Goal: Task Accomplishment & Management: Use online tool/utility

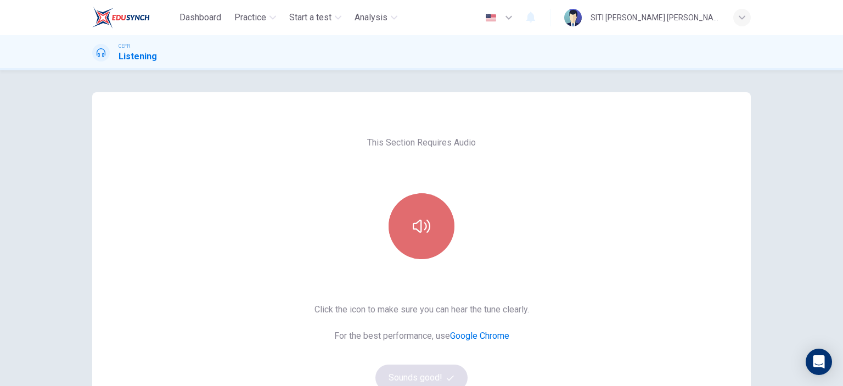
click at [432, 225] on button "button" at bounding box center [421, 226] width 66 height 66
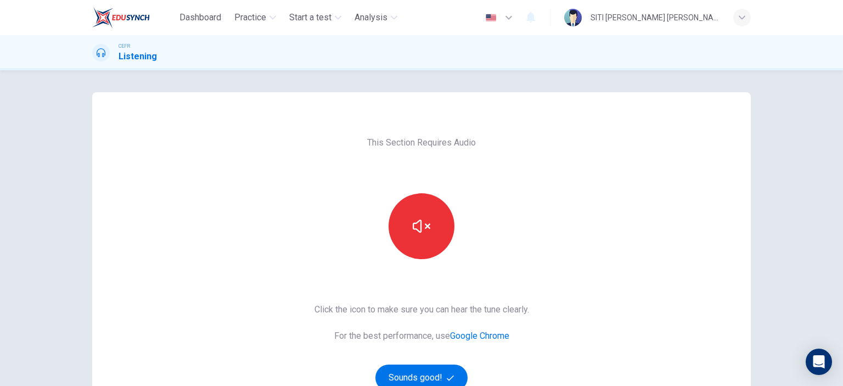
scroll to position [145, 0]
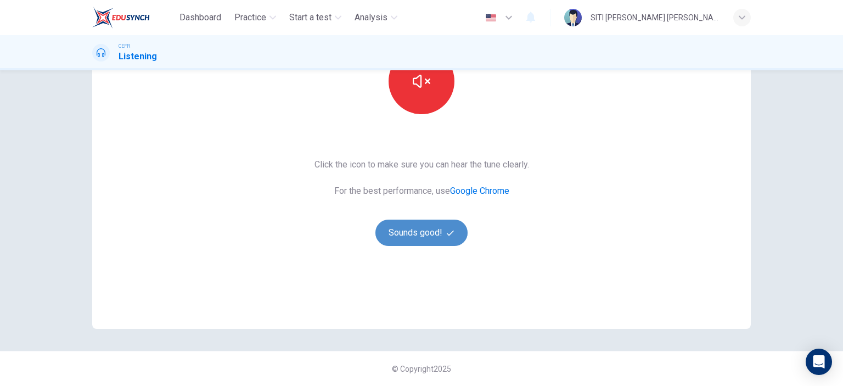
click at [414, 225] on button "Sounds good!" at bounding box center [421, 232] width 92 height 26
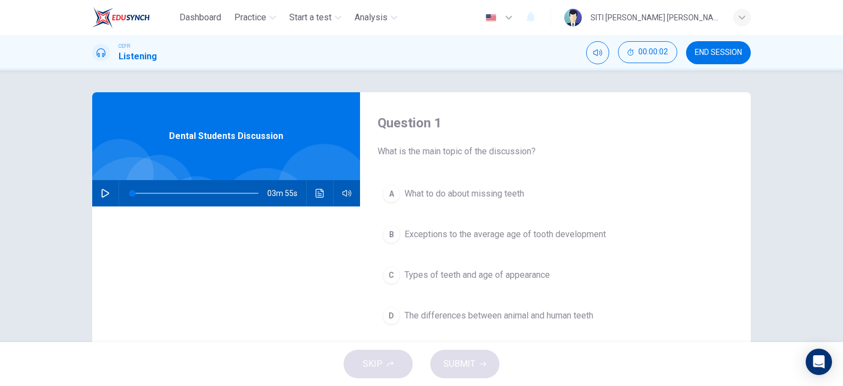
scroll to position [0, 0]
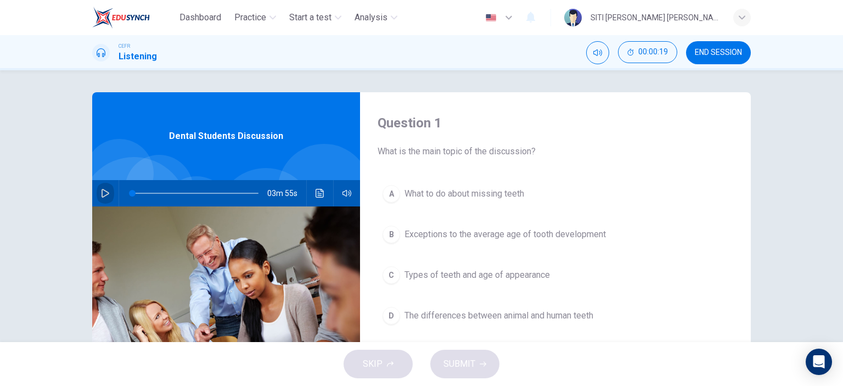
click at [101, 193] on icon "button" at bounding box center [105, 193] width 9 height 9
type input "0"
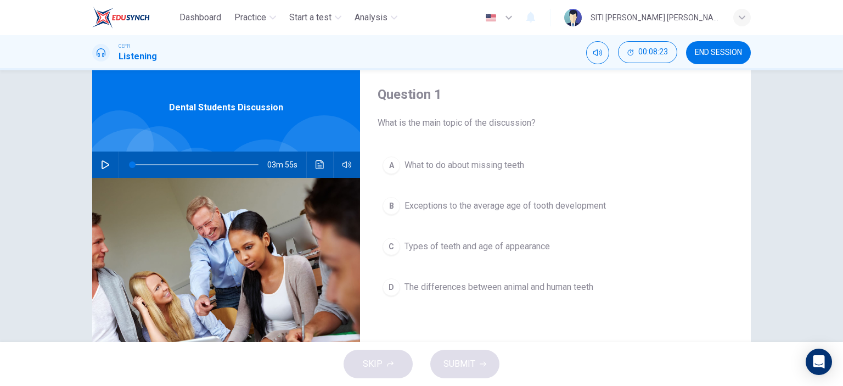
scroll to position [29, 0]
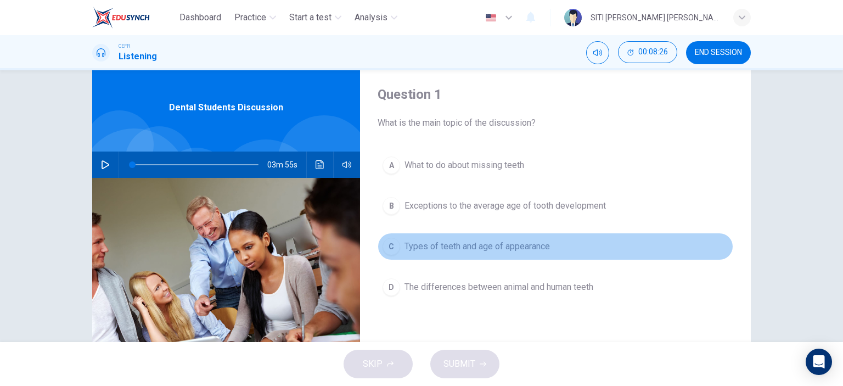
click at [484, 247] on span "Types of teeth and age of appearance" at bounding box center [476, 246] width 145 height 13
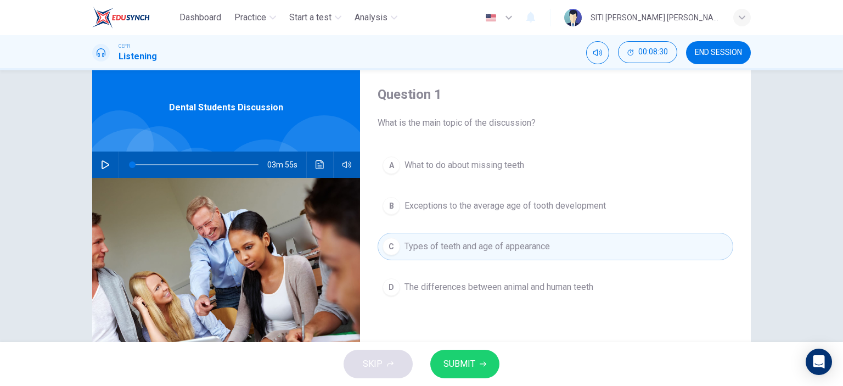
click at [484, 247] on span "Types of teeth and age of appearance" at bounding box center [476, 246] width 145 height 13
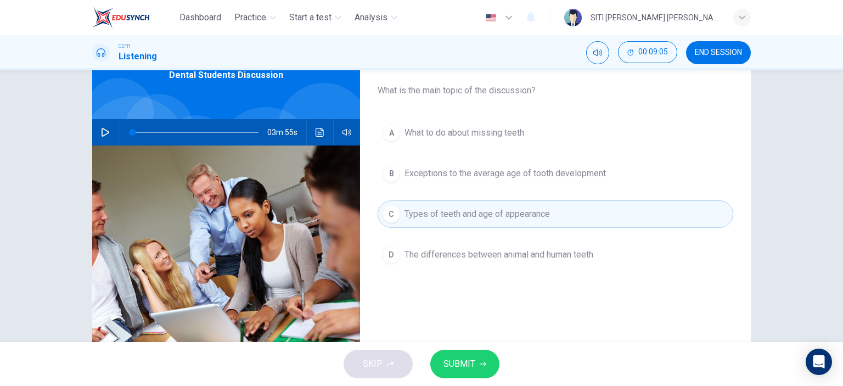
scroll to position [61, 0]
click at [472, 365] on span "SUBMIT" at bounding box center [459, 363] width 32 height 15
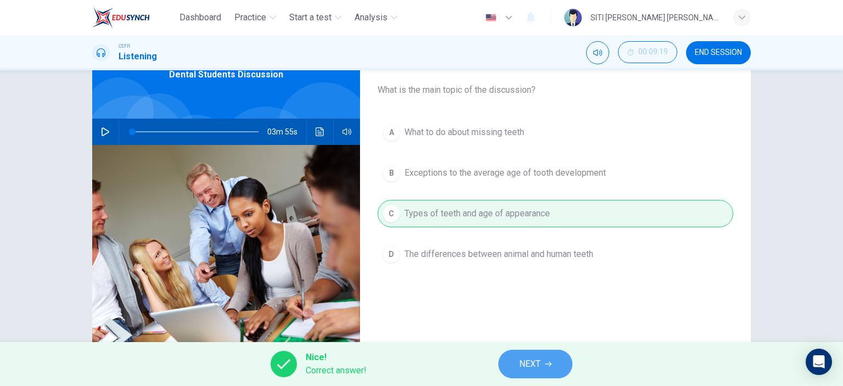
click at [527, 372] on button "NEXT" at bounding box center [535, 363] width 74 height 29
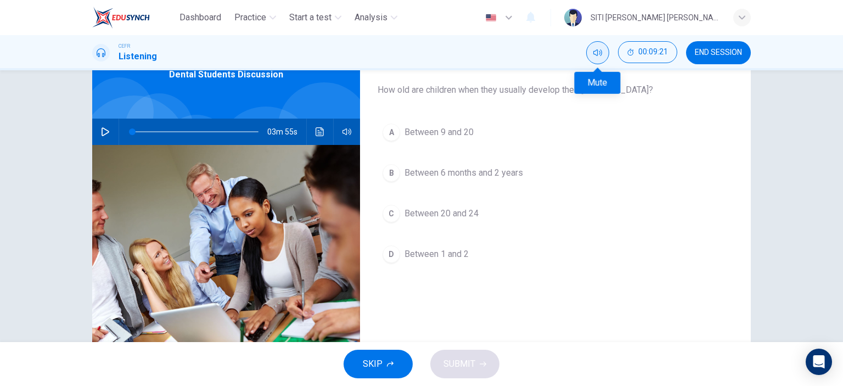
click at [600, 50] on icon "Mute" at bounding box center [597, 52] width 9 height 7
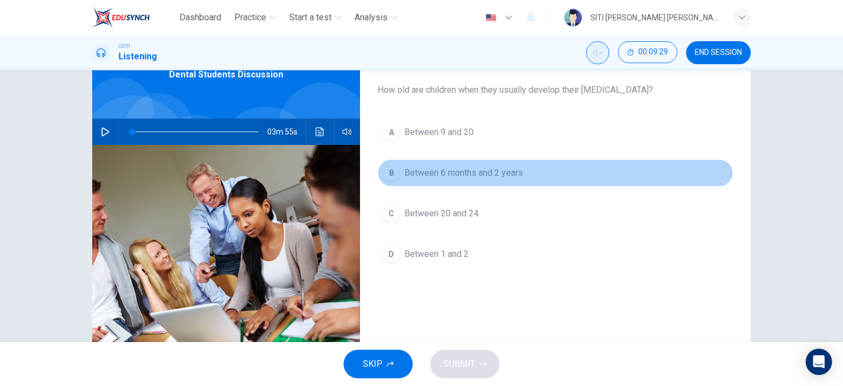
click at [456, 171] on span "Between 6 months and 2 years" at bounding box center [463, 172] width 118 height 13
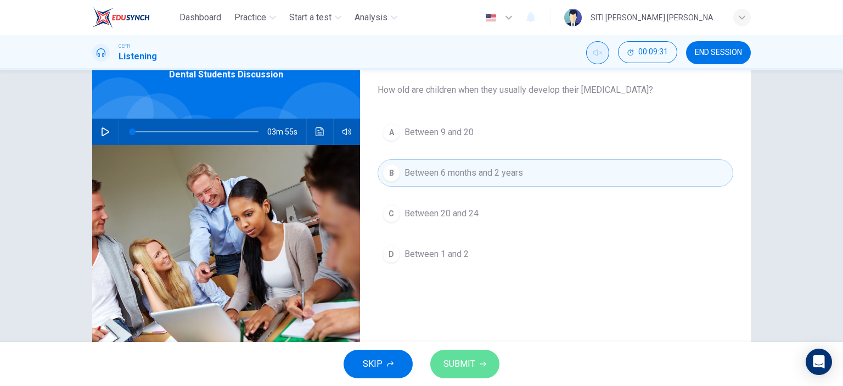
click at [472, 357] on span "SUBMIT" at bounding box center [459, 363] width 32 height 15
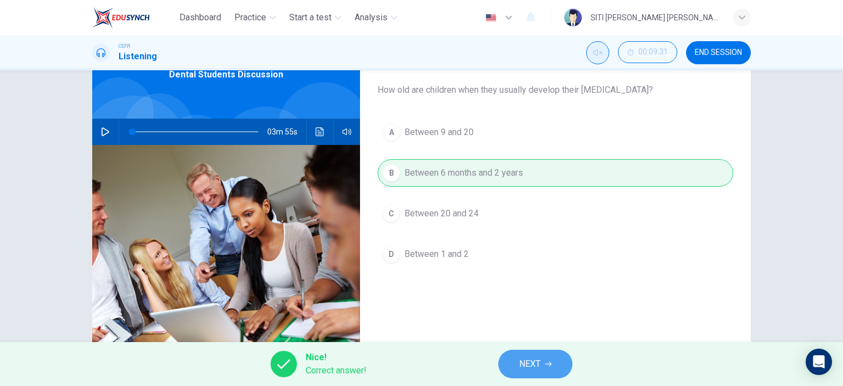
click at [518, 358] on button "NEXT" at bounding box center [535, 363] width 74 height 29
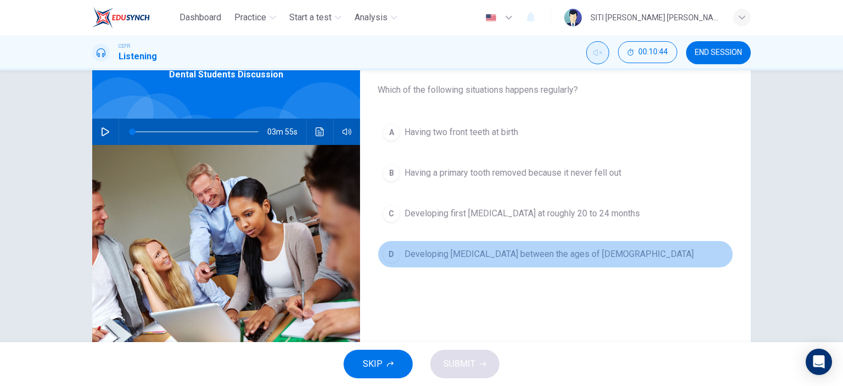
click at [493, 252] on span "Developing [MEDICAL_DATA] between the ages of [DEMOGRAPHIC_DATA]" at bounding box center [548, 253] width 289 height 13
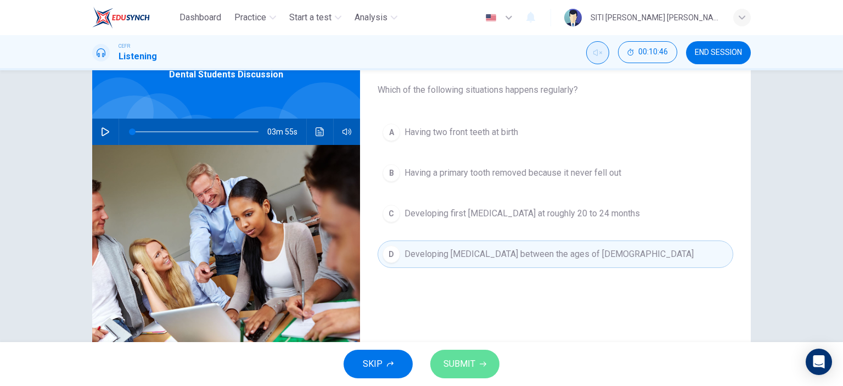
click at [463, 368] on span "SUBMIT" at bounding box center [459, 363] width 32 height 15
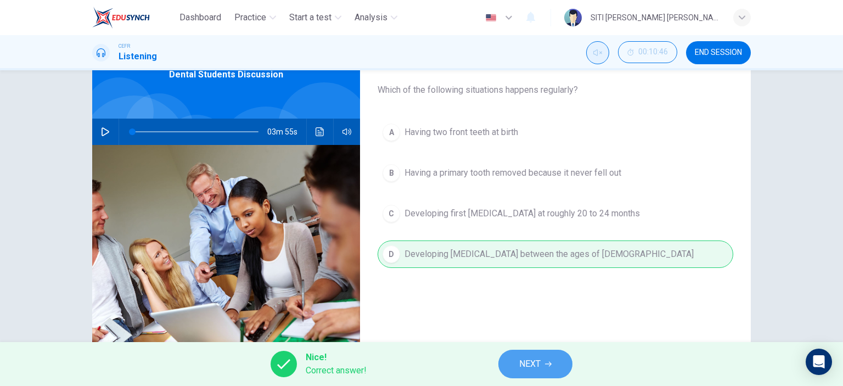
click at [510, 353] on button "NEXT" at bounding box center [535, 363] width 74 height 29
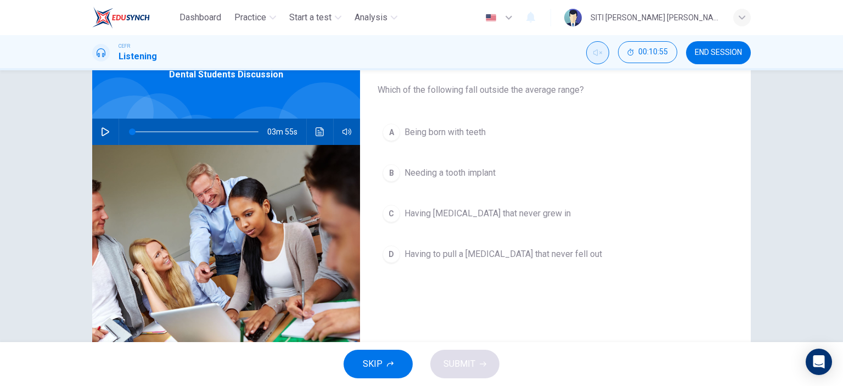
click at [470, 267] on div "A Being born with teeth B Needing a tooth implant C Having [MEDICAL_DATA] that …" at bounding box center [554, 203] width 355 height 171
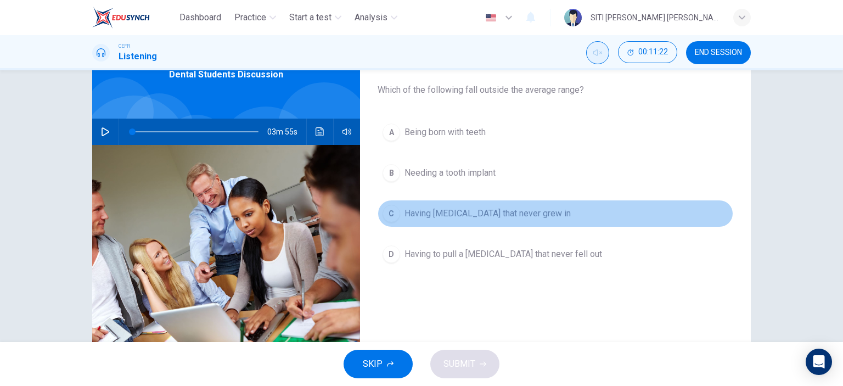
click at [490, 216] on span "Having [MEDICAL_DATA] that never grew in" at bounding box center [487, 213] width 166 height 13
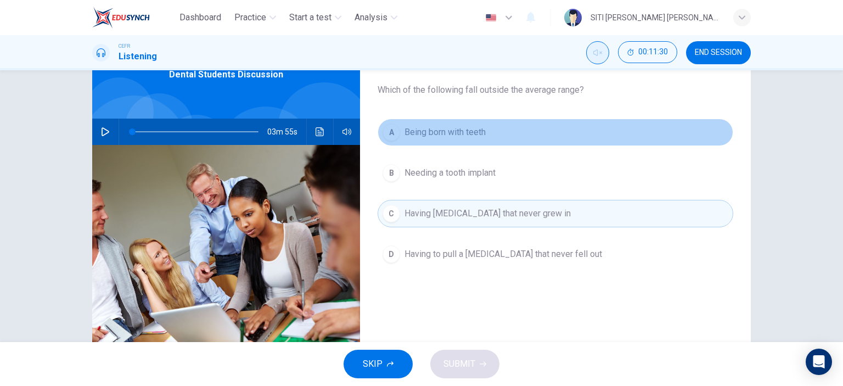
click at [459, 139] on button "A Being born with teeth" at bounding box center [554, 131] width 355 height 27
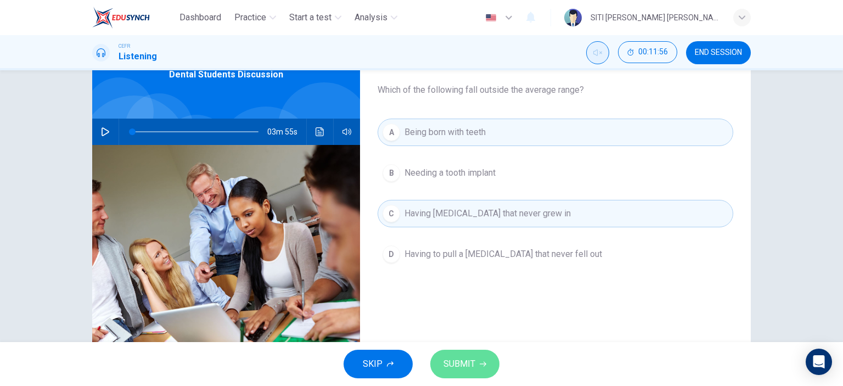
click at [460, 359] on span "SUBMIT" at bounding box center [459, 363] width 32 height 15
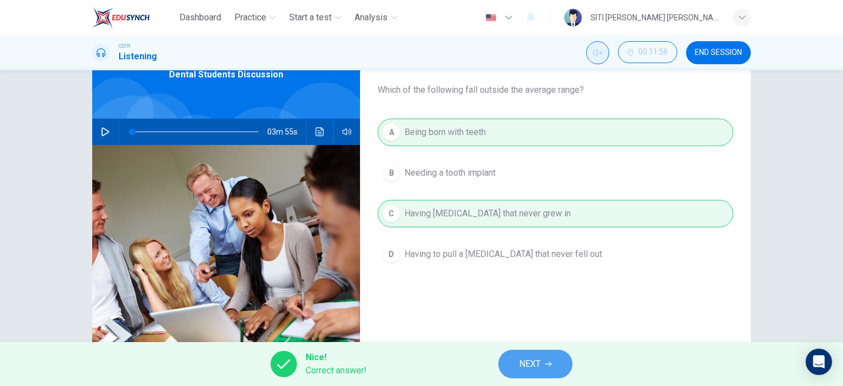
click at [530, 363] on span "NEXT" at bounding box center [529, 363] width 21 height 15
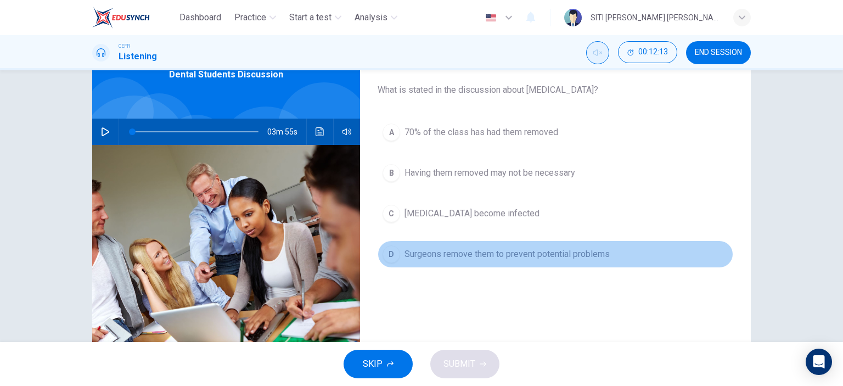
click at [465, 243] on button "D Surgeons remove them to prevent potential problems" at bounding box center [554, 253] width 355 height 27
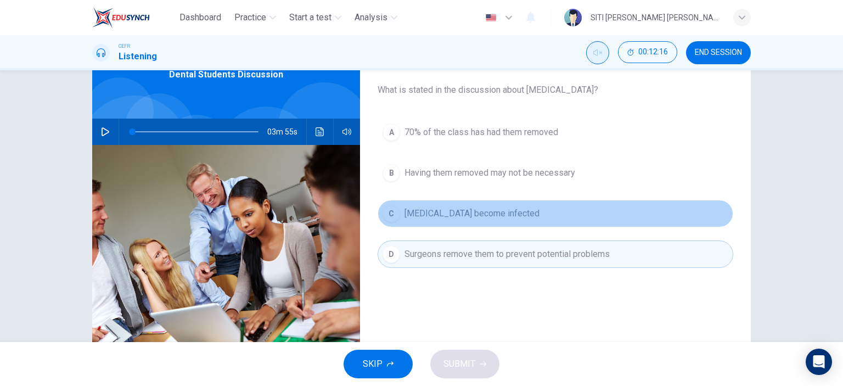
click at [463, 213] on span "[MEDICAL_DATA] become infected" at bounding box center [471, 213] width 135 height 13
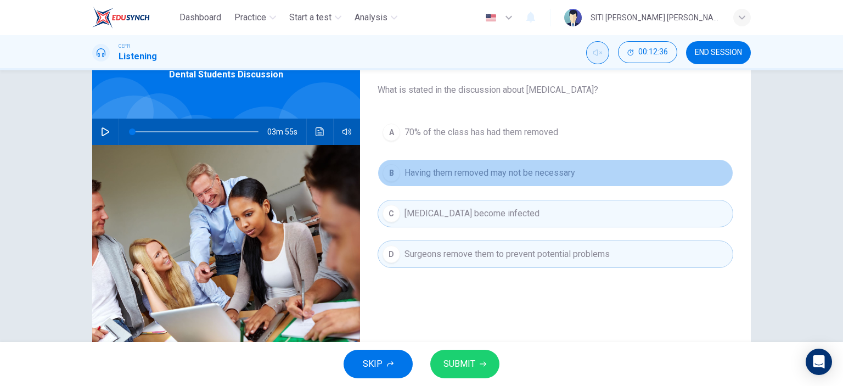
click at [446, 180] on button "B Having them removed may not be necessary" at bounding box center [554, 172] width 355 height 27
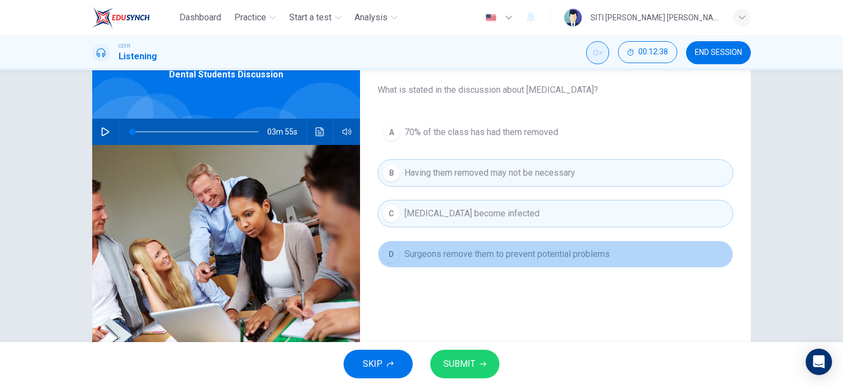
click at [453, 252] on span "Surgeons remove them to prevent potential problems" at bounding box center [506, 253] width 205 height 13
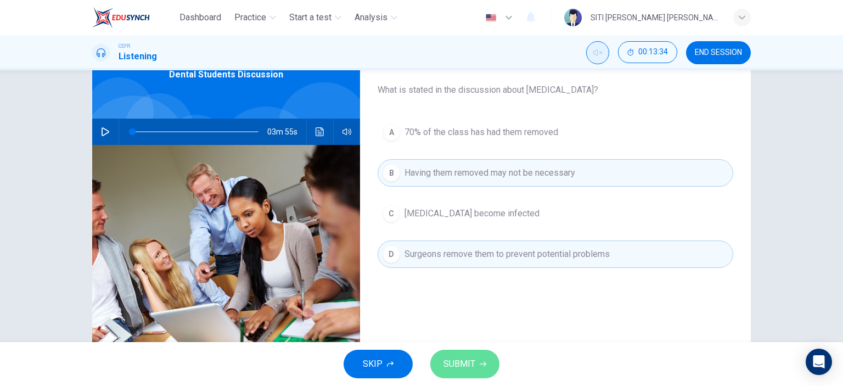
click at [459, 357] on span "SUBMIT" at bounding box center [459, 363] width 32 height 15
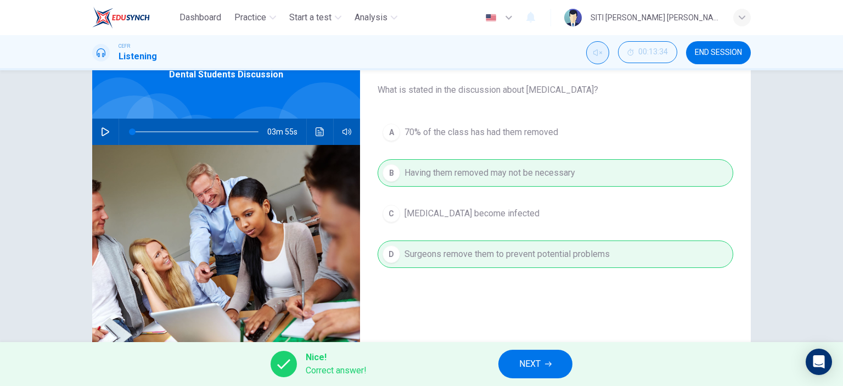
click at [529, 360] on span "NEXT" at bounding box center [529, 363] width 21 height 15
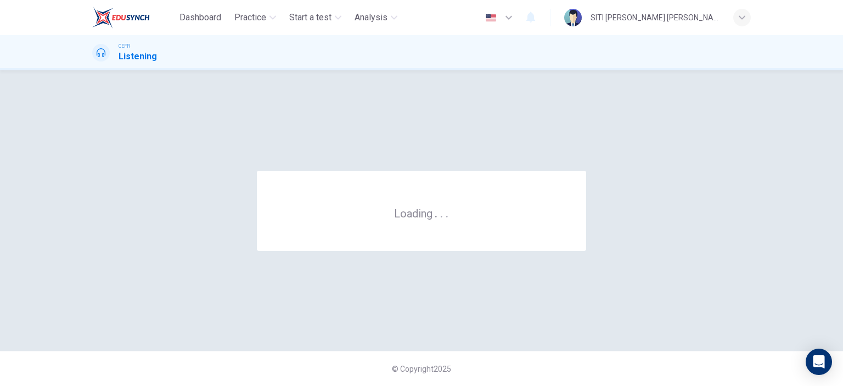
scroll to position [0, 0]
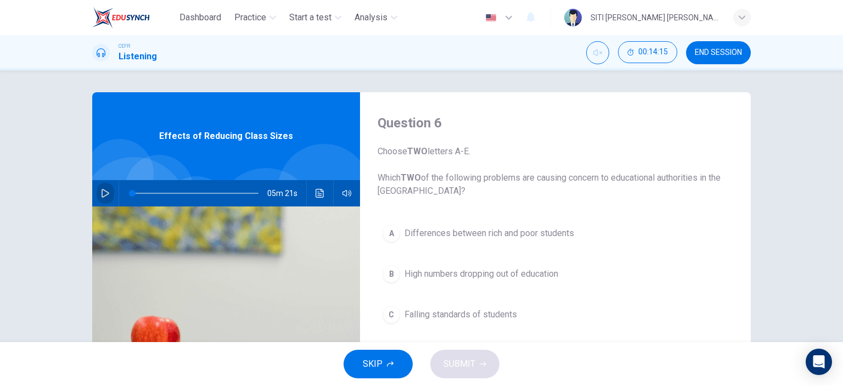
click at [103, 190] on icon "button" at bounding box center [105, 193] width 9 height 9
click at [103, 190] on icon "button" at bounding box center [105, 193] width 6 height 7
click at [594, 56] on icon "Unmute" at bounding box center [597, 52] width 9 height 9
drag, startPoint x: 131, startPoint y: 194, endPoint x: 76, endPoint y: 200, distance: 54.6
click at [76, 200] on div "Question 6 Choose TWO letters A-E. Which TWO of the following problems are caus…" at bounding box center [421, 282] width 693 height 381
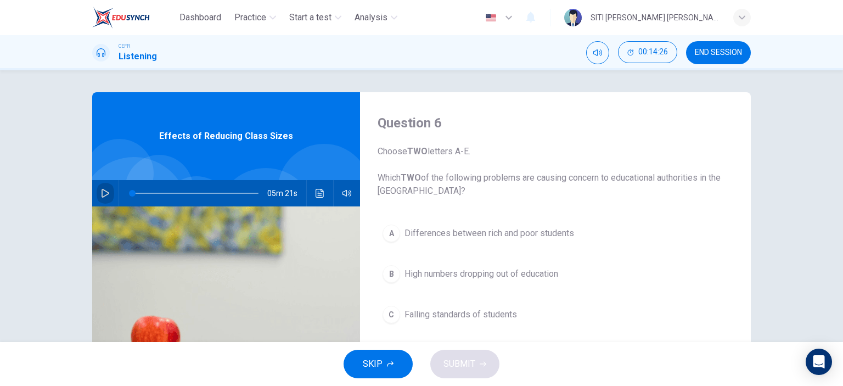
click at [102, 191] on icon "button" at bounding box center [105, 193] width 9 height 9
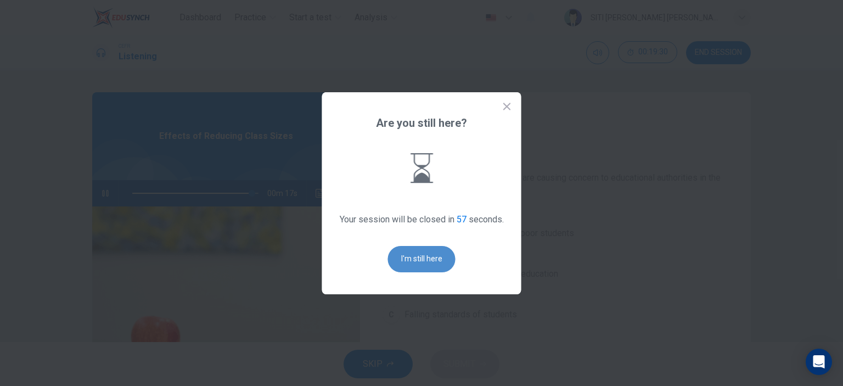
click at [445, 257] on button "I'm still here" at bounding box center [421, 259] width 67 height 26
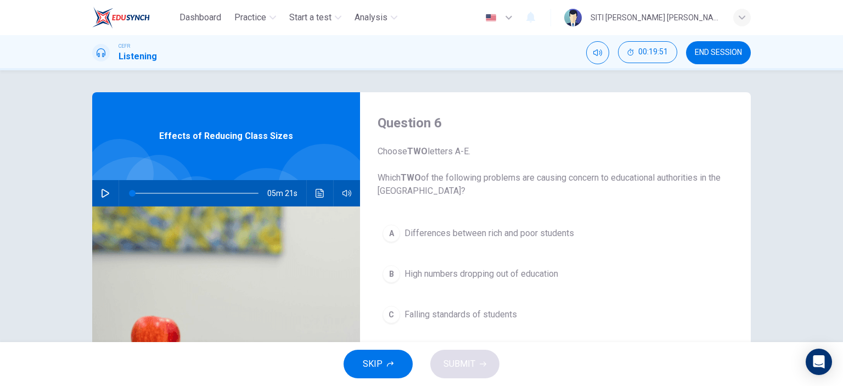
click at [101, 194] on icon "button" at bounding box center [105, 193] width 8 height 9
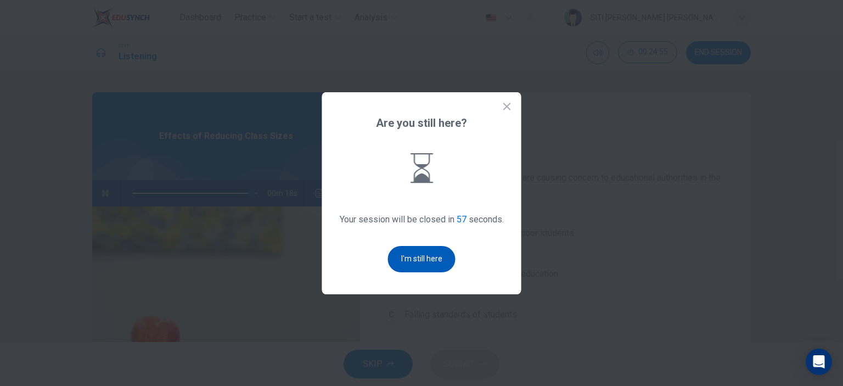
click at [426, 252] on button "I'm still here" at bounding box center [421, 259] width 67 height 26
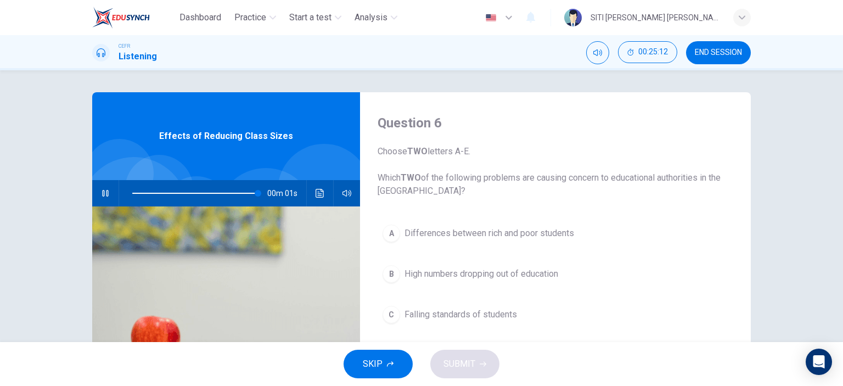
type input "0"
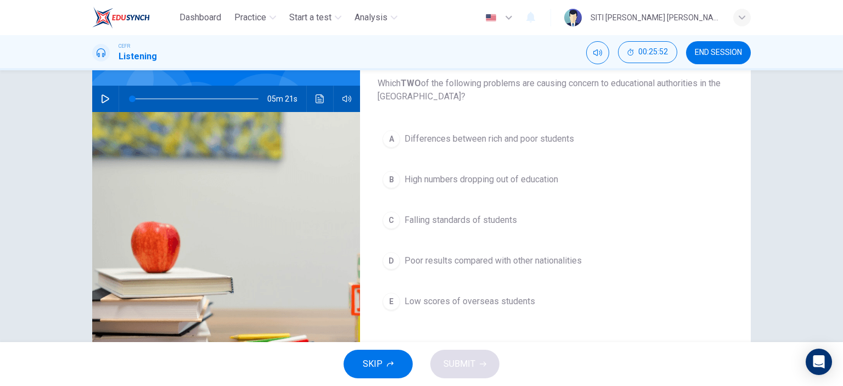
scroll to position [98, 0]
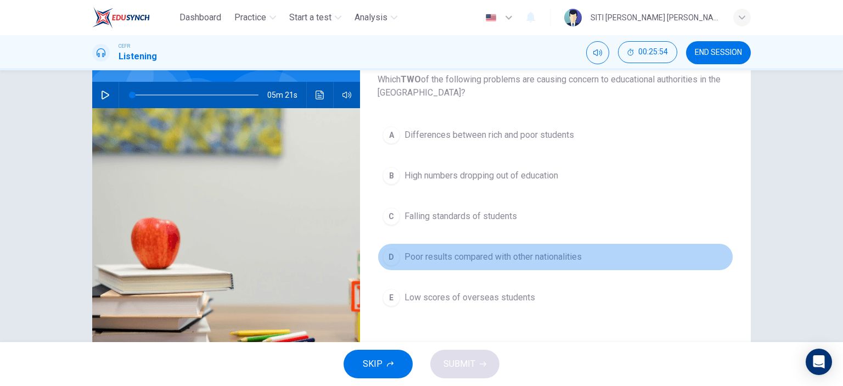
click at [436, 255] on span "Poor results compared with other nationalities" at bounding box center [492, 256] width 177 height 13
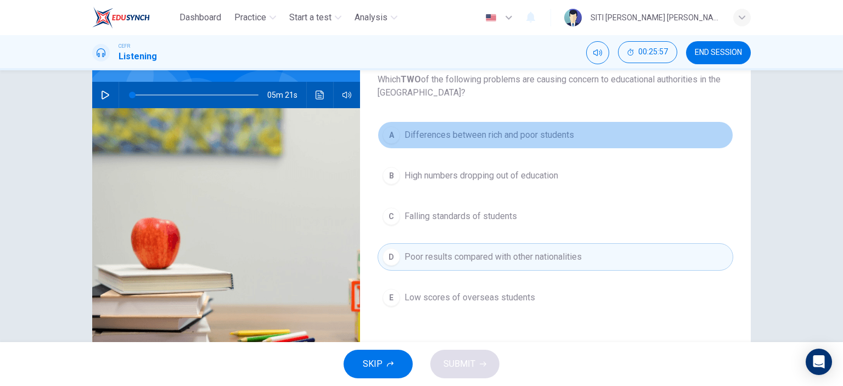
click at [434, 145] on button "A Differences between rich and poor students" at bounding box center [554, 134] width 355 height 27
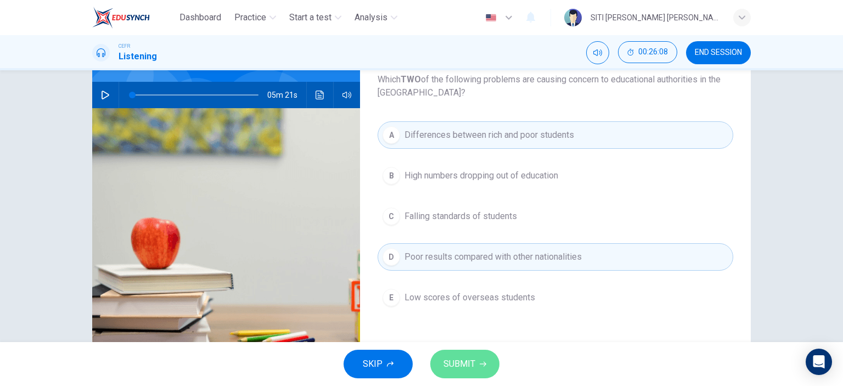
click at [464, 364] on span "SUBMIT" at bounding box center [459, 363] width 32 height 15
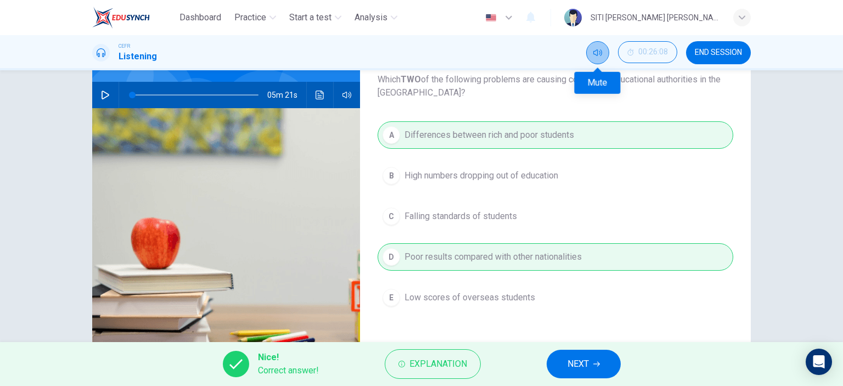
click at [596, 61] on button "Mute" at bounding box center [597, 52] width 23 height 23
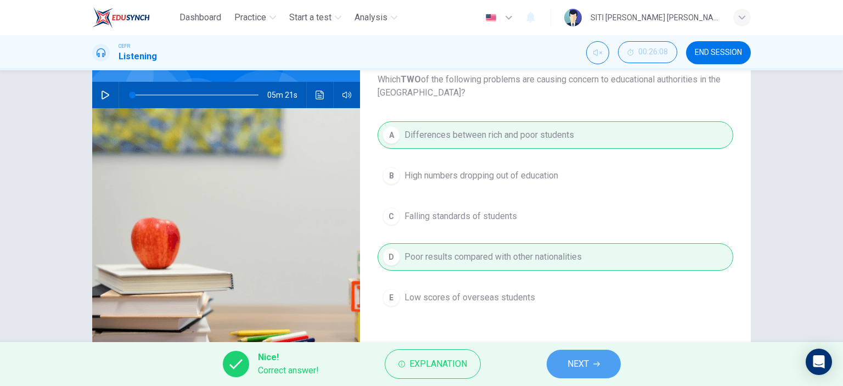
click at [590, 353] on button "NEXT" at bounding box center [583, 363] width 74 height 29
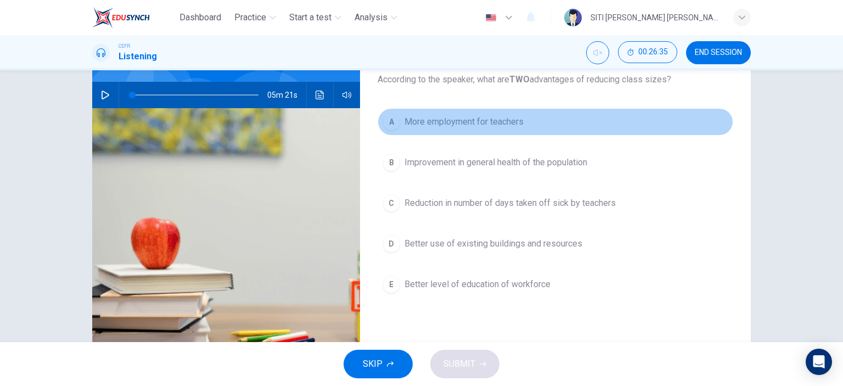
click at [392, 120] on div "A" at bounding box center [391, 122] width 18 height 18
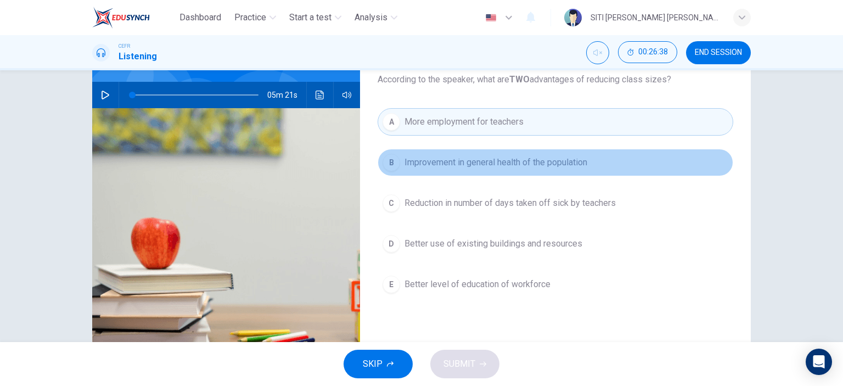
click at [397, 166] on button "B Improvement in general health of the population" at bounding box center [554, 162] width 355 height 27
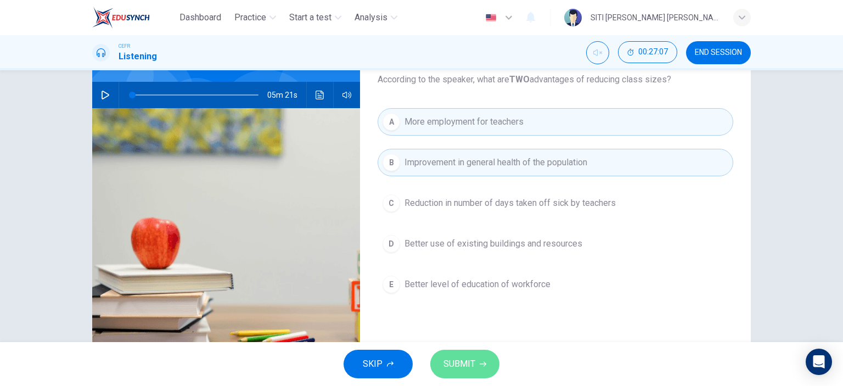
click at [476, 364] on button "SUBMIT" at bounding box center [464, 363] width 69 height 29
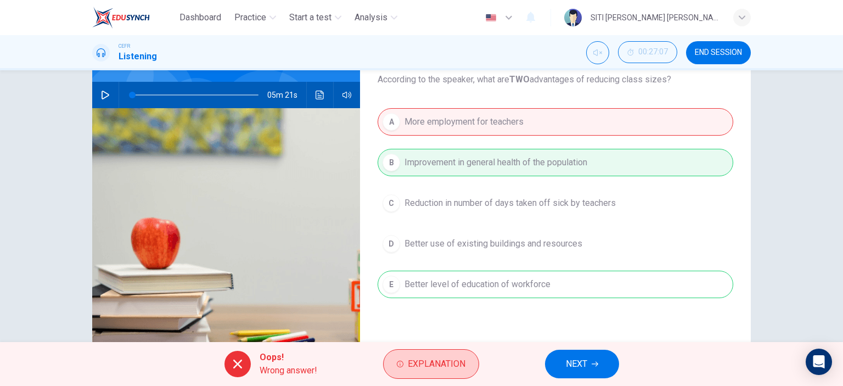
click at [437, 364] on span "Explanation" at bounding box center [437, 363] width 58 height 15
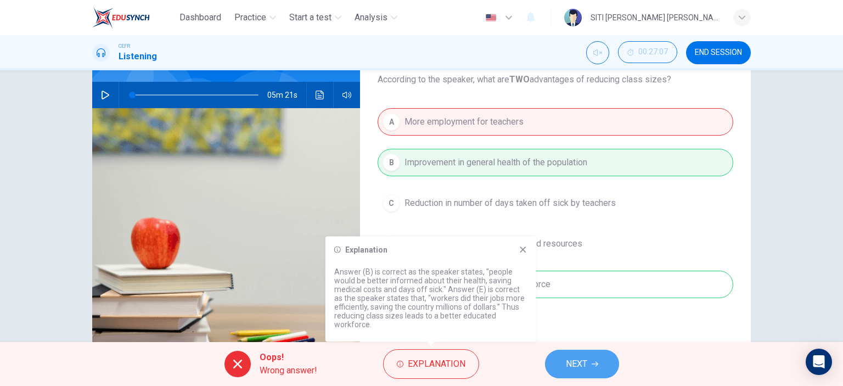
click at [570, 357] on span "NEXT" at bounding box center [576, 363] width 21 height 15
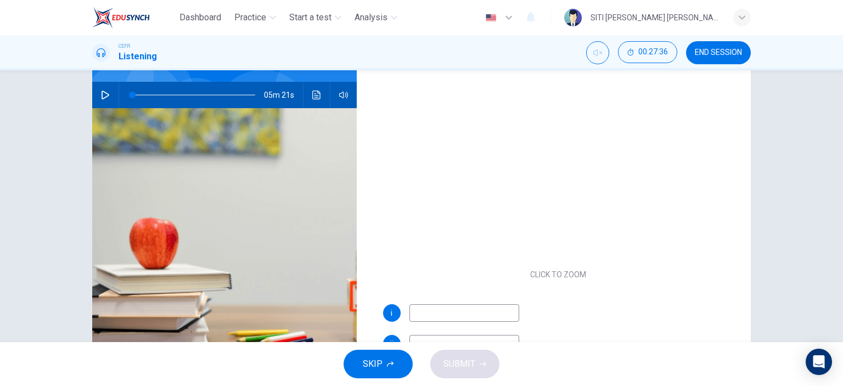
scroll to position [37, 0]
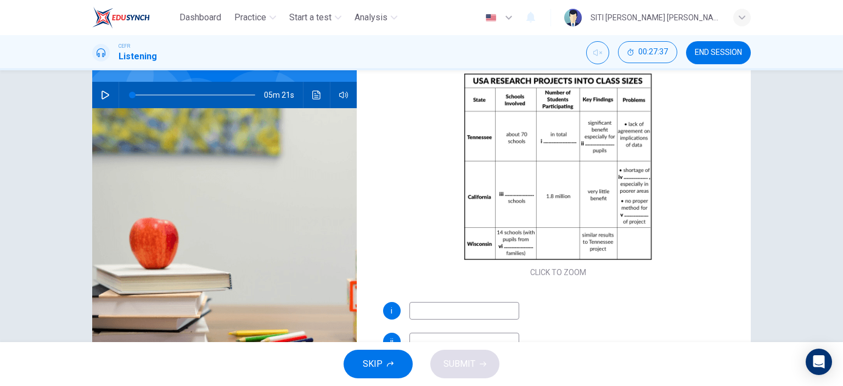
click at [458, 314] on input at bounding box center [464, 311] width 110 height 18
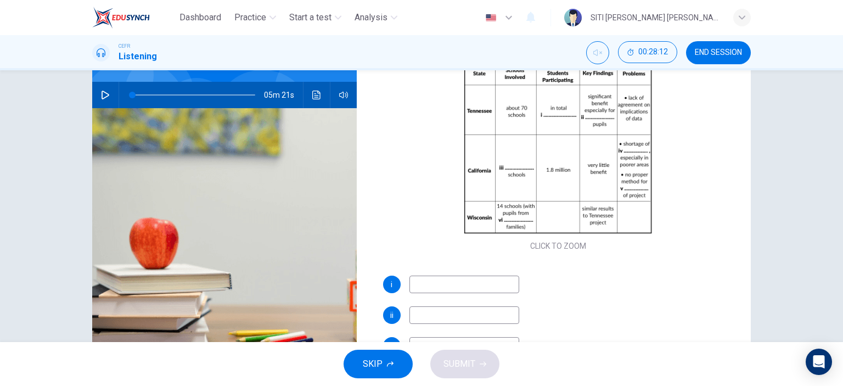
scroll to position [65, 0]
click at [431, 314] on input at bounding box center [464, 313] width 110 height 18
type input "small classes"
click at [461, 279] on input at bounding box center [464, 283] width 110 height 18
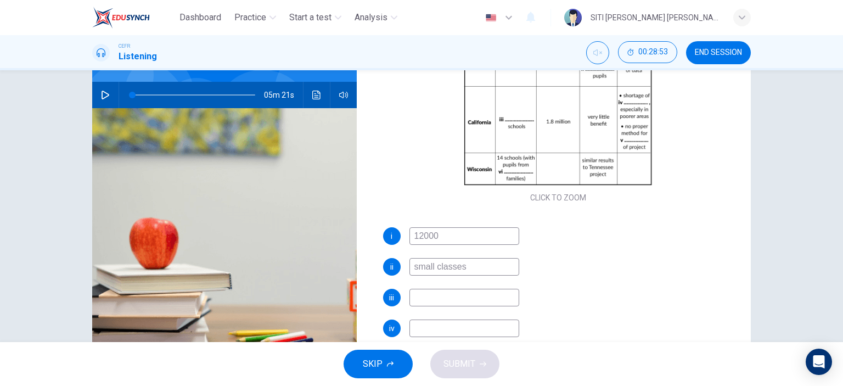
scroll to position [113, 0]
type input "12000"
click at [435, 291] on input at bounding box center [464, 296] width 110 height 18
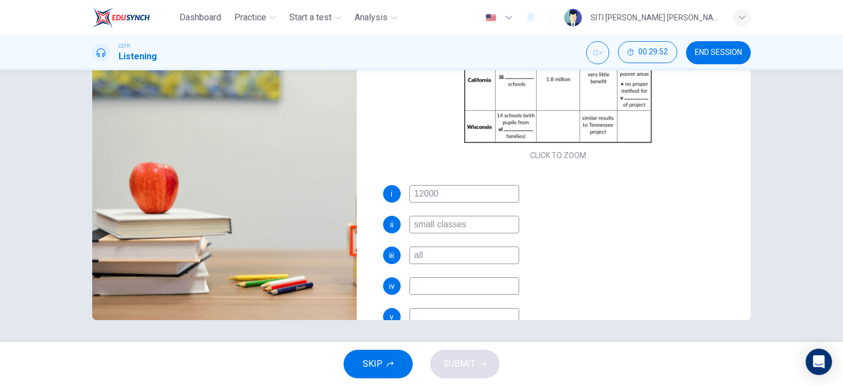
scroll to position [156, 0]
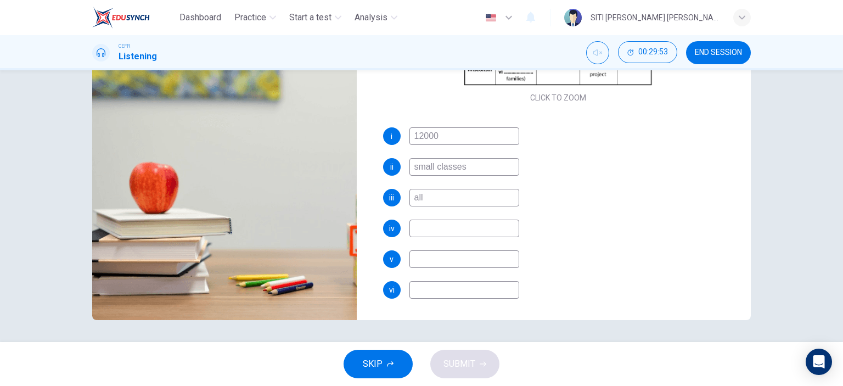
type input "all"
click at [420, 228] on input at bounding box center [464, 228] width 110 height 18
type input "best teachers"
click at [439, 255] on input at bounding box center [464, 259] width 110 height 18
type input "evaluation procedure"
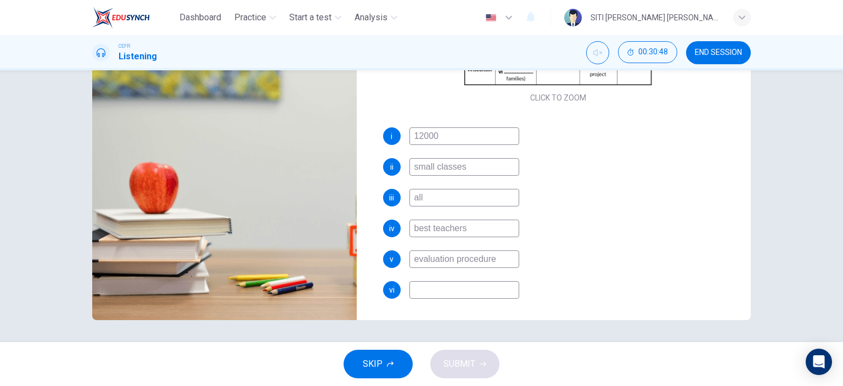
click at [463, 285] on input at bounding box center [464, 290] width 110 height 18
type input "poor"
click at [478, 365] on button "SUBMIT" at bounding box center [464, 363] width 69 height 29
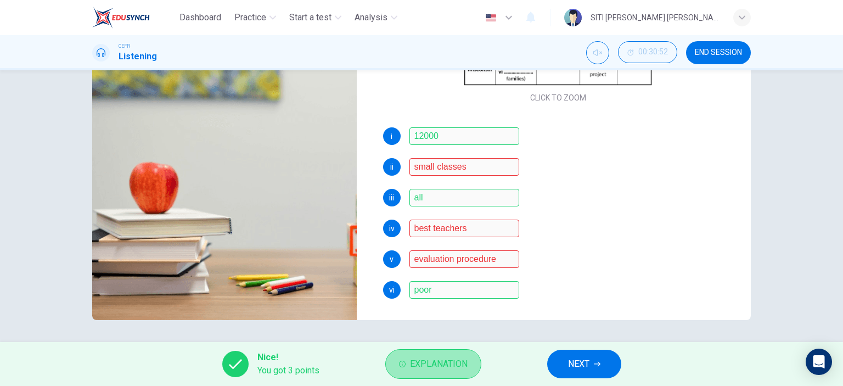
click at [452, 368] on span "Explanation" at bounding box center [439, 363] width 58 height 15
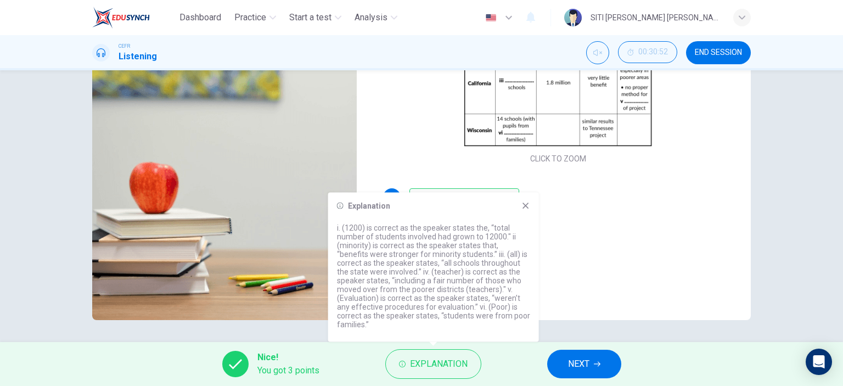
scroll to position [110, 0]
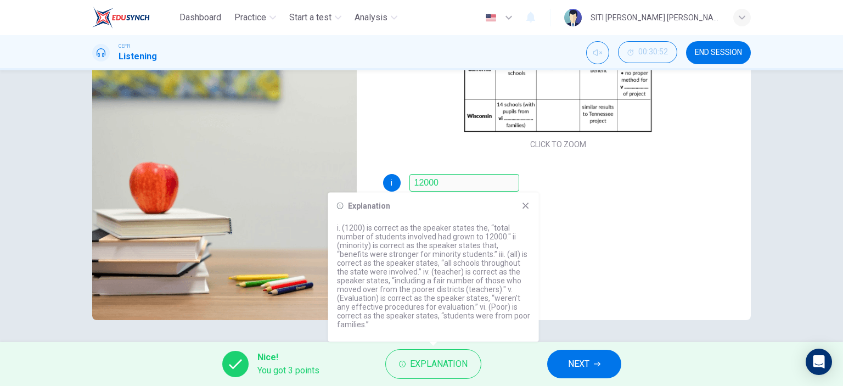
click at [524, 208] on icon at bounding box center [525, 205] width 6 height 6
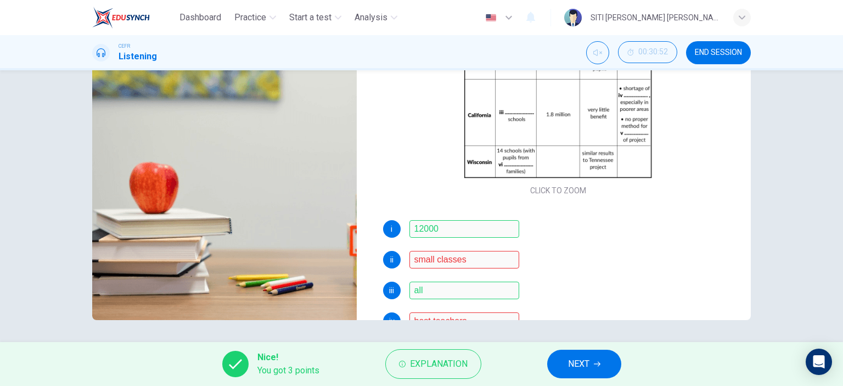
scroll to position [65, 0]
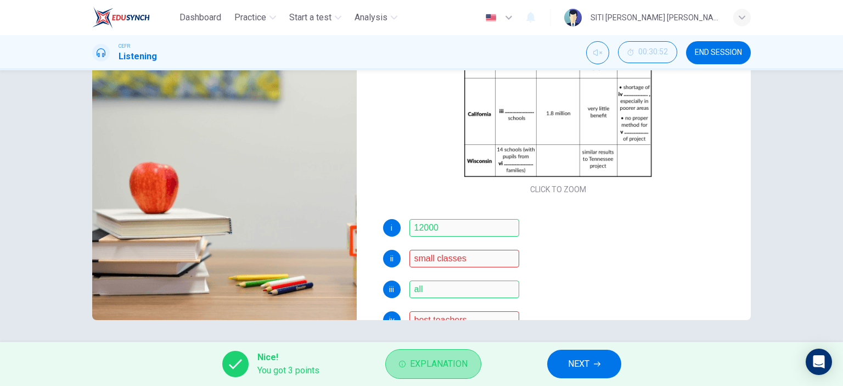
click at [440, 366] on span "Explanation" at bounding box center [439, 363] width 58 height 15
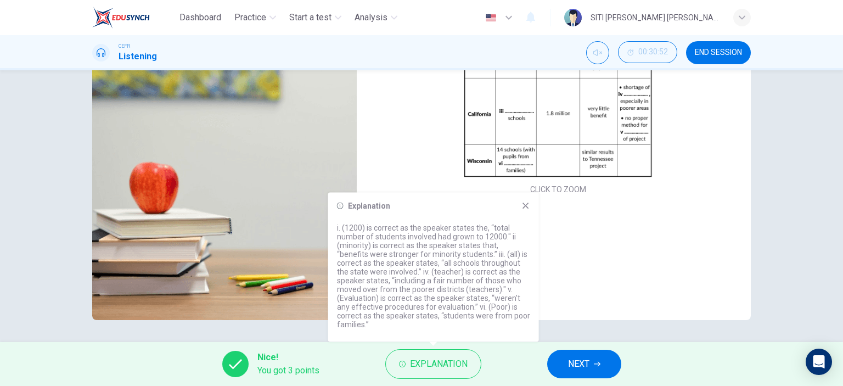
click at [526, 208] on icon at bounding box center [525, 205] width 6 height 6
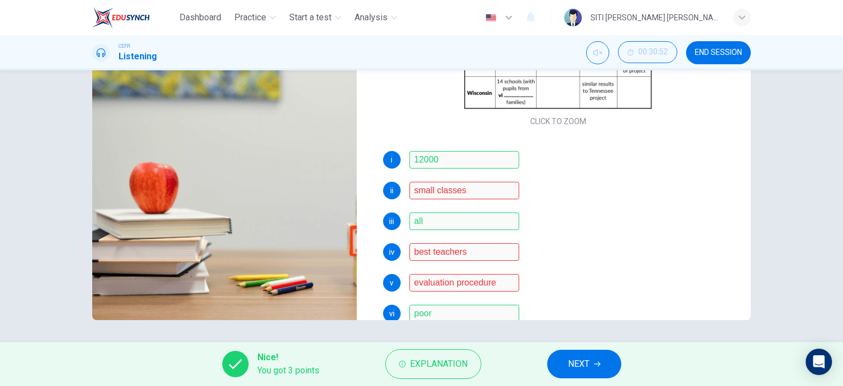
scroll to position [133, 0]
click at [439, 359] on span "Explanation" at bounding box center [439, 363] width 58 height 15
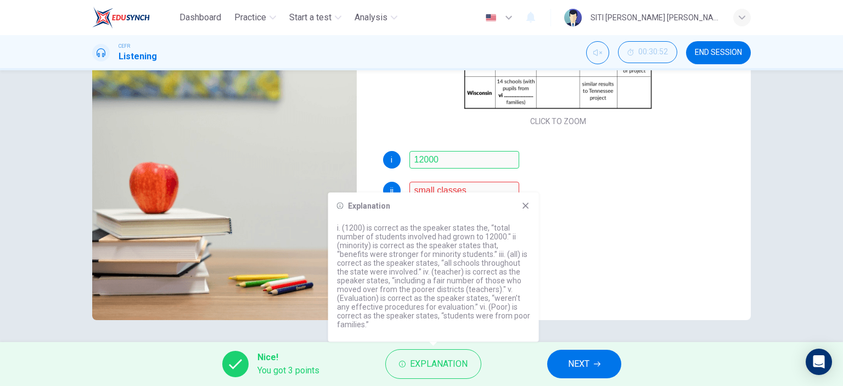
click at [525, 208] on icon at bounding box center [525, 205] width 6 height 6
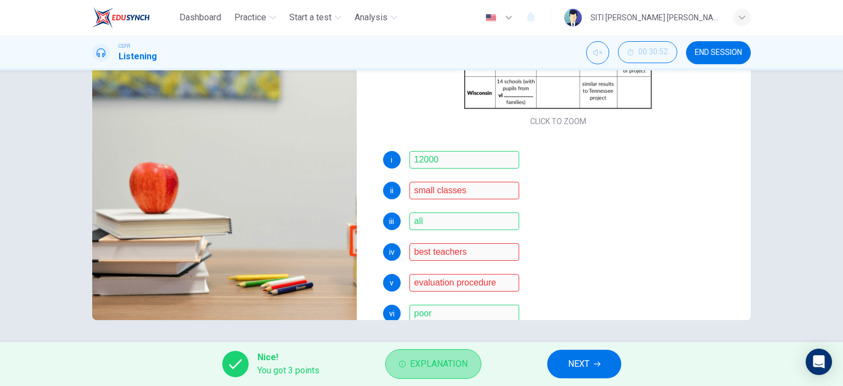
click at [445, 361] on span "Explanation" at bounding box center [439, 363] width 58 height 15
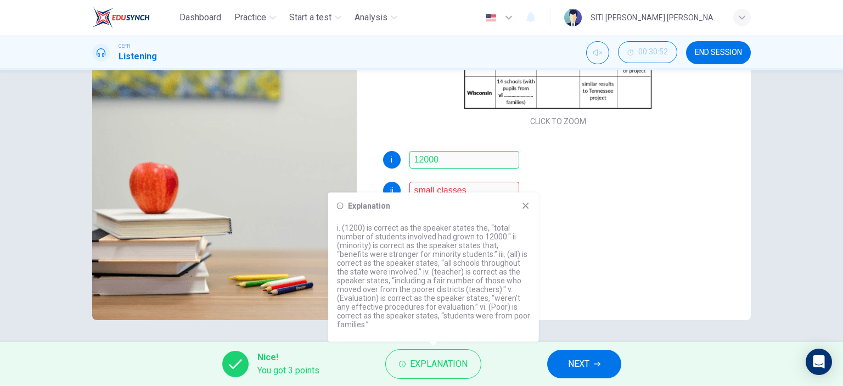
click at [519, 210] on div "Explanation" at bounding box center [433, 205] width 193 height 9
click at [525, 208] on icon at bounding box center [525, 205] width 6 height 6
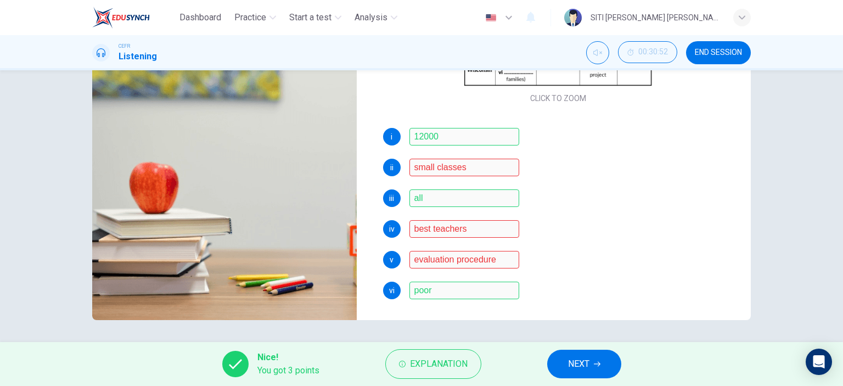
scroll to position [156, 0]
click at [583, 365] on span "NEXT" at bounding box center [578, 363] width 21 height 15
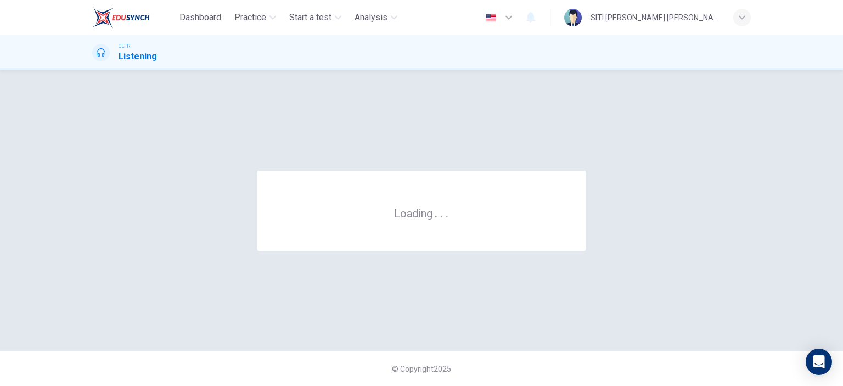
scroll to position [0, 0]
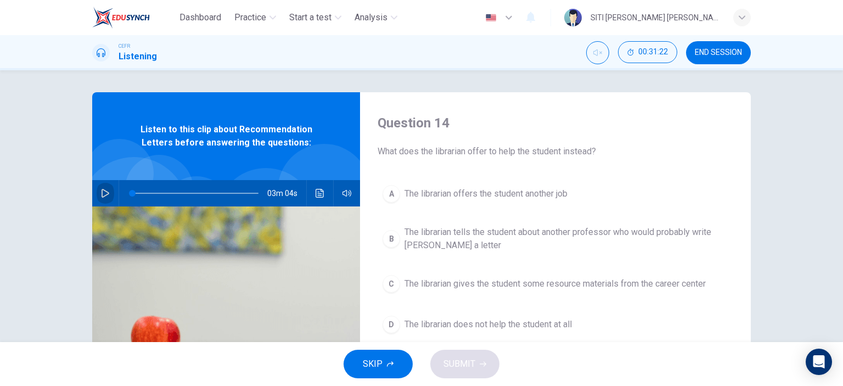
click at [101, 191] on icon "button" at bounding box center [105, 193] width 9 height 9
click at [596, 53] on icon "Unmute" at bounding box center [597, 52] width 9 height 9
drag, startPoint x: 132, startPoint y: 193, endPoint x: 78, endPoint y: 195, distance: 53.8
click at [78, 195] on div "Question 14 What does the librarian offer to help the student instead? A The li…" at bounding box center [421, 282] width 693 height 381
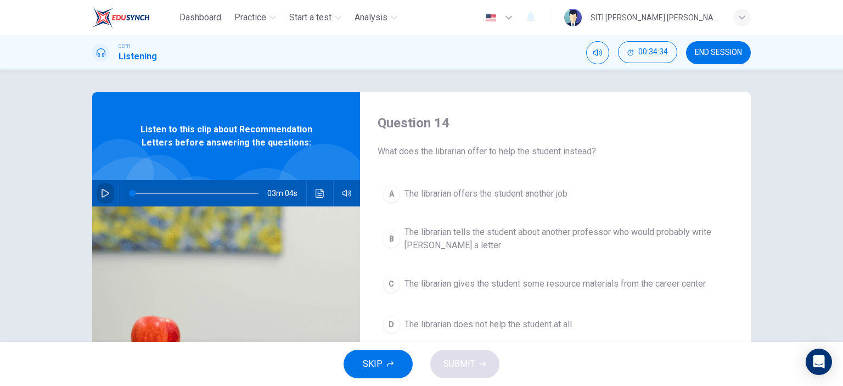
click at [104, 190] on icon "button" at bounding box center [105, 193] width 9 height 9
type input "0"
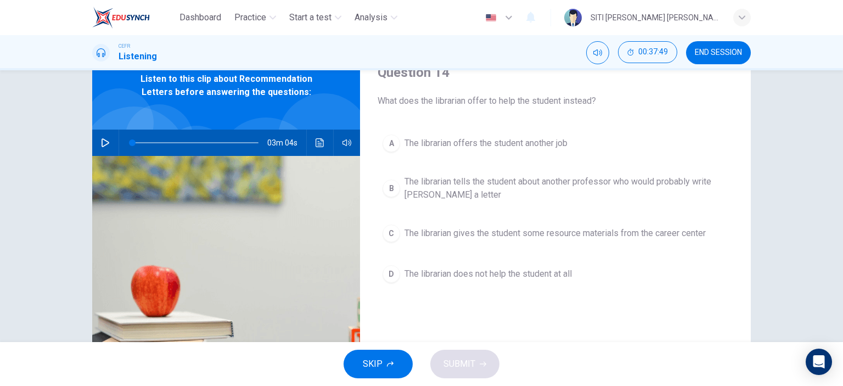
scroll to position [57, 0]
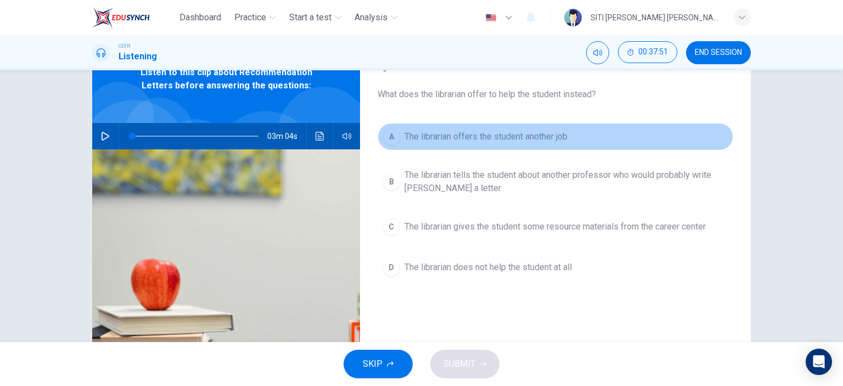
click at [414, 143] on button "A The librarian offers the student another job" at bounding box center [554, 136] width 355 height 27
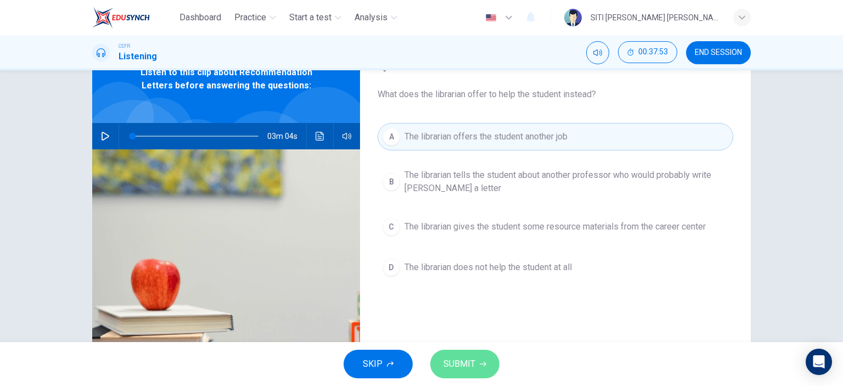
click at [463, 359] on span "SUBMIT" at bounding box center [459, 363] width 32 height 15
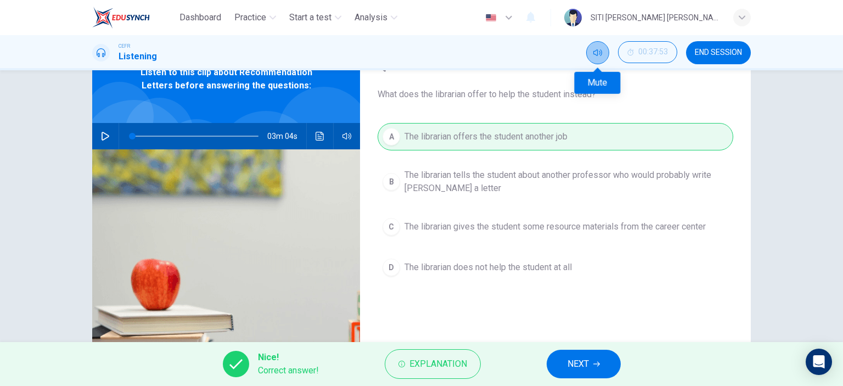
click at [603, 55] on button "Mute" at bounding box center [597, 52] width 23 height 23
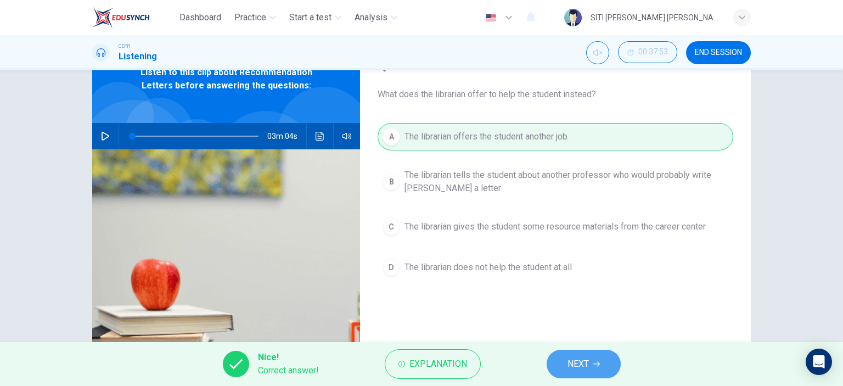
click at [582, 363] on span "NEXT" at bounding box center [577, 363] width 21 height 15
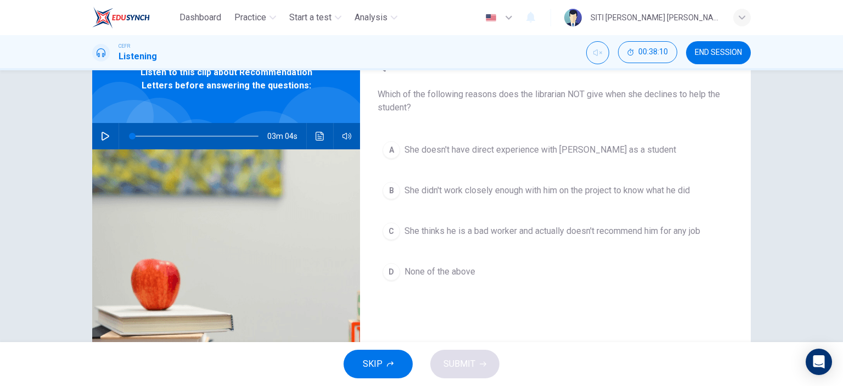
click at [534, 235] on span "She thinks he is a bad worker and actually doesn't recommend him for any job" at bounding box center [552, 230] width 296 height 13
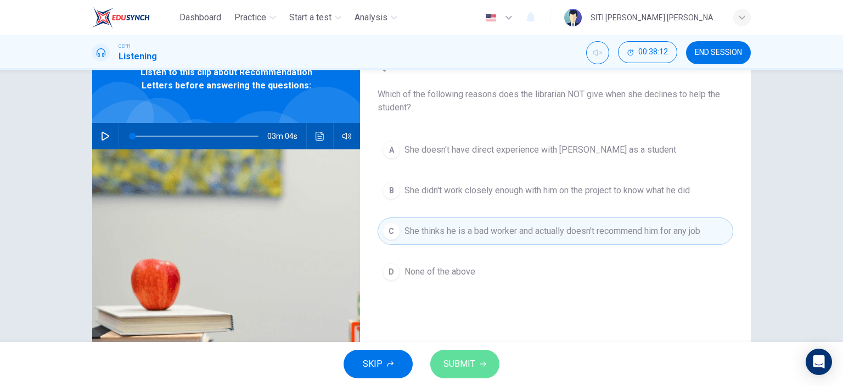
click at [464, 363] on span "SUBMIT" at bounding box center [459, 363] width 32 height 15
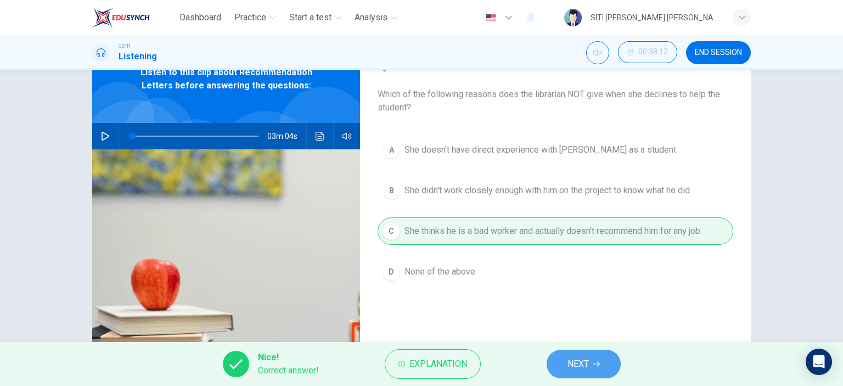
click at [595, 361] on icon "button" at bounding box center [596, 363] width 7 height 7
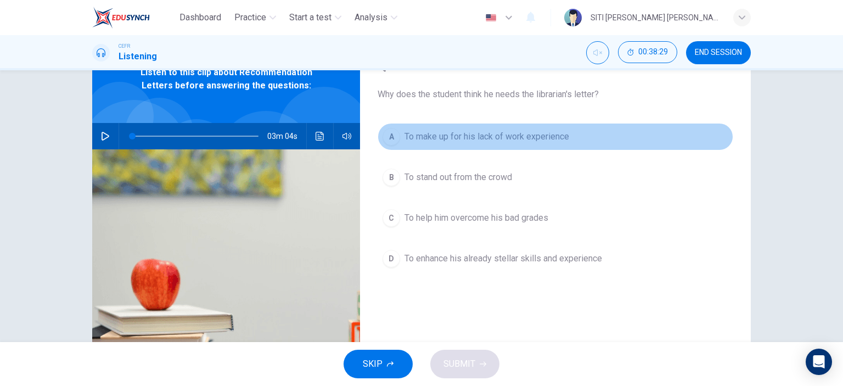
click at [496, 131] on span "To make up for his lack of work experience" at bounding box center [486, 136] width 165 height 13
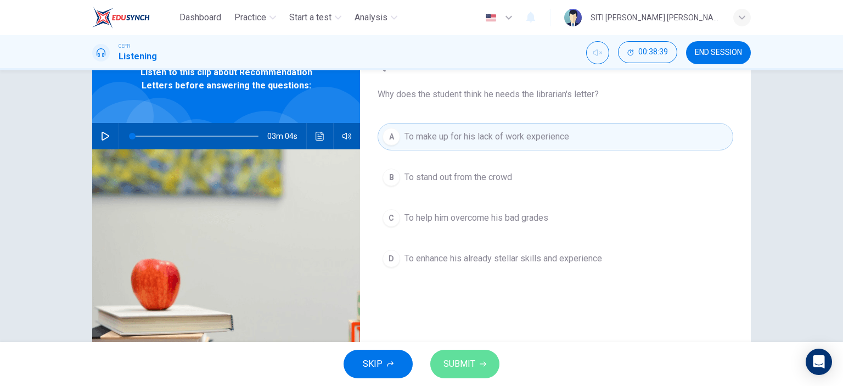
click at [453, 359] on span "SUBMIT" at bounding box center [459, 363] width 32 height 15
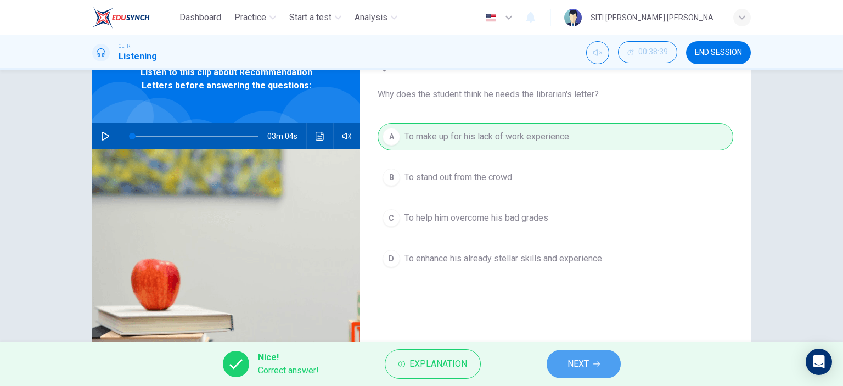
click at [557, 363] on button "NEXT" at bounding box center [583, 363] width 74 height 29
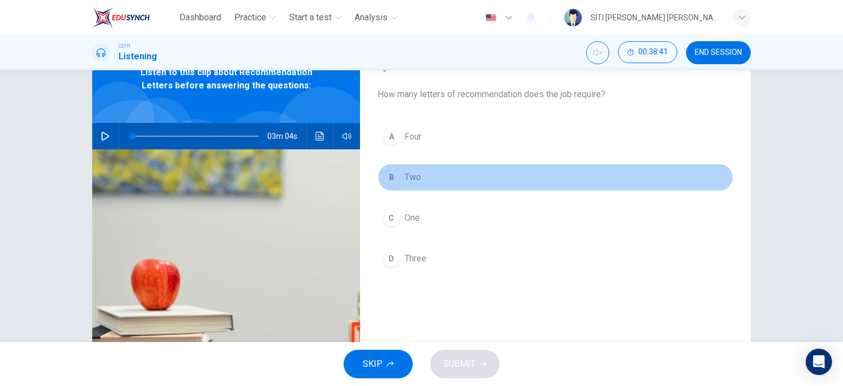
click at [378, 179] on button "B Two" at bounding box center [554, 176] width 355 height 27
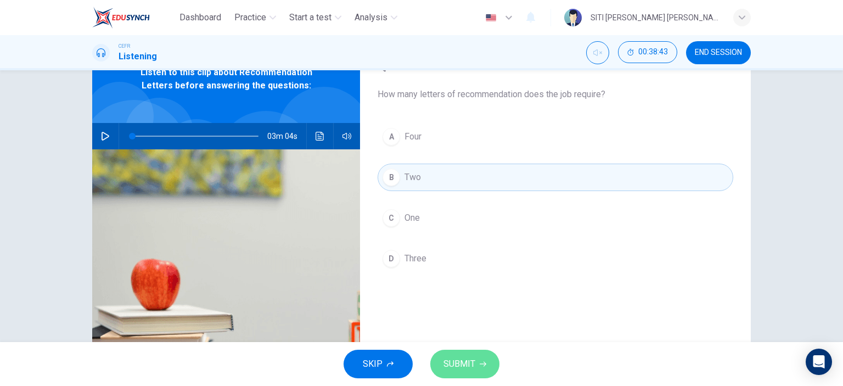
click at [451, 363] on span "SUBMIT" at bounding box center [459, 363] width 32 height 15
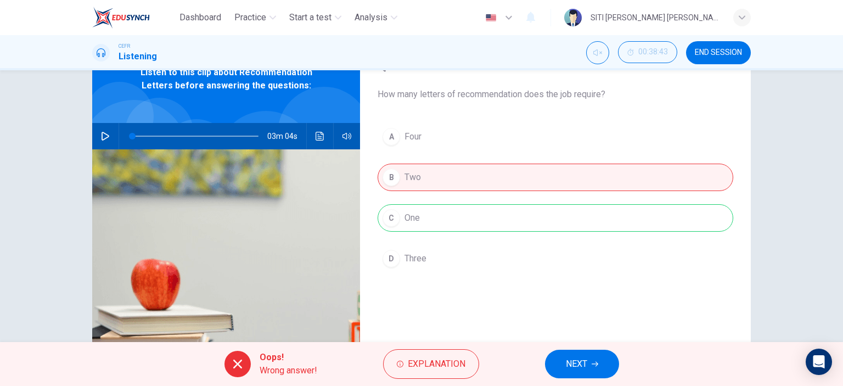
click at [451, 363] on span "Explanation" at bounding box center [437, 363] width 58 height 15
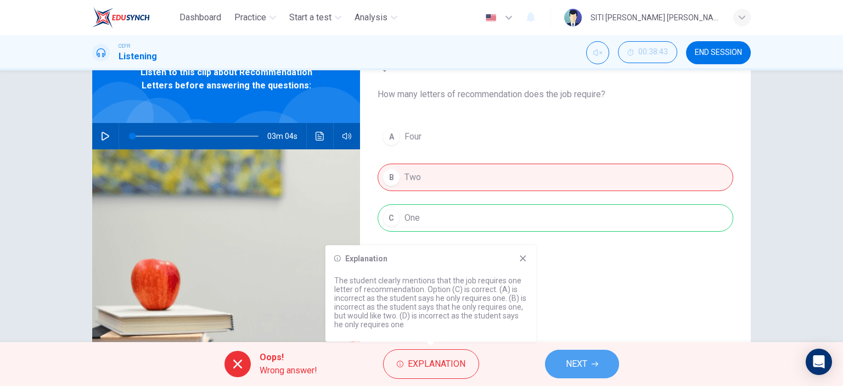
click at [579, 362] on span "NEXT" at bounding box center [576, 363] width 21 height 15
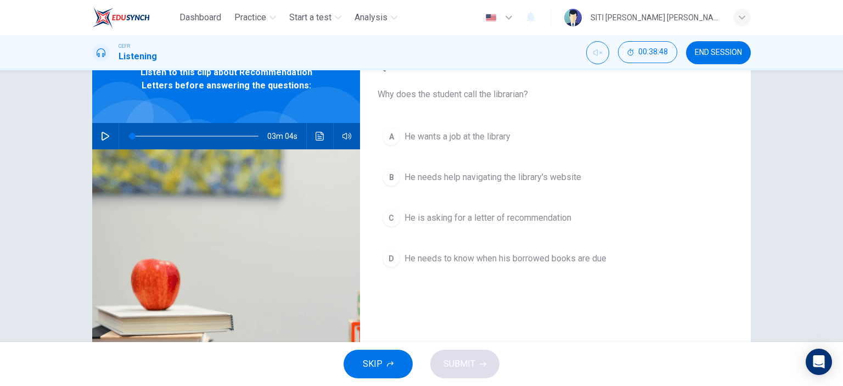
click at [494, 220] on span "He is asking for a letter of recommendation" at bounding box center [487, 217] width 167 height 13
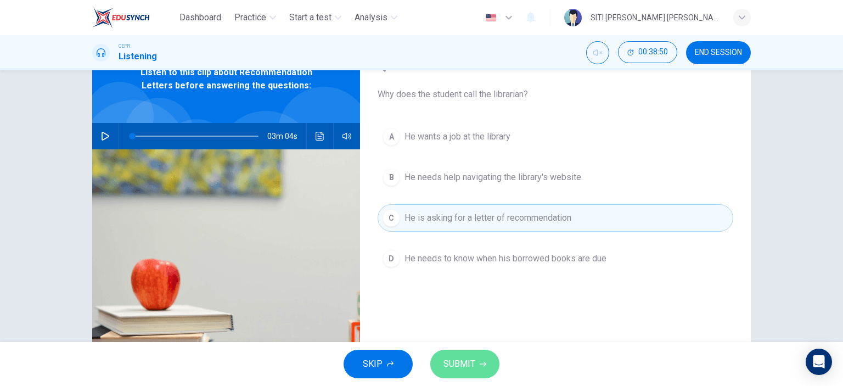
click at [462, 357] on span "SUBMIT" at bounding box center [459, 363] width 32 height 15
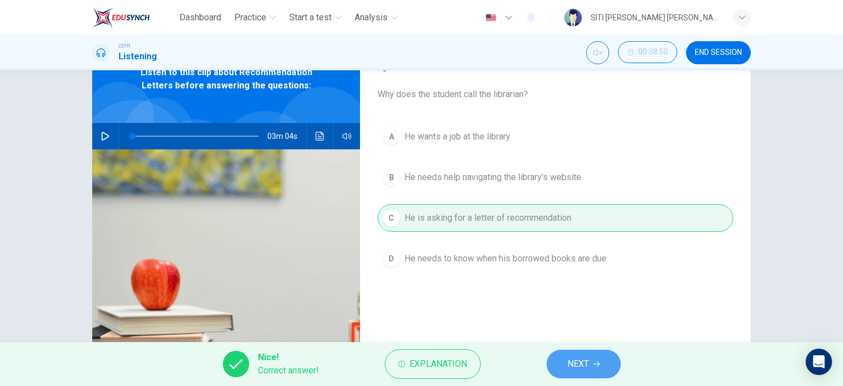
click at [579, 363] on span "NEXT" at bounding box center [577, 363] width 21 height 15
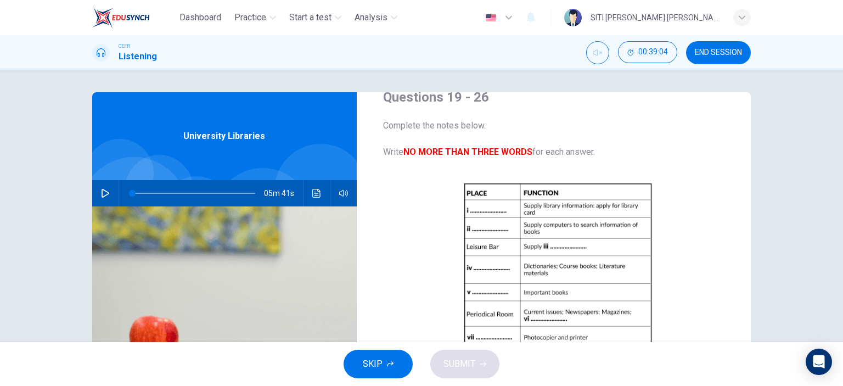
scroll to position [21, 0]
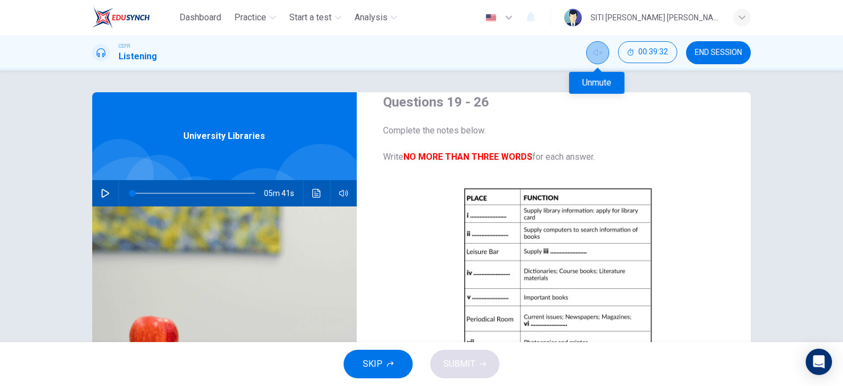
click at [591, 53] on button "Unmute" at bounding box center [597, 52] width 23 height 23
click at [101, 189] on icon "button" at bounding box center [105, 193] width 9 height 9
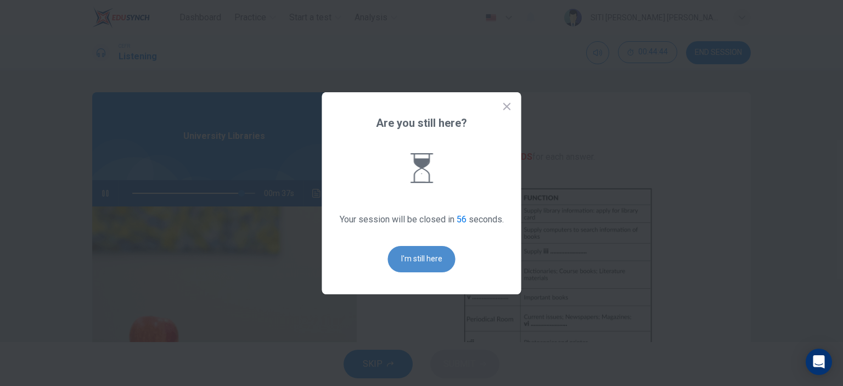
click at [427, 257] on button "I'm still here" at bounding box center [421, 259] width 67 height 26
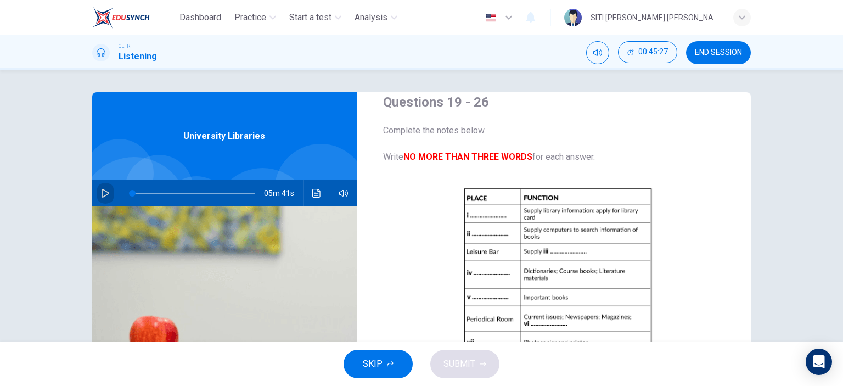
click at [103, 196] on icon "button" at bounding box center [105, 193] width 9 height 9
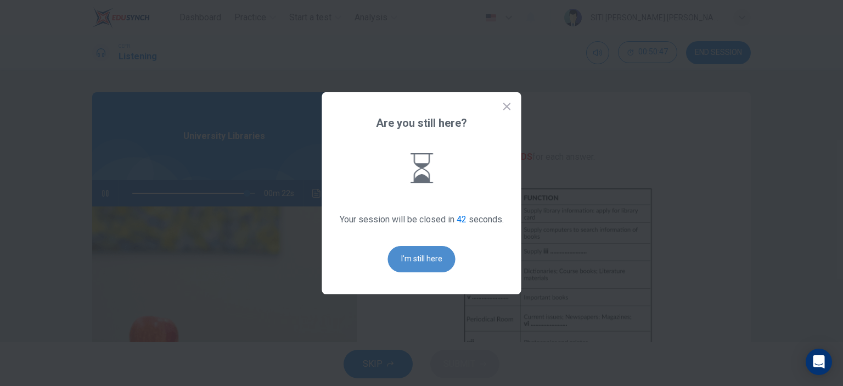
click at [433, 261] on button "I'm still here" at bounding box center [421, 259] width 67 height 26
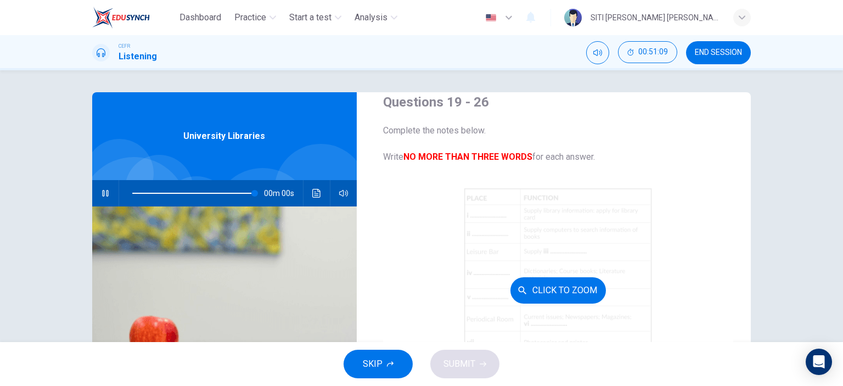
type input "0"
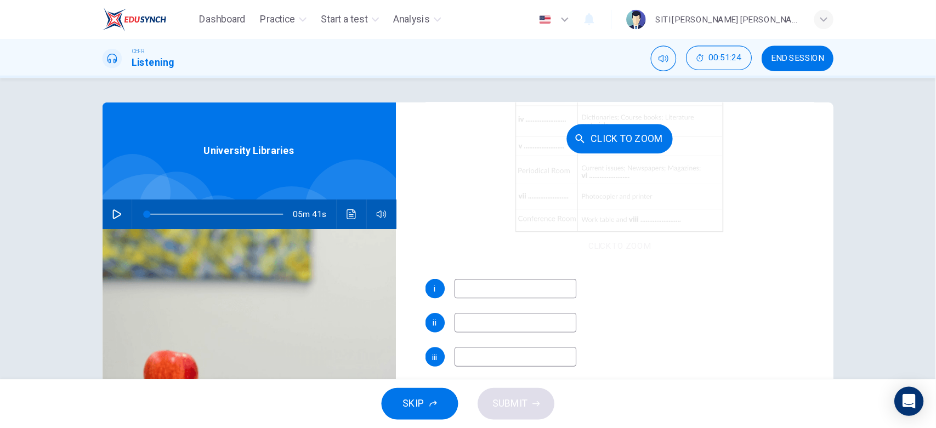
scroll to position [188, 0]
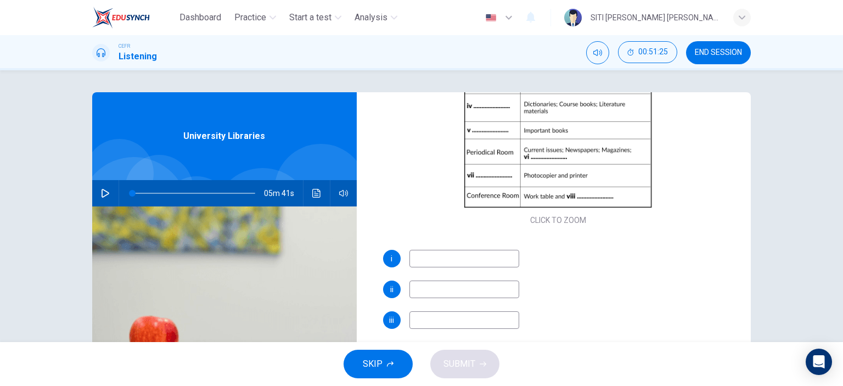
click at [471, 261] on input at bounding box center [464, 259] width 110 height 18
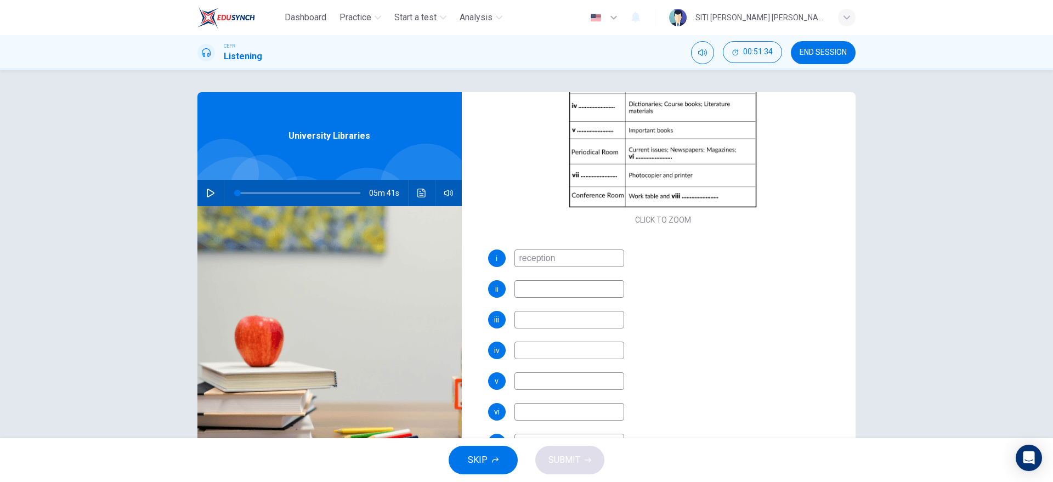
type input "reception"
drag, startPoint x: 728, startPoint y: 8, endPoint x: 679, endPoint y: 301, distance: 297.0
click at [679, 301] on div "i reception ii iii iv v vi vii viii" at bounding box center [663, 377] width 350 height 255
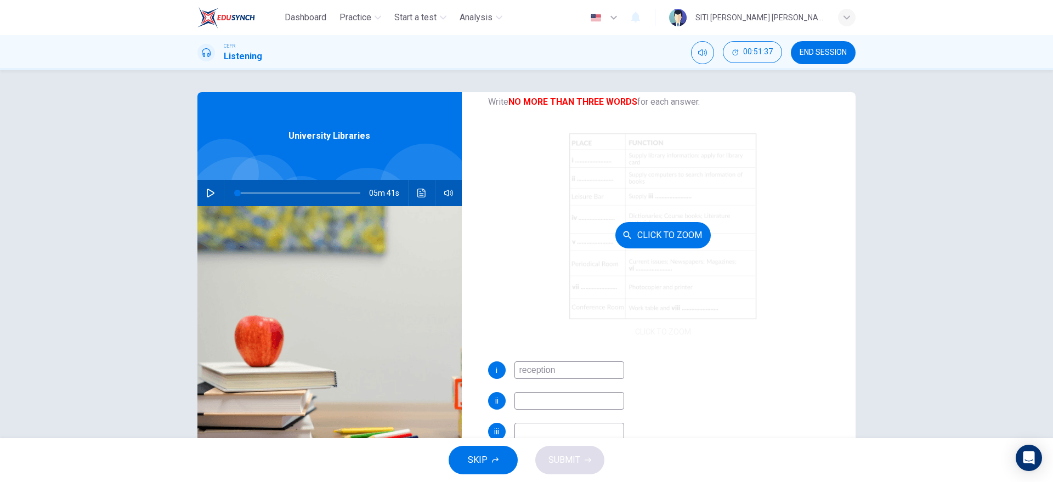
scroll to position [72, 0]
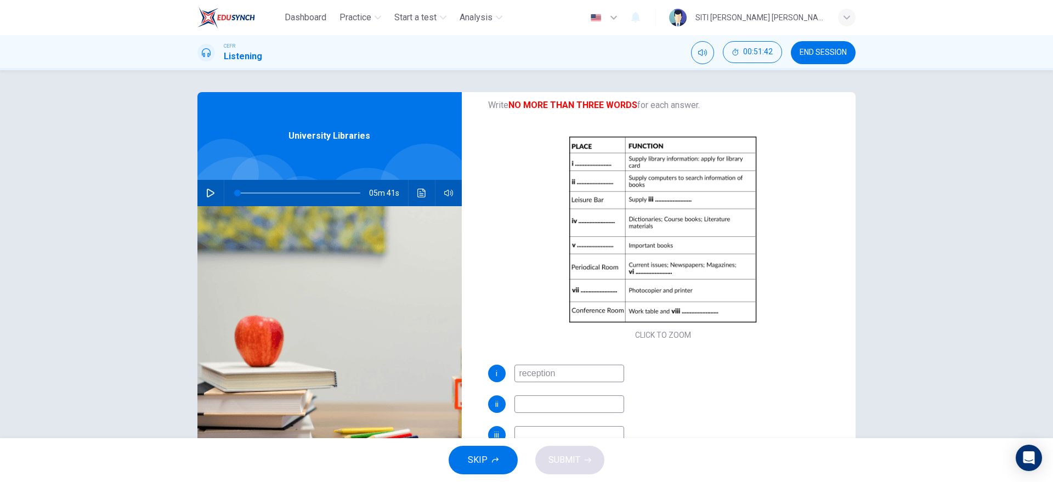
click at [560, 372] on input "reception" at bounding box center [569, 374] width 110 height 18
click at [533, 385] on input at bounding box center [569, 404] width 110 height 18
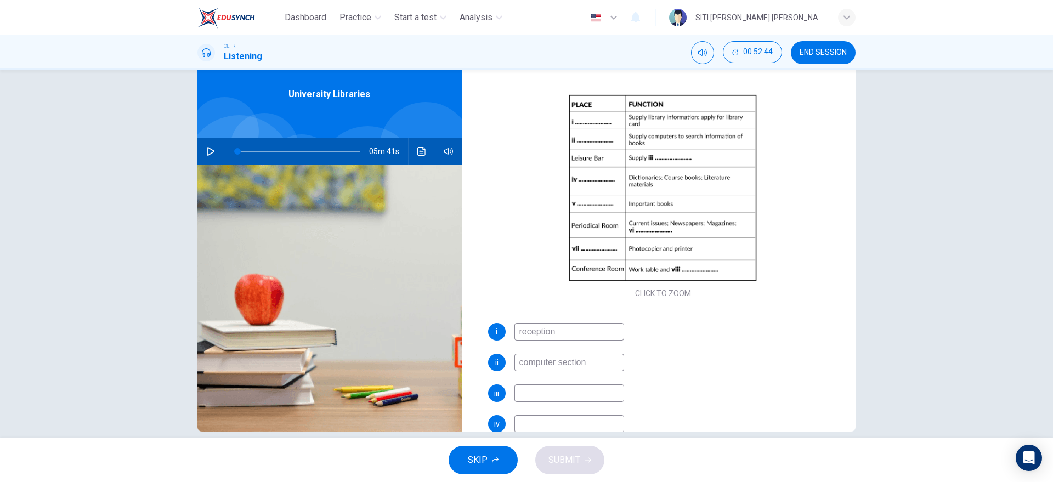
scroll to position [57, 0]
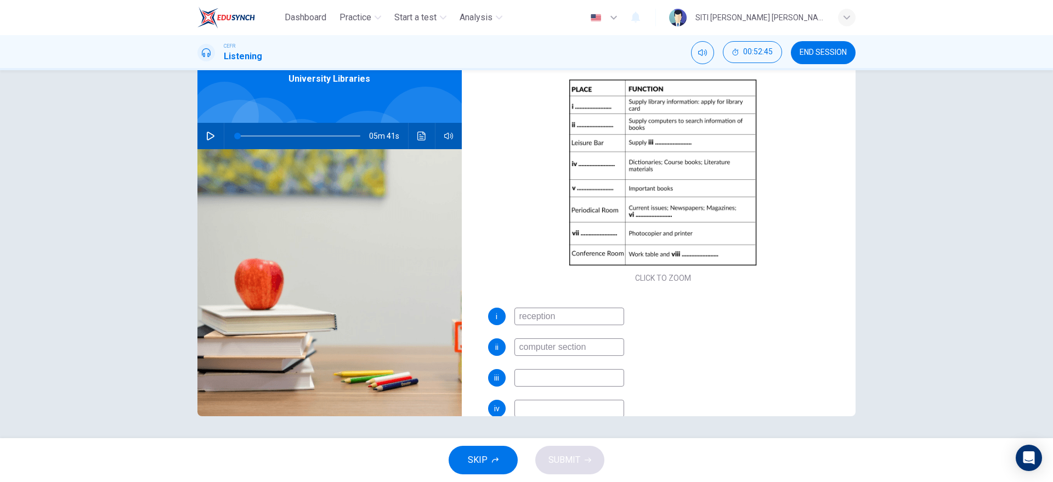
type input "computer section"
click at [530, 385] on input at bounding box center [569, 409] width 110 height 18
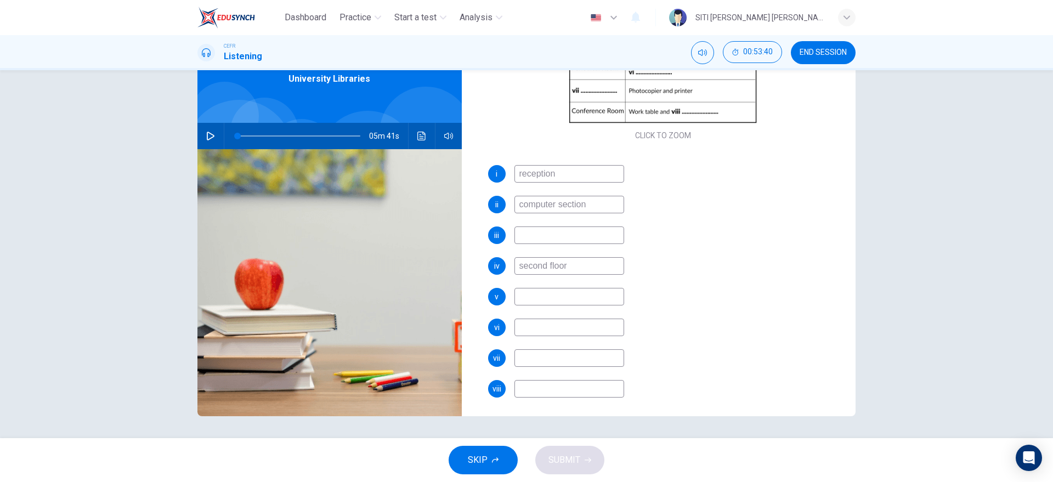
scroll to position [214, 0]
type input "second floor"
click at [525, 293] on input at bounding box center [569, 298] width 110 height 18
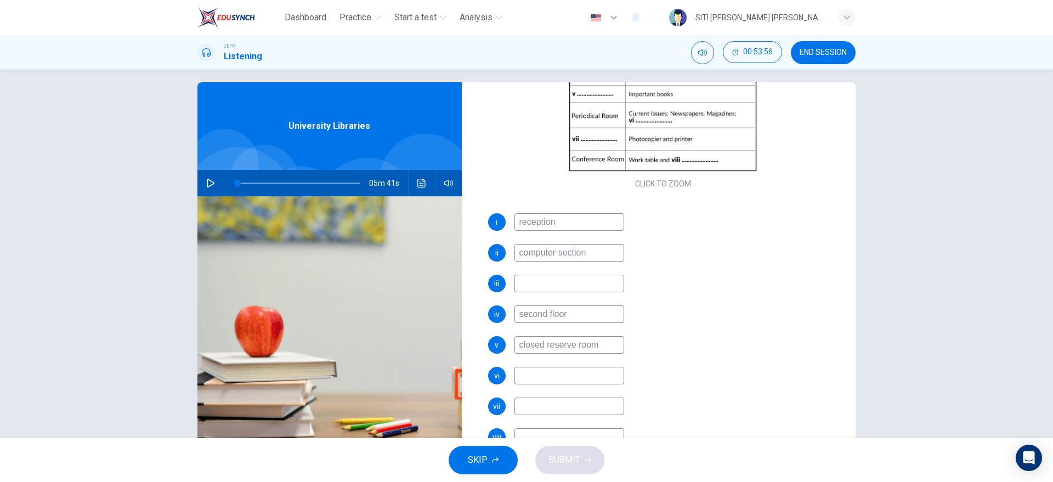
scroll to position [10, 0]
type input "closed reserve room"
click at [529, 376] on input at bounding box center [569, 375] width 110 height 18
type input "journal"
click at [541, 385] on input at bounding box center [569, 406] width 110 height 18
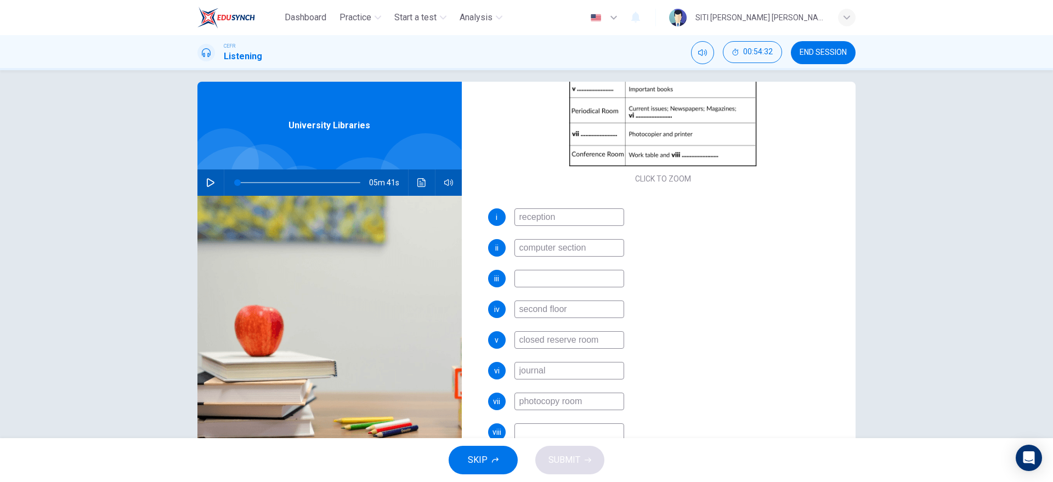
scroll to position [57, 0]
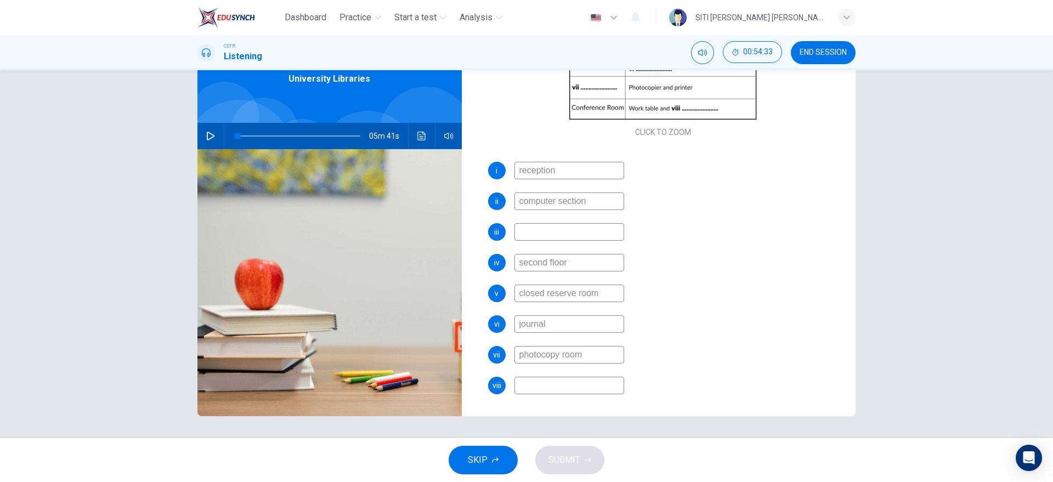
type input "photocopy room"
click at [576, 381] on input at bounding box center [569, 386] width 110 height 18
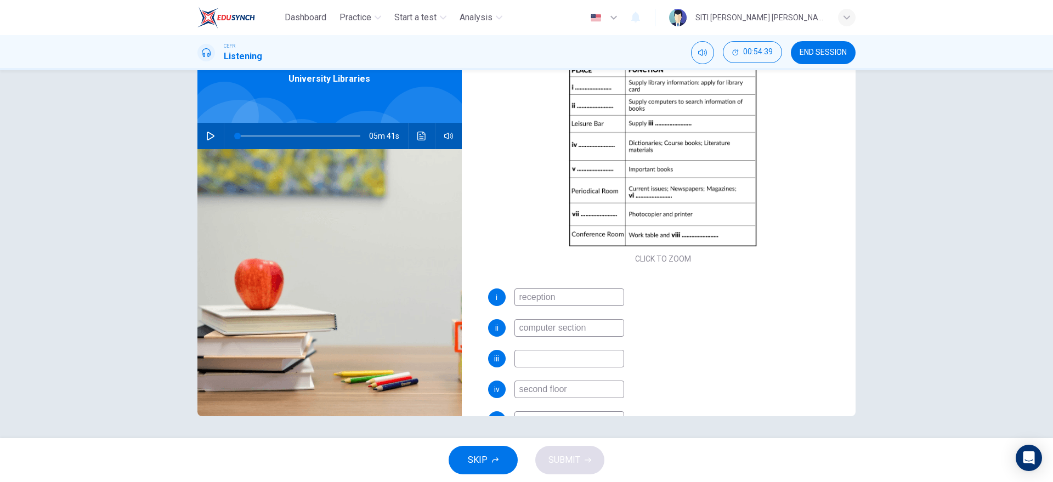
scroll to position [97, 0]
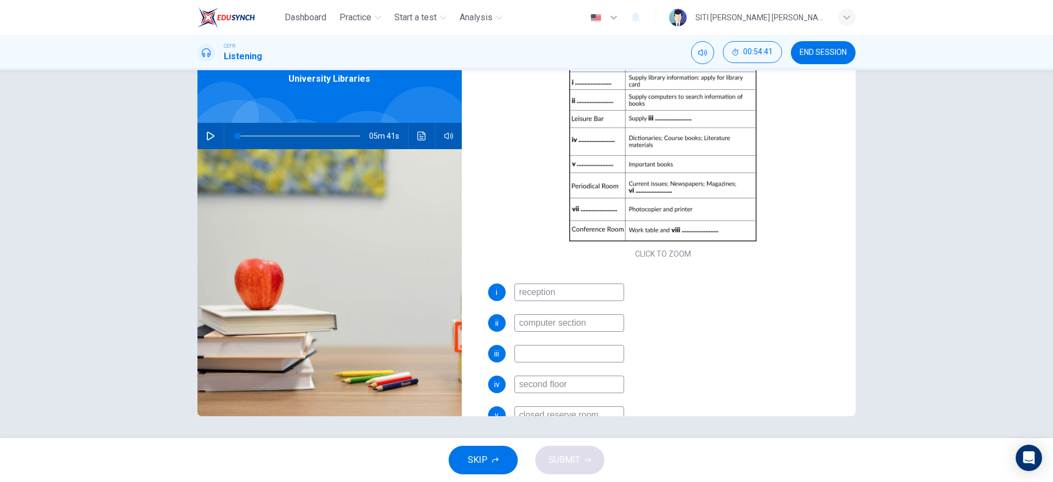
type input "multimedia"
click at [519, 354] on input at bounding box center [569, 354] width 110 height 18
type input "food and drinks"
click at [569, 385] on span "SUBMIT" at bounding box center [565, 460] width 32 height 15
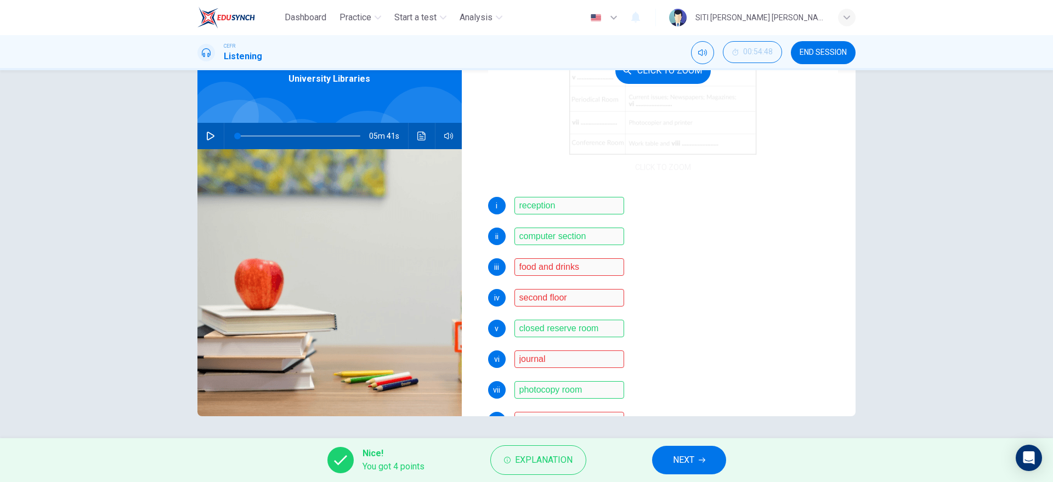
scroll to position [218, 0]
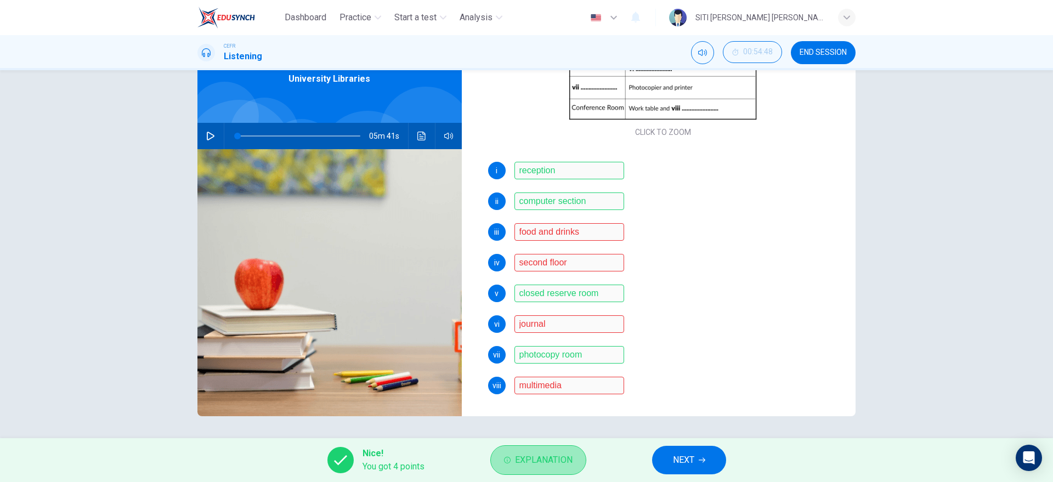
click at [548, 385] on span "Explanation" at bounding box center [544, 460] width 58 height 15
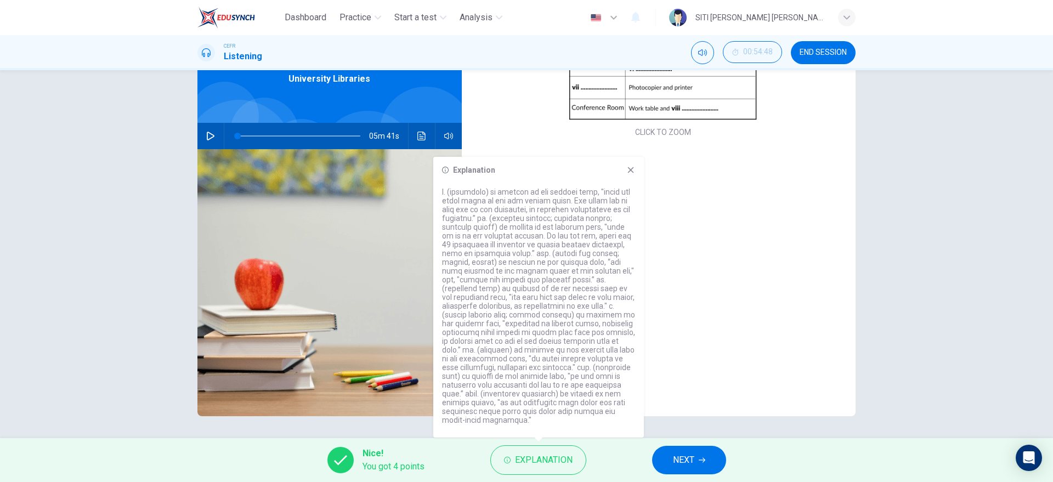
click at [636, 173] on div "Explanation" at bounding box center [538, 297] width 211 height 281
click at [625, 173] on div "Explanation" at bounding box center [538, 170] width 193 height 9
click at [627, 169] on icon at bounding box center [630, 170] width 9 height 9
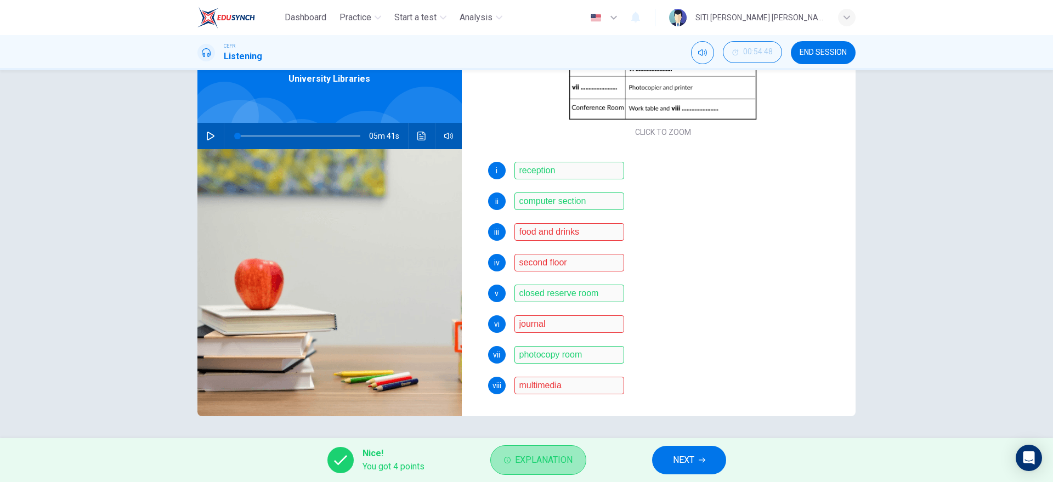
click at [530, 385] on span "Explanation" at bounding box center [544, 460] width 58 height 15
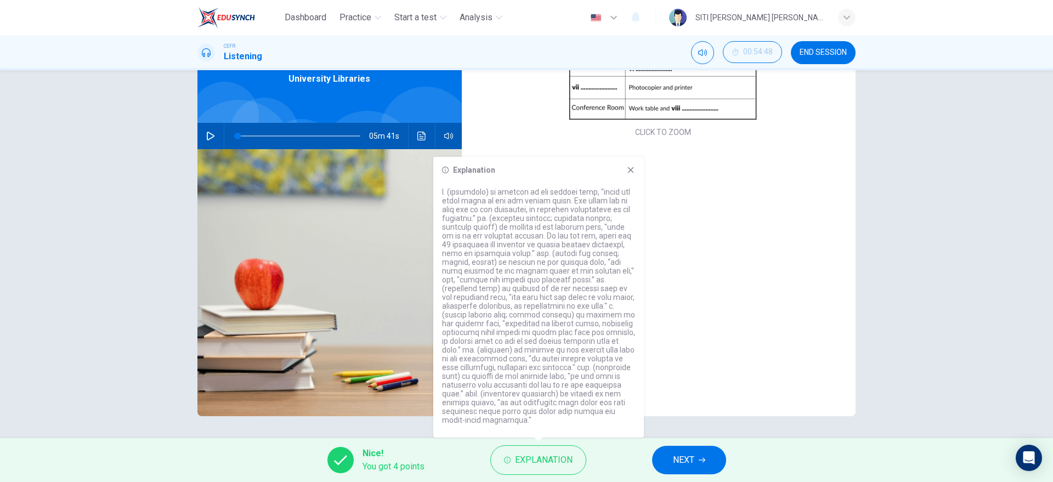
click at [634, 174] on icon at bounding box center [630, 170] width 9 height 9
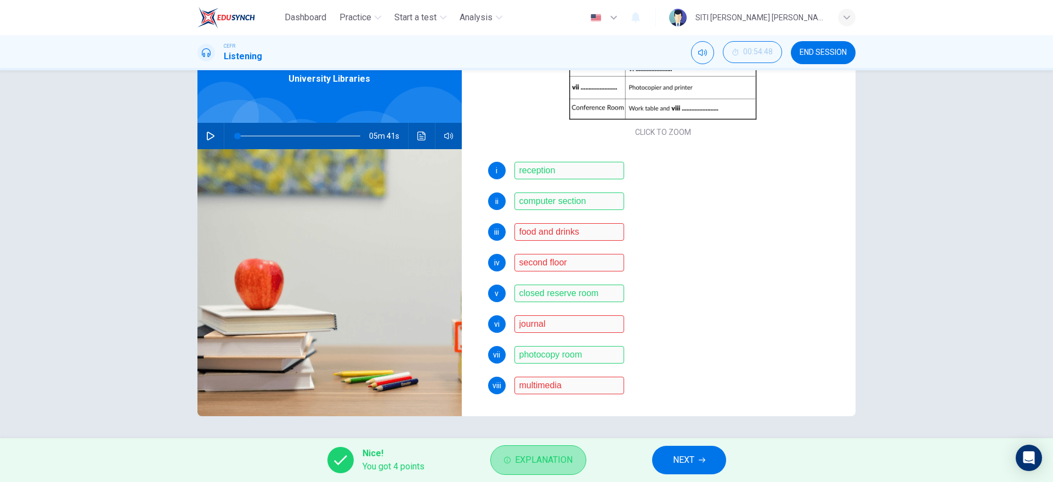
click at [533, 385] on button "Explanation" at bounding box center [538, 460] width 96 height 30
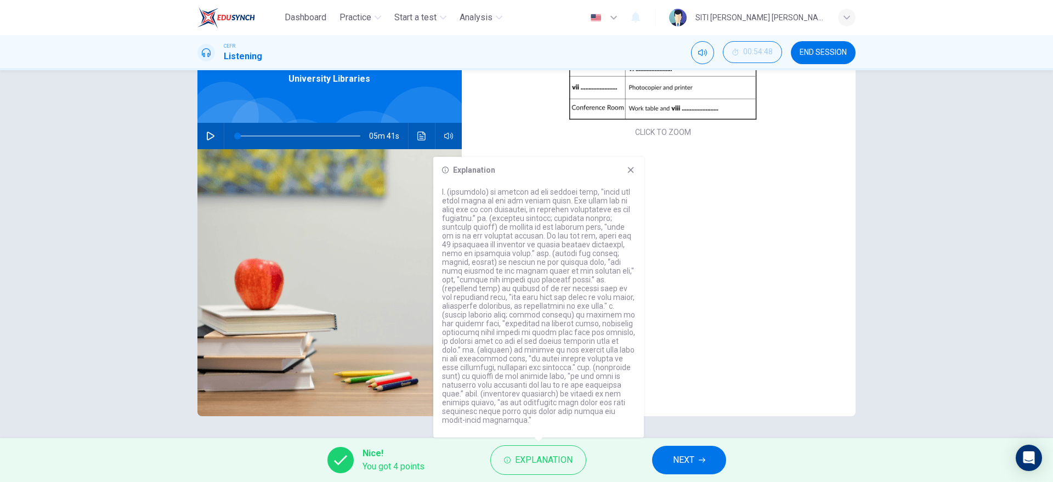
click at [734, 338] on div "i reception ii computer section iii food and drinks iv second floor v closed re…" at bounding box center [663, 289] width 350 height 255
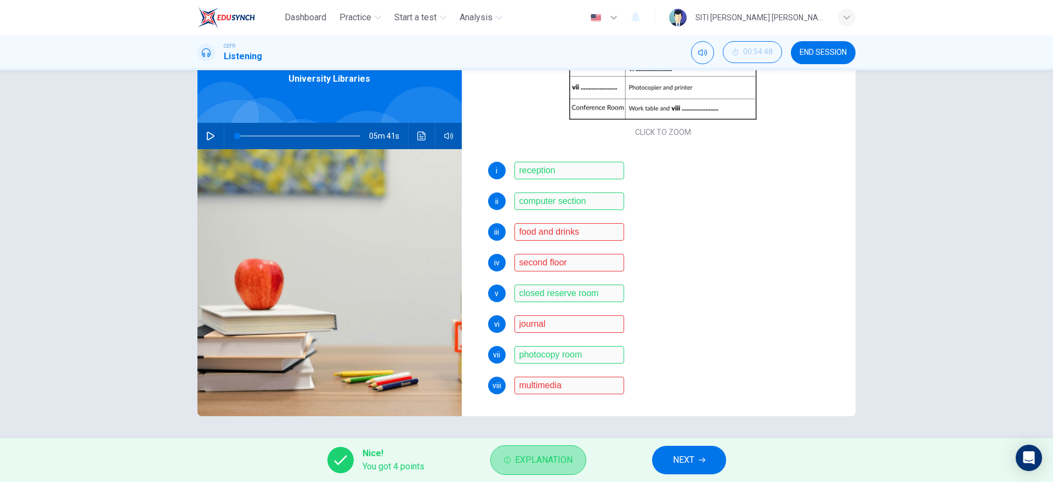
click at [550, 385] on span "Explanation" at bounding box center [544, 460] width 58 height 15
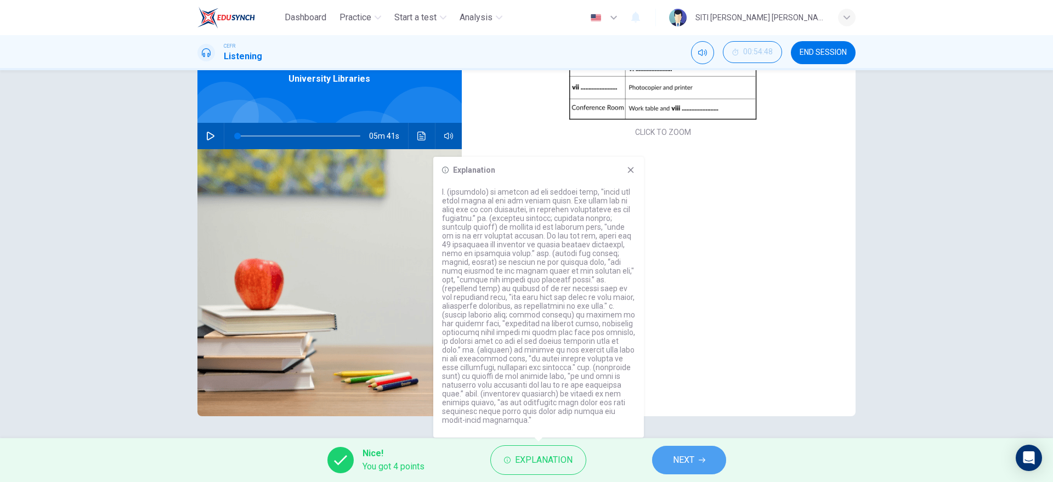
click at [686, 385] on button "NEXT" at bounding box center [689, 460] width 74 height 29
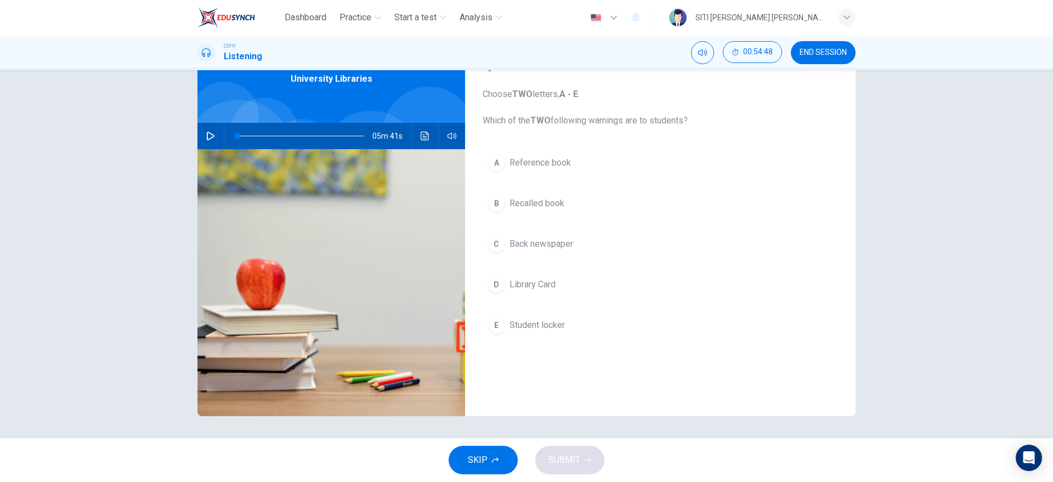
scroll to position [0, 0]
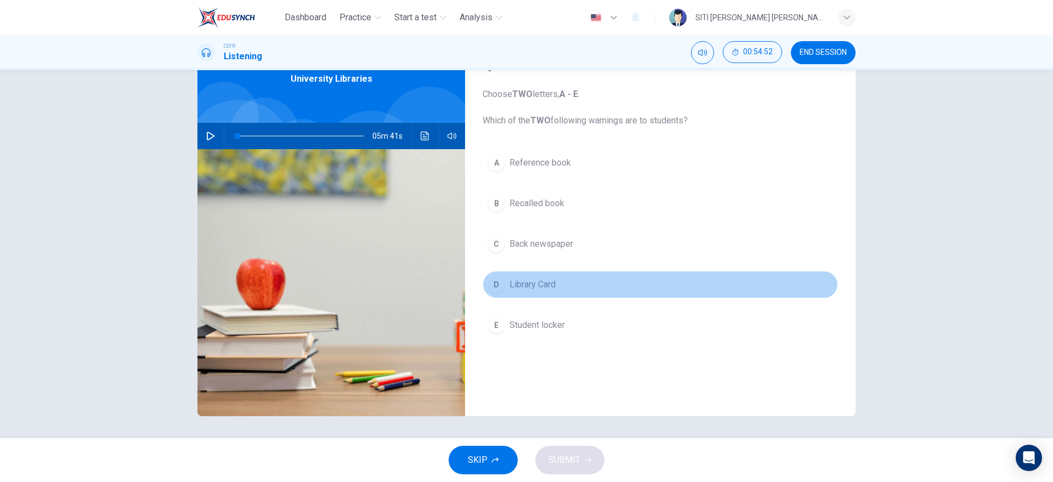
click at [544, 275] on button "D Library Card" at bounding box center [660, 284] width 355 height 27
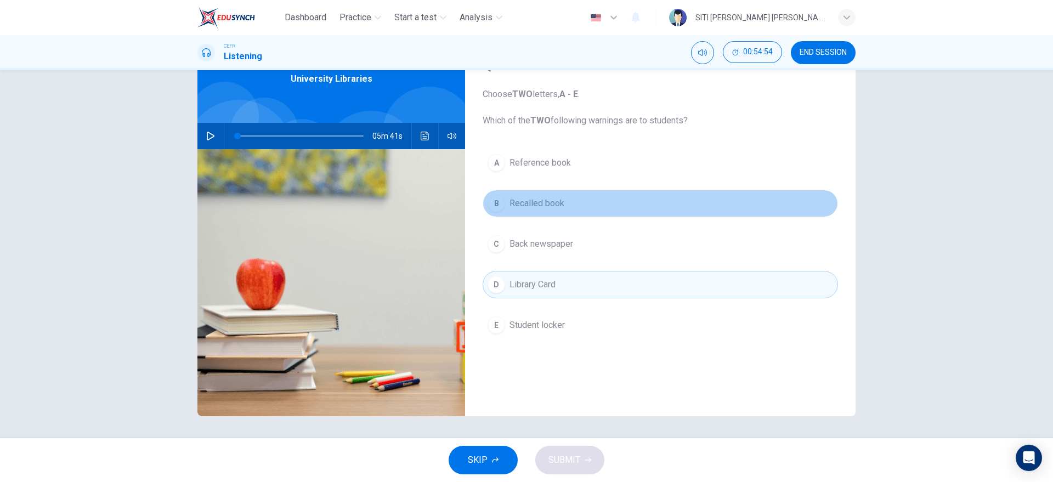
click at [531, 207] on span "Recalled book" at bounding box center [537, 203] width 55 height 13
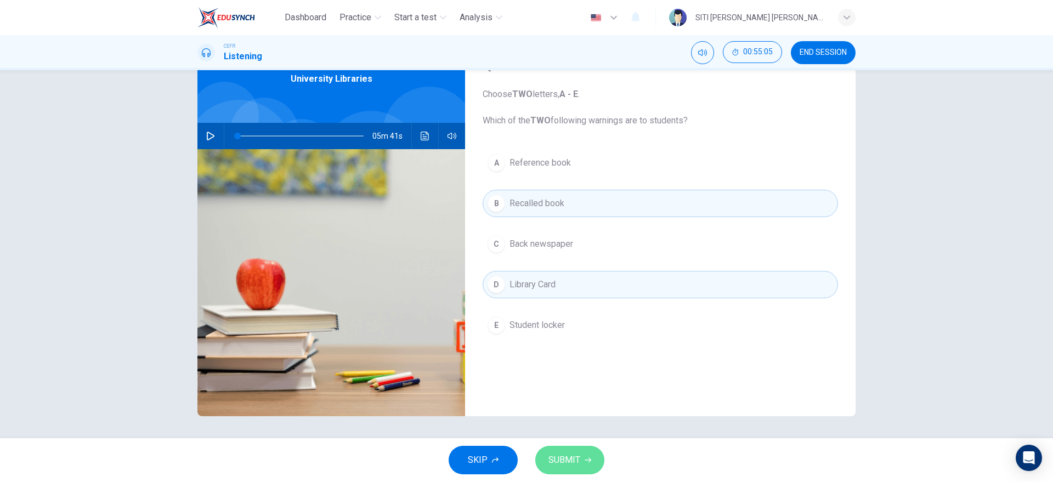
click at [562, 385] on span "SUBMIT" at bounding box center [565, 460] width 32 height 15
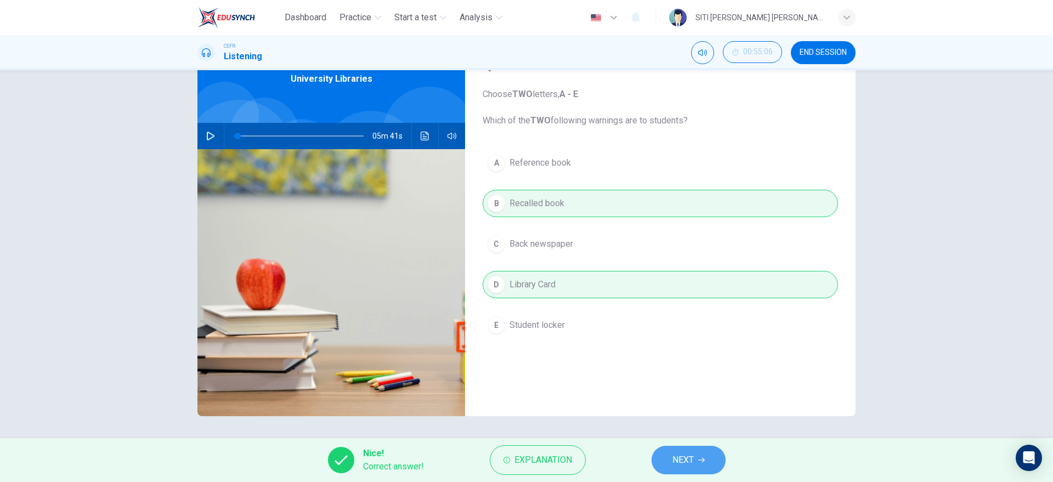
click at [704, 385] on icon "button" at bounding box center [701, 460] width 7 height 7
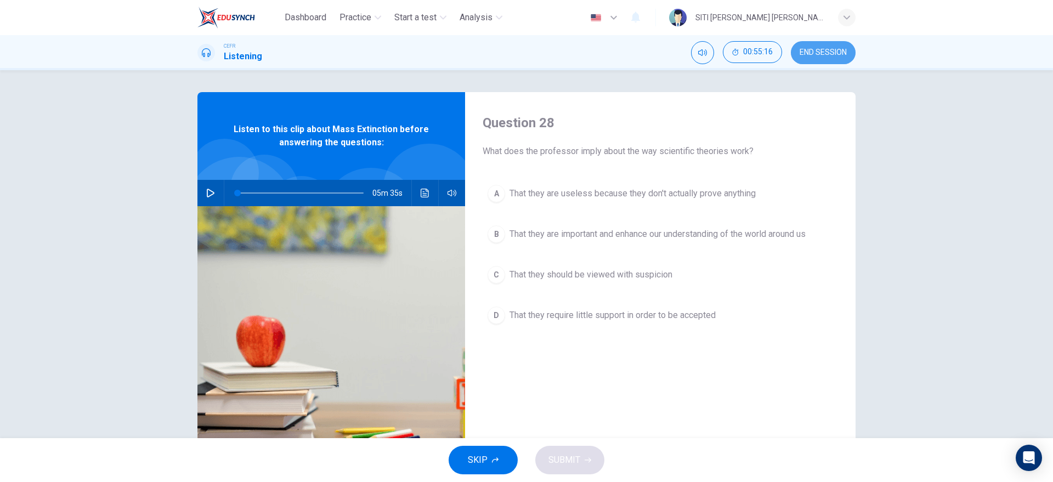
drag, startPoint x: 817, startPoint y: 47, endPoint x: 597, endPoint y: 61, distance: 221.0
click at [818, 47] on button "END SESSION" at bounding box center [823, 52] width 65 height 23
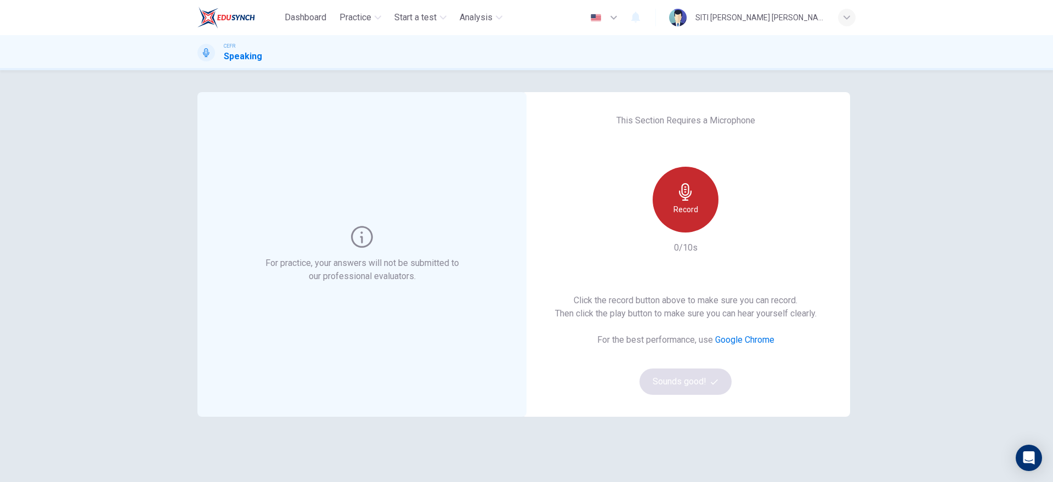
click at [679, 201] on div "Record" at bounding box center [686, 200] width 66 height 66
click at [679, 201] on div "Stop" at bounding box center [686, 200] width 66 height 66
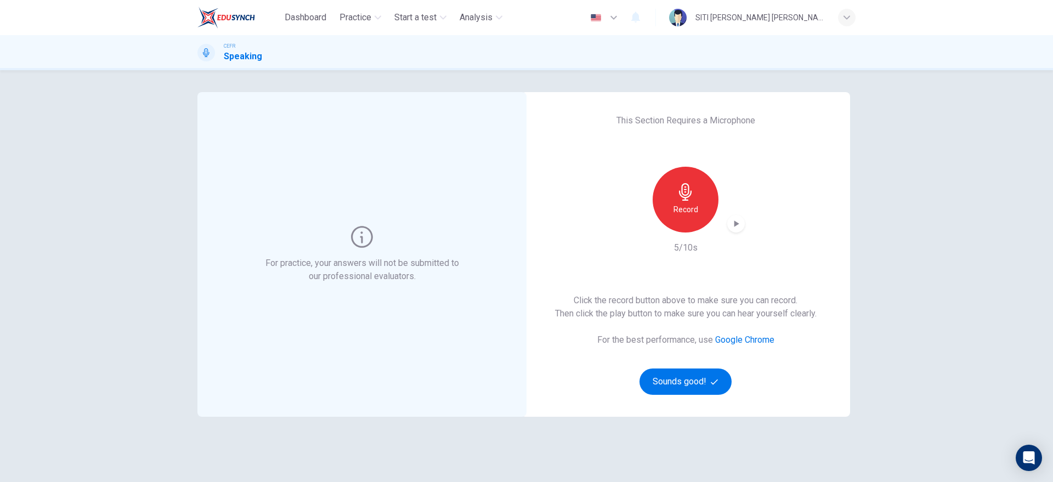
click at [740, 233] on div "Record 5/10s" at bounding box center [685, 211] width 118 height 88
click at [734, 228] on icon "button" at bounding box center [736, 223] width 11 height 11
click at [698, 376] on button "Sounds good!" at bounding box center [686, 382] width 92 height 26
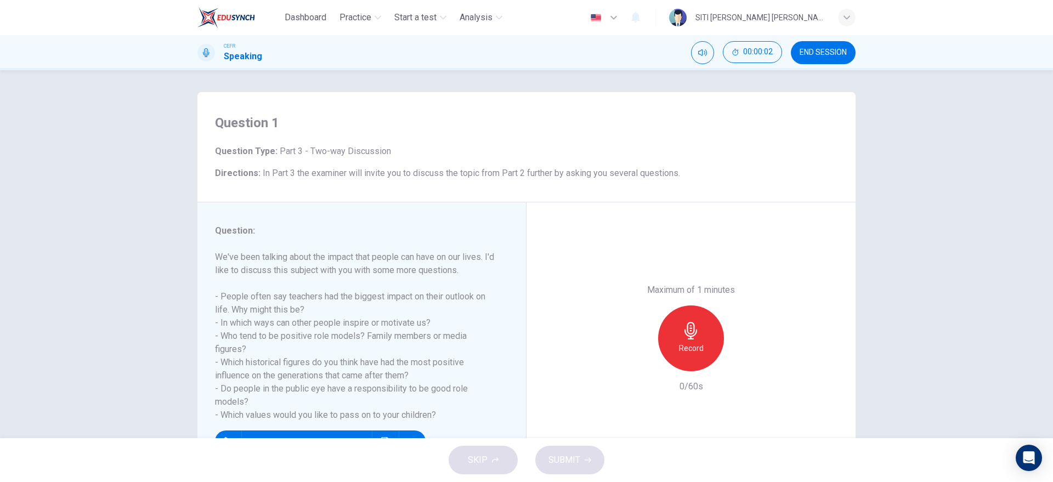
scroll to position [58, 0]
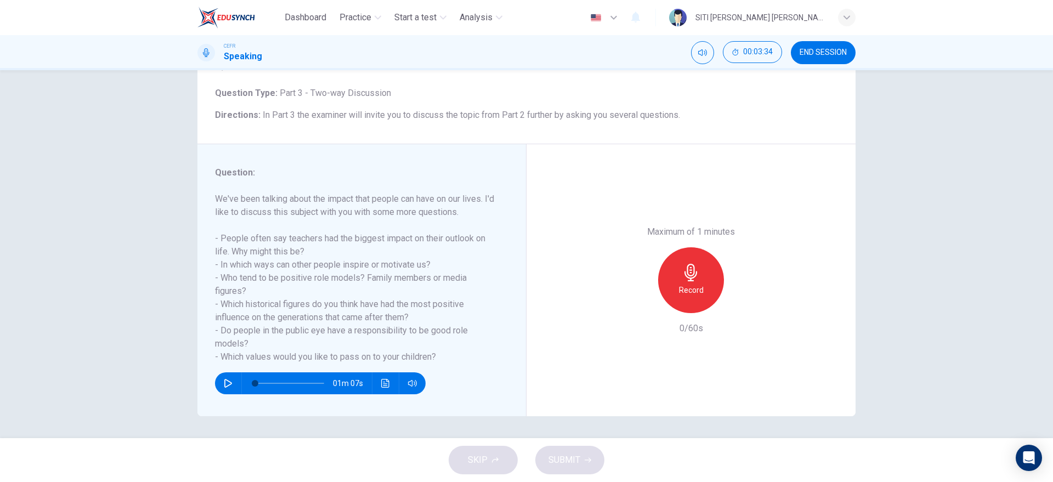
click at [685, 272] on icon "button" at bounding box center [691, 273] width 13 height 18
click at [737, 301] on icon "button" at bounding box center [741, 304] width 11 height 11
click at [638, 303] on icon "button" at bounding box center [640, 304] width 7 height 7
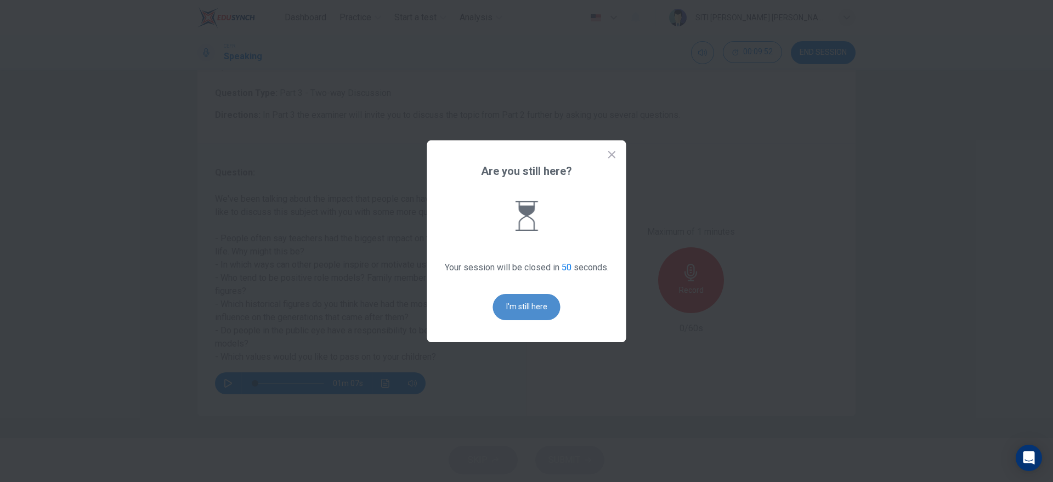
click at [516, 308] on button "I'm still here" at bounding box center [526, 307] width 67 height 26
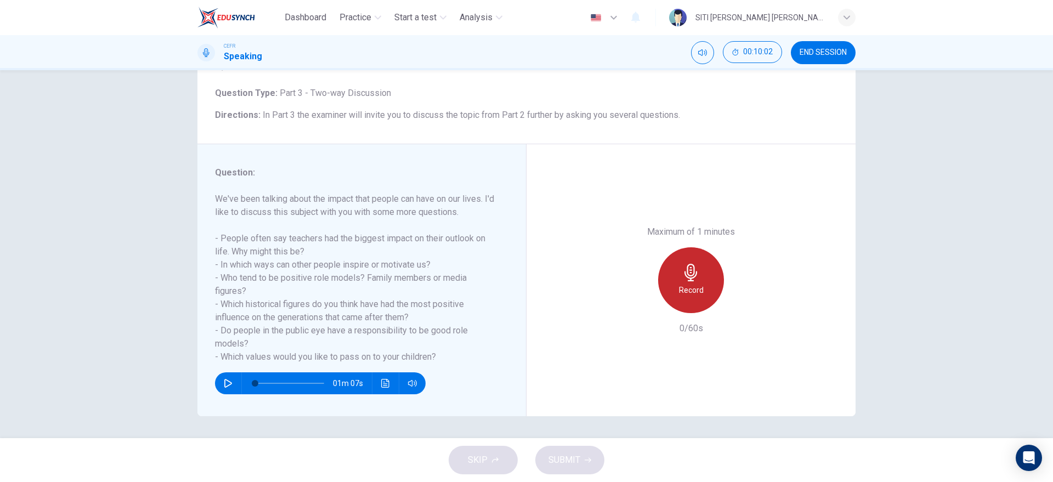
click at [691, 269] on icon "button" at bounding box center [691, 273] width 13 height 18
click at [688, 274] on icon "button" at bounding box center [691, 273] width 18 height 18
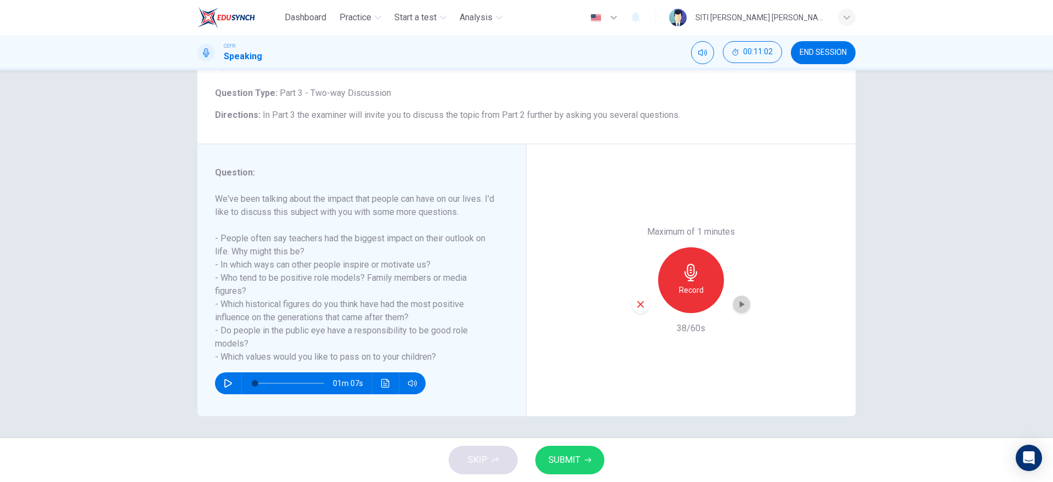
click at [743, 301] on icon "button" at bounding box center [741, 304] width 11 height 11
click at [567, 470] on button "SUBMIT" at bounding box center [569, 460] width 69 height 29
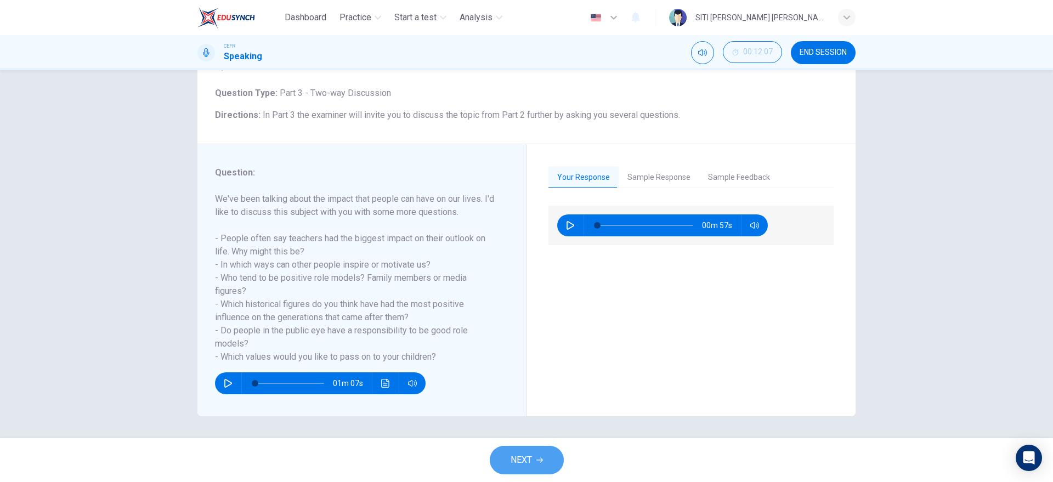
click at [528, 455] on span "NEXT" at bounding box center [521, 460] width 21 height 15
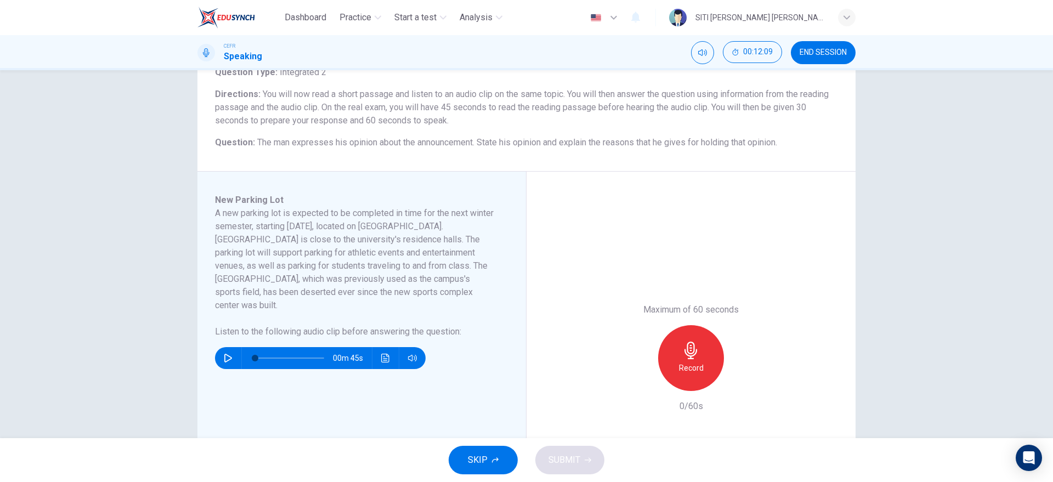
scroll to position [115, 0]
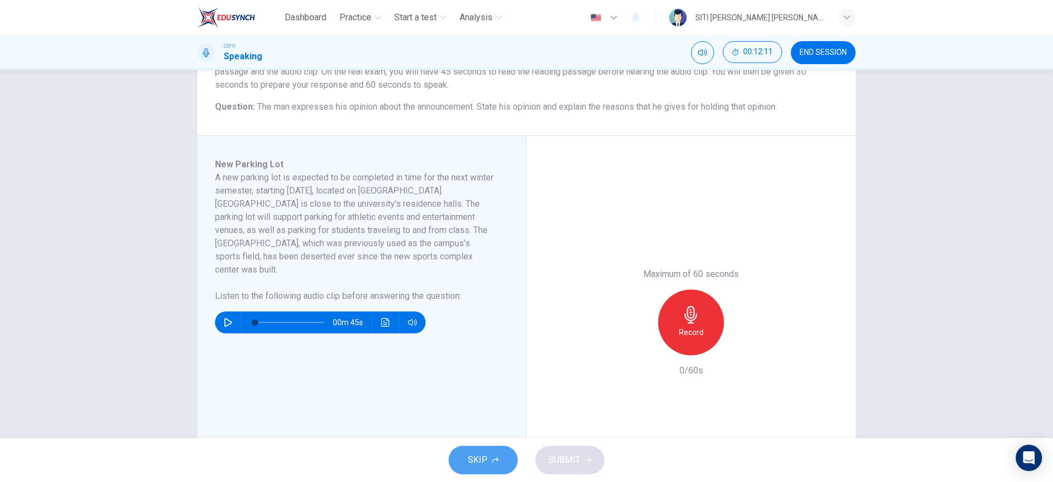
click at [495, 454] on button "SKIP" at bounding box center [483, 460] width 69 height 29
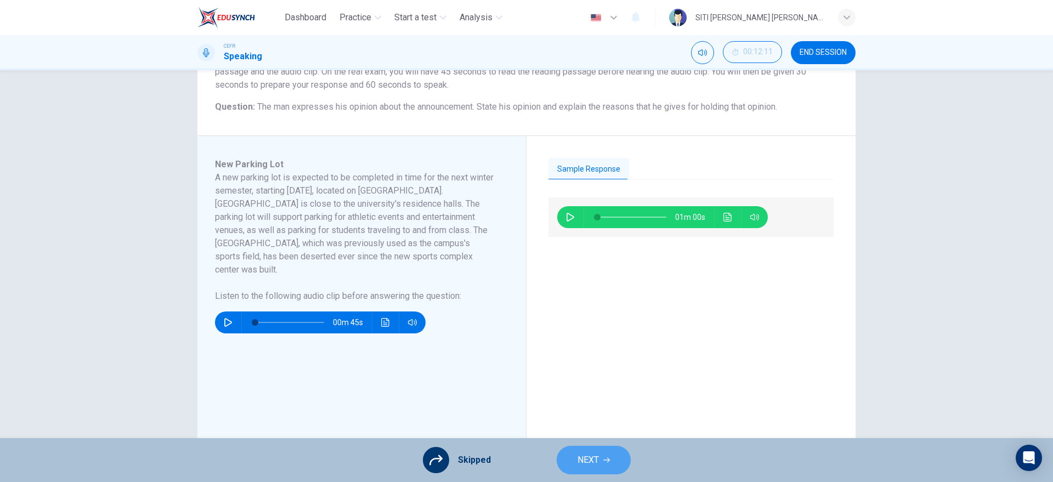
click at [595, 451] on button "NEXT" at bounding box center [594, 460] width 74 height 29
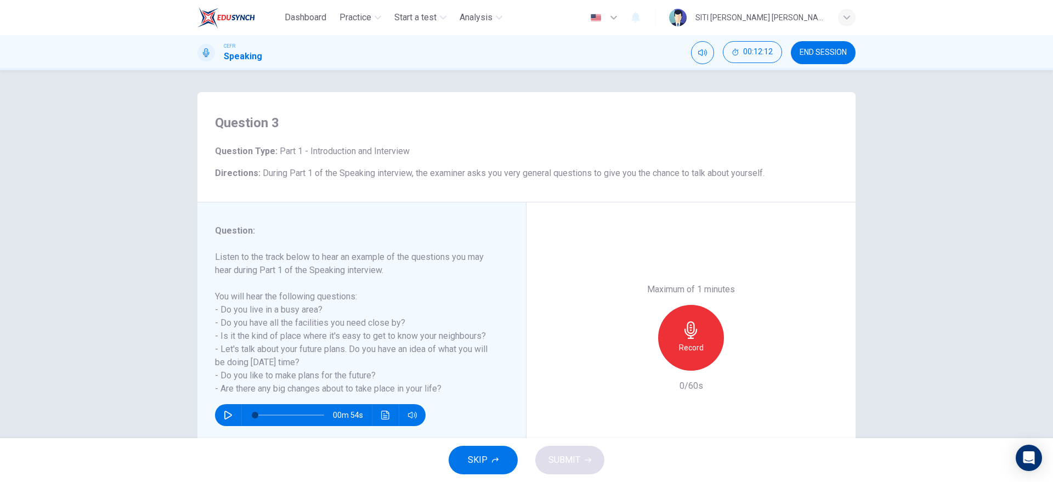
scroll to position [57, 0]
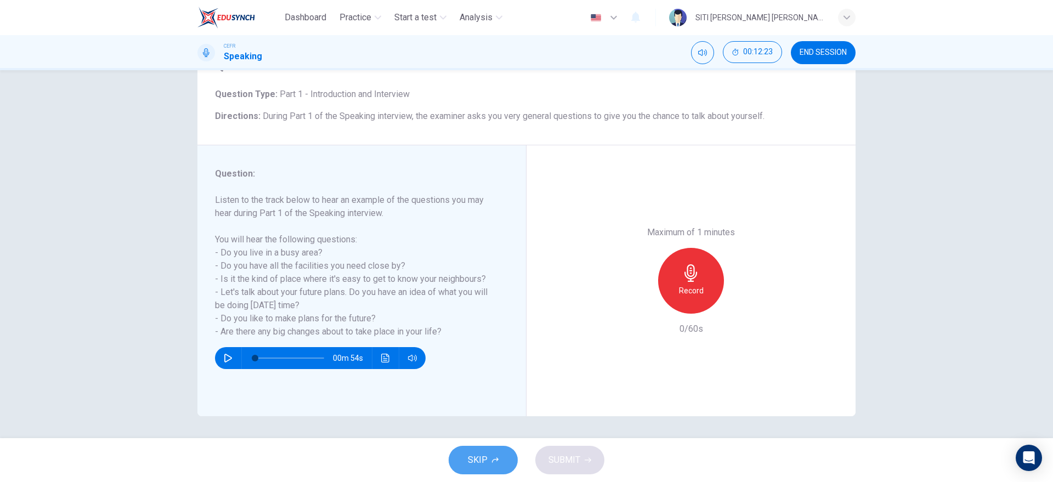
click at [477, 461] on span "SKIP" at bounding box center [478, 460] width 20 height 15
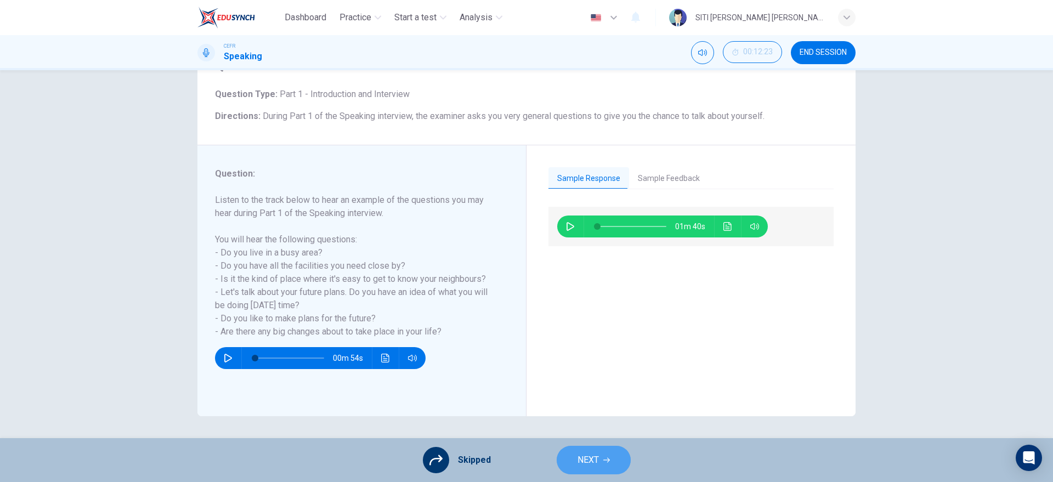
click at [567, 457] on button "NEXT" at bounding box center [594, 460] width 74 height 29
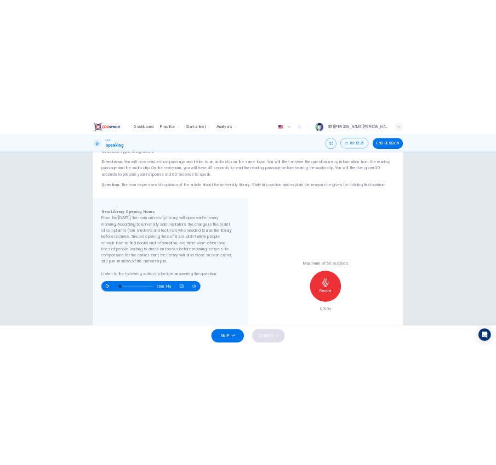
scroll to position [87, 0]
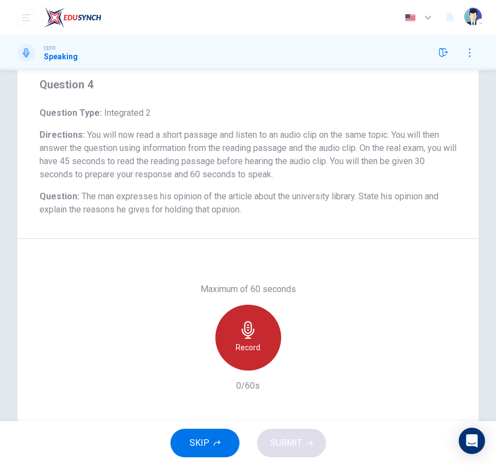
click at [255, 331] on div "Record" at bounding box center [249, 337] width 66 height 66
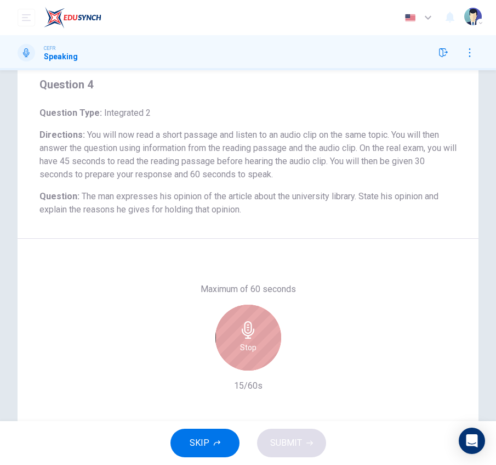
click at [255, 331] on div "Stop" at bounding box center [249, 337] width 66 height 66
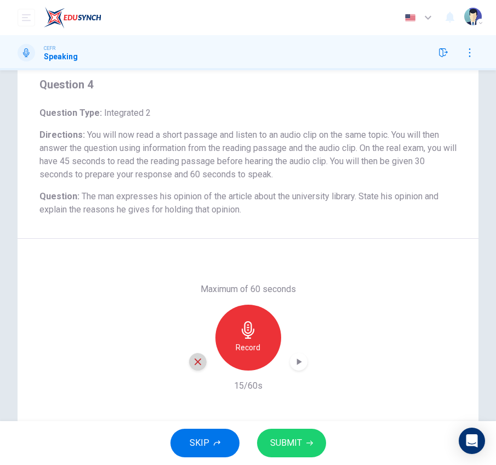
click at [193, 365] on icon "button" at bounding box center [198, 362] width 10 height 10
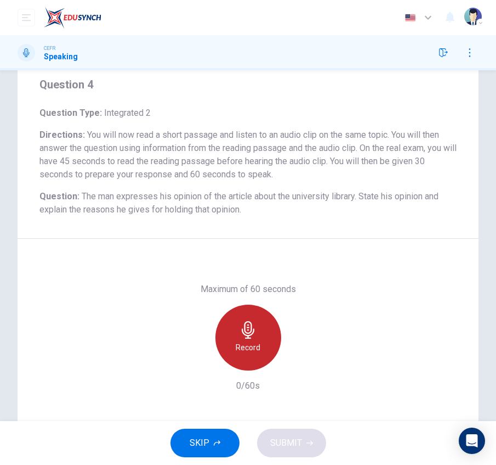
click at [251, 336] on icon "button" at bounding box center [249, 330] width 18 height 18
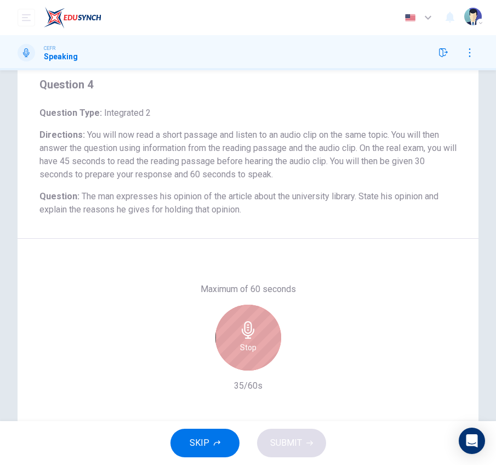
click at [251, 336] on icon "button" at bounding box center [249, 330] width 18 height 18
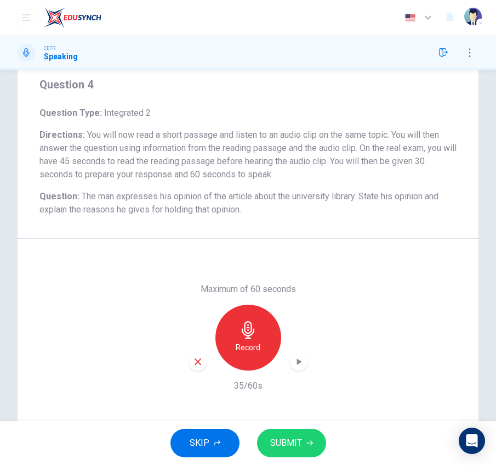
click at [193, 360] on icon "button" at bounding box center [198, 362] width 10 height 10
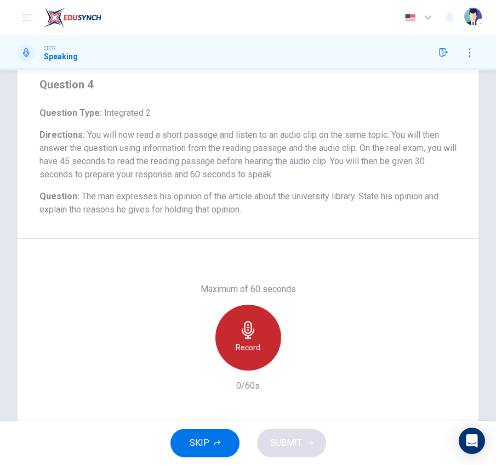
click at [251, 330] on icon "button" at bounding box center [249, 330] width 18 height 18
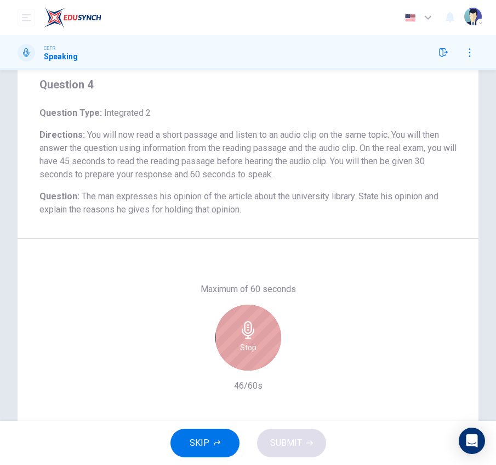
click at [251, 330] on icon "button" at bounding box center [249, 330] width 18 height 18
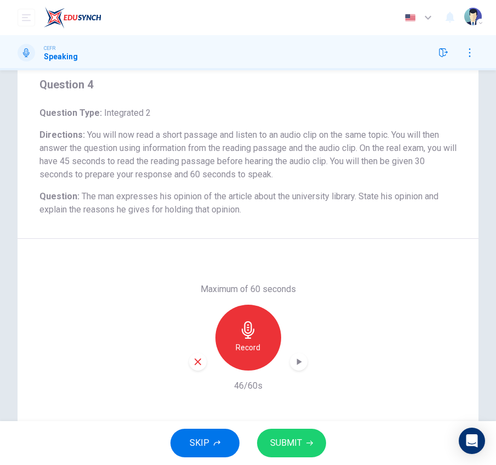
click at [293, 361] on icon "button" at bounding box center [298, 361] width 11 height 11
click at [296, 364] on icon "button" at bounding box center [298, 361] width 11 height 11
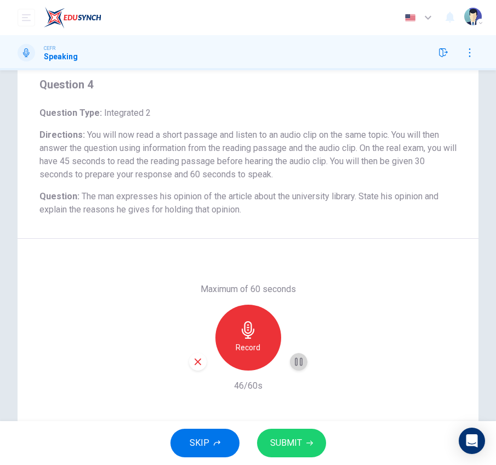
click at [296, 364] on icon "button" at bounding box center [298, 361] width 11 height 11
click at [194, 365] on icon "button" at bounding box center [198, 362] width 10 height 10
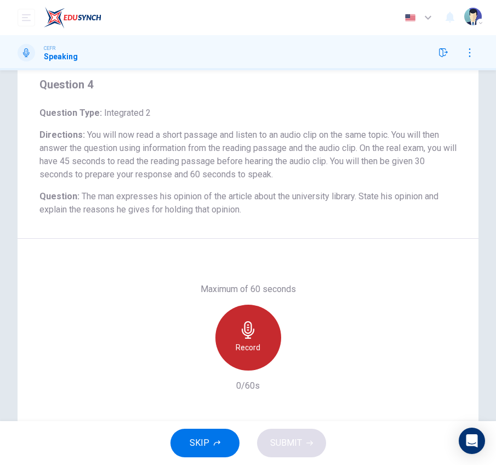
click at [256, 321] on div "Record" at bounding box center [249, 337] width 66 height 66
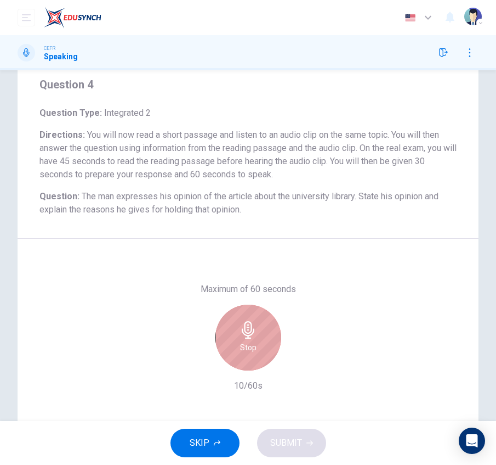
click at [256, 321] on div "Stop" at bounding box center [249, 337] width 66 height 66
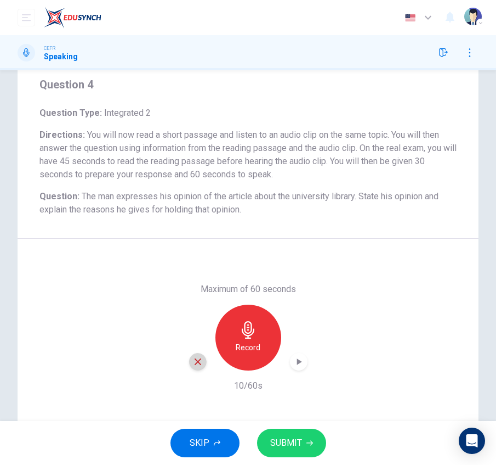
click at [193, 357] on icon "button" at bounding box center [198, 362] width 10 height 10
click at [214, 440] on icon "button" at bounding box center [217, 442] width 7 height 7
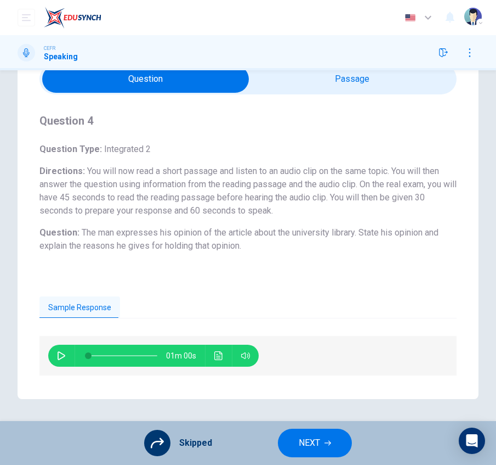
scroll to position [0, 0]
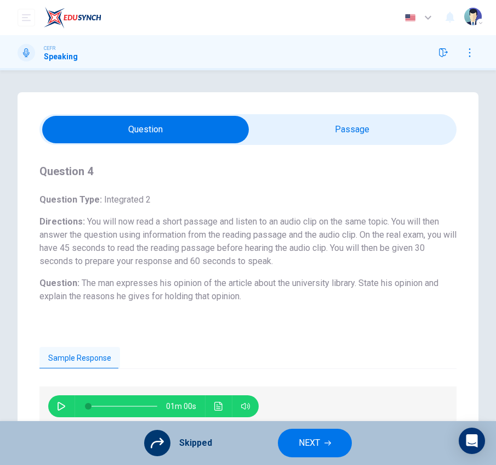
click at [309, 143] on span at bounding box center [247, 129] width 417 height 31
click at [314, 134] on input "checkbox" at bounding box center [146, 129] width 626 height 27
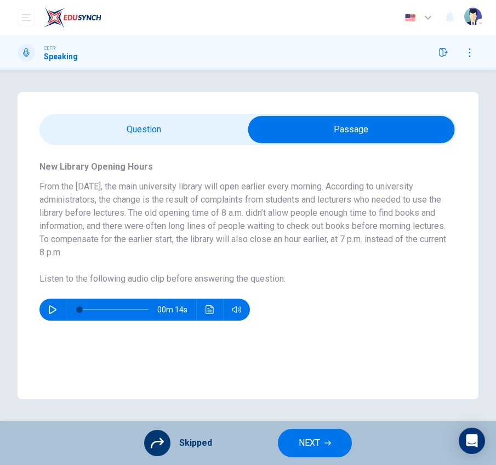
click at [161, 117] on input "checkbox" at bounding box center [351, 129] width 626 height 27
checkbox input "false"
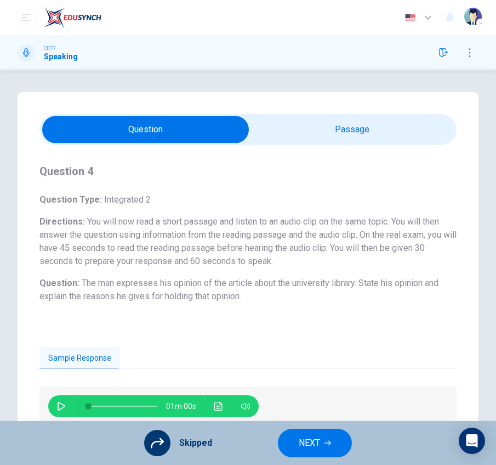
scroll to position [50, 0]
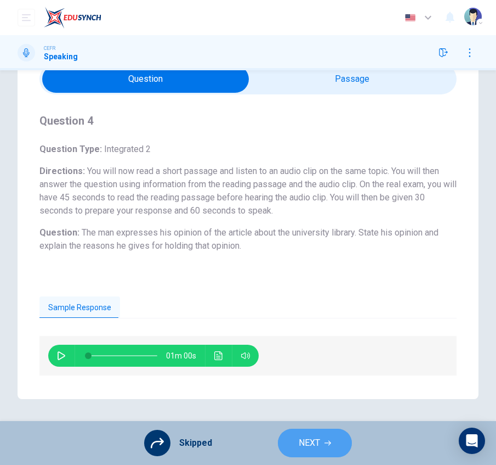
click at [317, 444] on span "NEXT" at bounding box center [309, 442] width 21 height 15
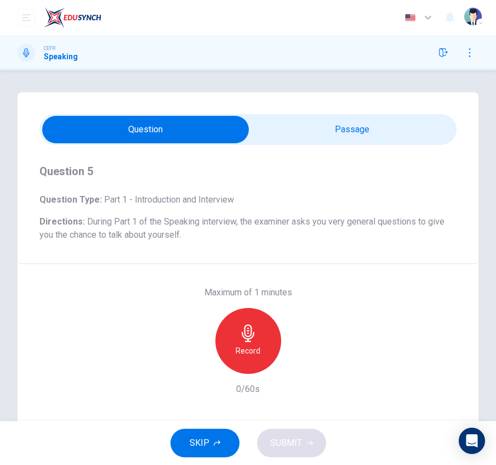
scroll to position [75, 0]
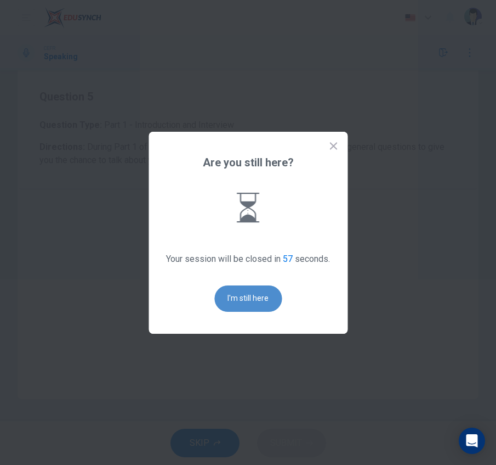
click at [241, 292] on button "I'm still here" at bounding box center [247, 298] width 67 height 26
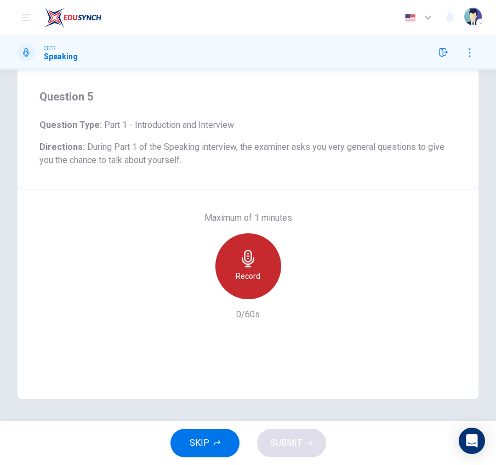
click at [241, 292] on div "Record" at bounding box center [249, 266] width 66 height 66
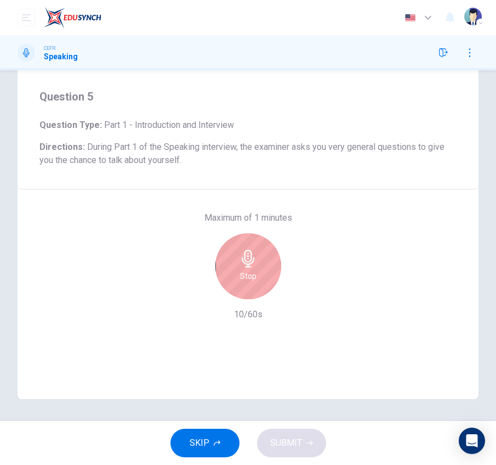
click at [241, 292] on div "Stop" at bounding box center [249, 266] width 66 height 66
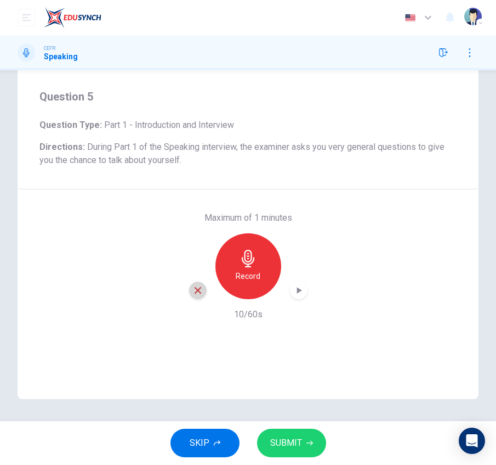
click at [194, 282] on div "button" at bounding box center [198, 290] width 18 height 18
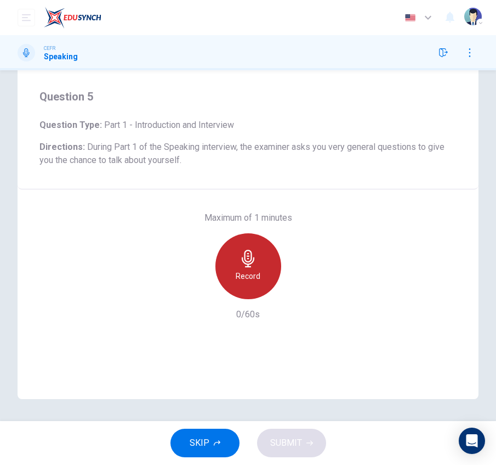
click at [264, 270] on div "Record" at bounding box center [249, 266] width 66 height 66
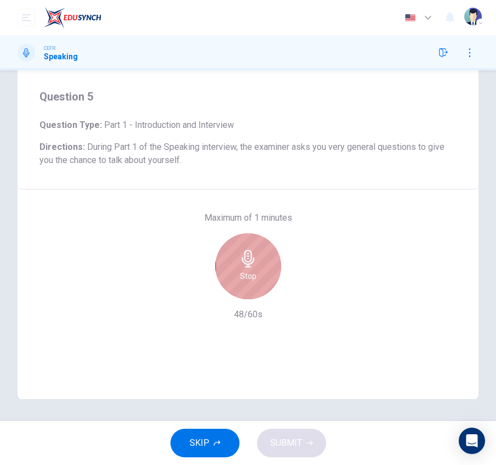
click at [264, 270] on div "Stop" at bounding box center [249, 266] width 66 height 66
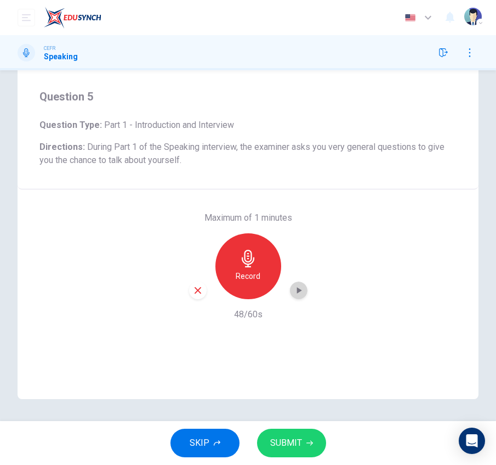
click at [297, 290] on icon "button" at bounding box center [299, 290] width 5 height 7
click at [296, 290] on icon "button" at bounding box center [299, 290] width 8 height 8
click at [297, 291] on icon "button" at bounding box center [298, 290] width 11 height 11
click at [195, 288] on icon "button" at bounding box center [198, 290] width 7 height 7
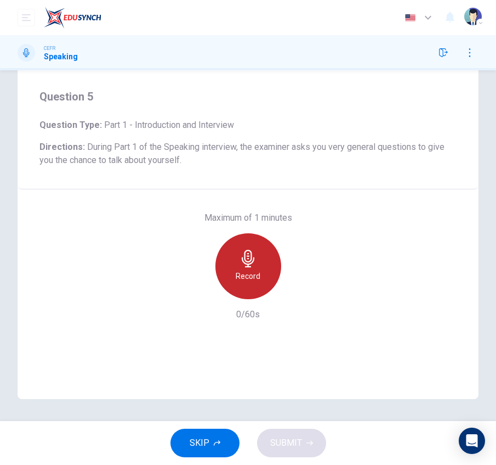
click at [240, 271] on h6 "Record" at bounding box center [248, 275] width 25 height 13
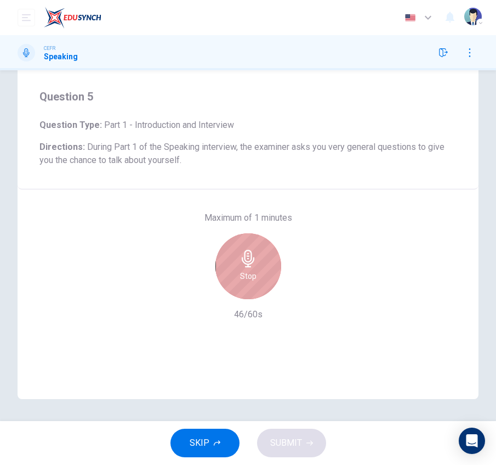
click at [240, 271] on h6 "Stop" at bounding box center [248, 275] width 16 height 13
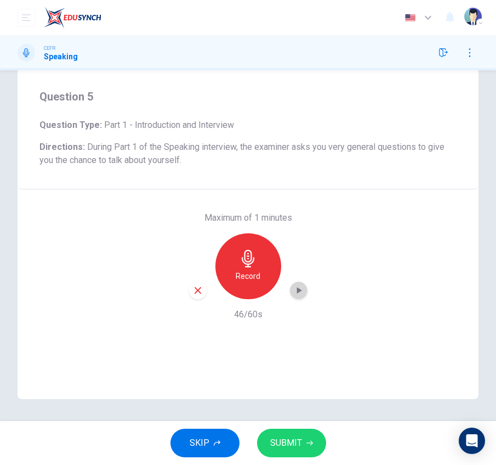
click at [293, 290] on icon "button" at bounding box center [298, 290] width 11 height 11
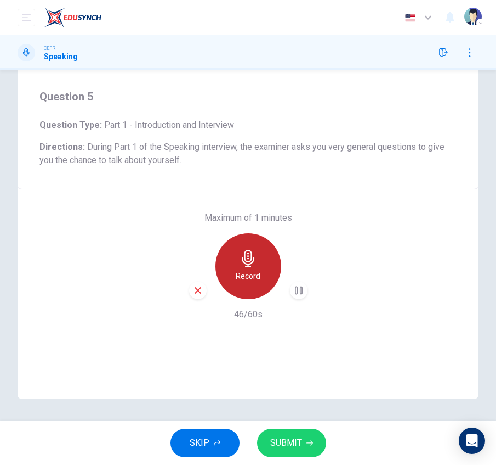
click at [245, 253] on icon "button" at bounding box center [248, 259] width 13 height 18
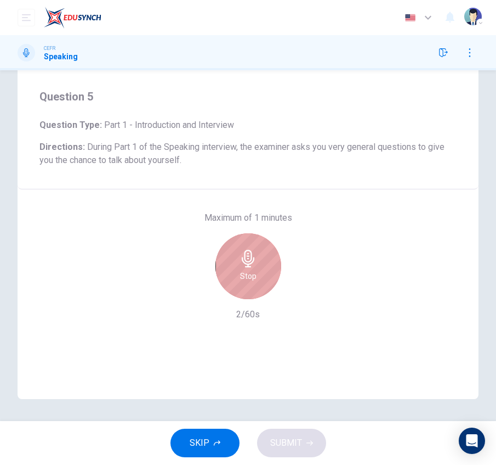
click at [245, 253] on icon "button" at bounding box center [248, 259] width 13 height 18
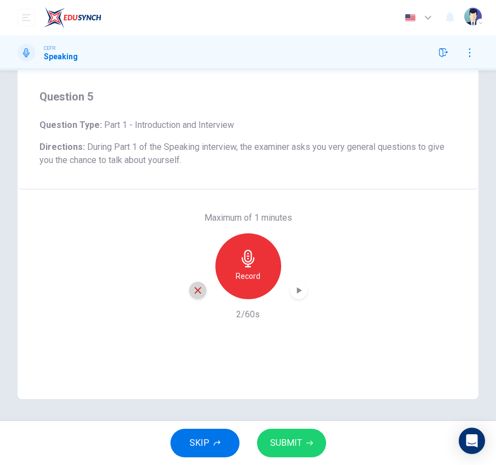
click at [197, 292] on icon "button" at bounding box center [198, 290] width 10 height 10
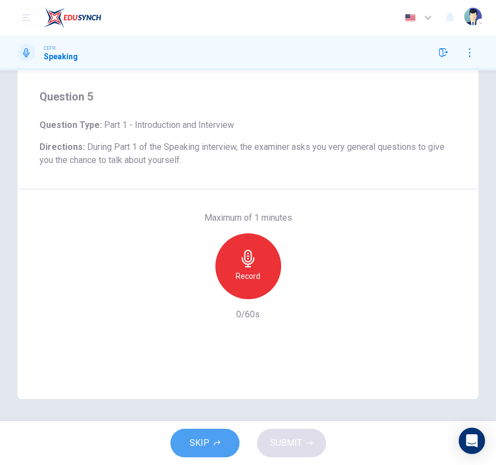
click at [191, 438] on span "SKIP" at bounding box center [200, 442] width 20 height 15
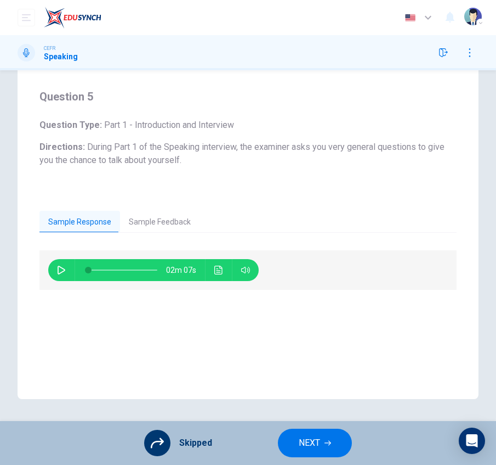
click at [301, 440] on span "NEXT" at bounding box center [309, 442] width 21 height 15
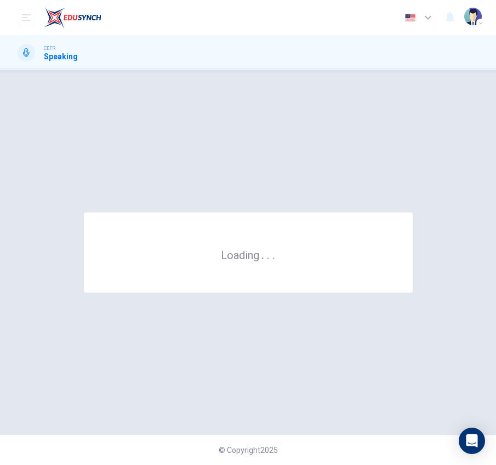
scroll to position [0, 0]
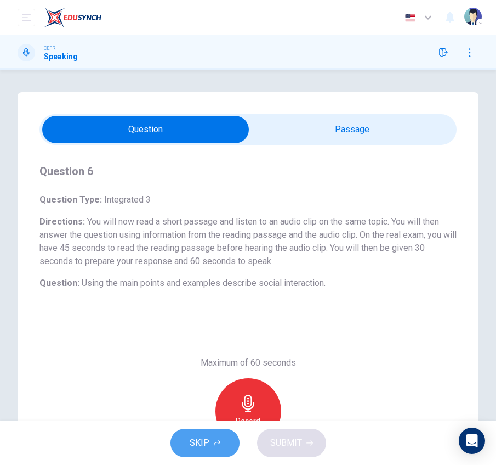
click at [195, 445] on span "SKIP" at bounding box center [200, 442] width 20 height 15
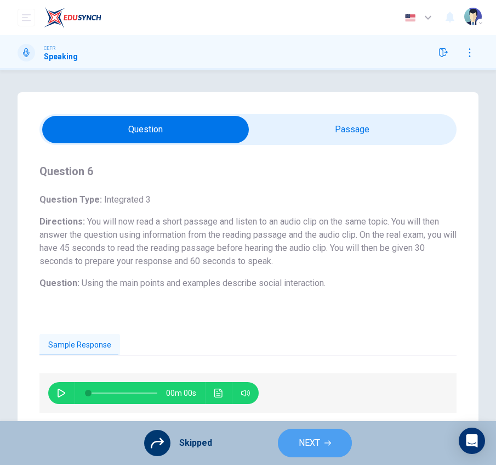
click at [292, 445] on button "NEXT" at bounding box center [315, 442] width 74 height 29
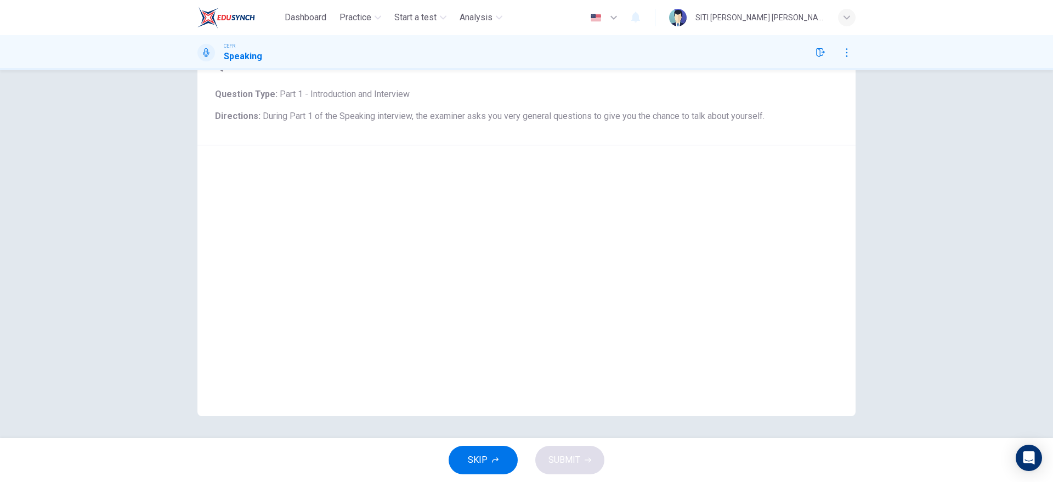
scroll to position [57, 0]
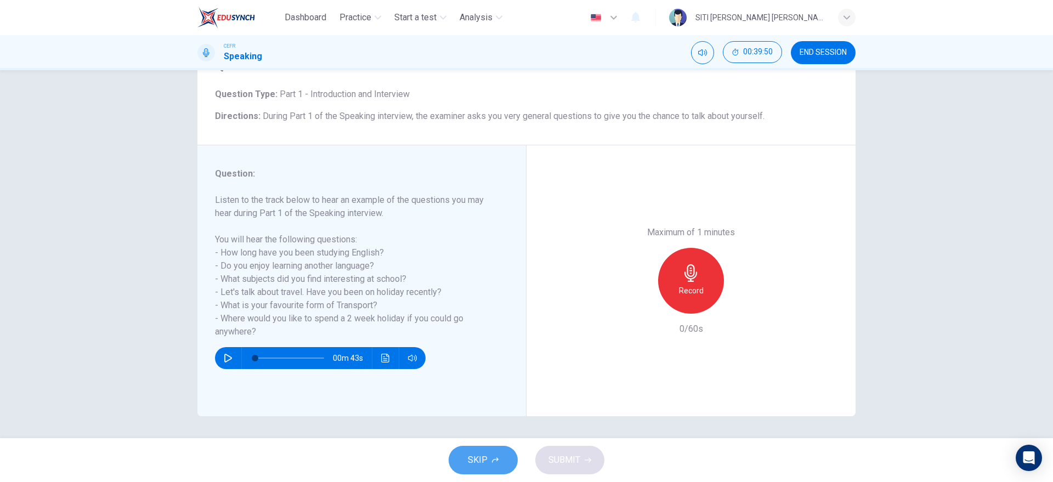
click at [485, 470] on button "SKIP" at bounding box center [483, 460] width 69 height 29
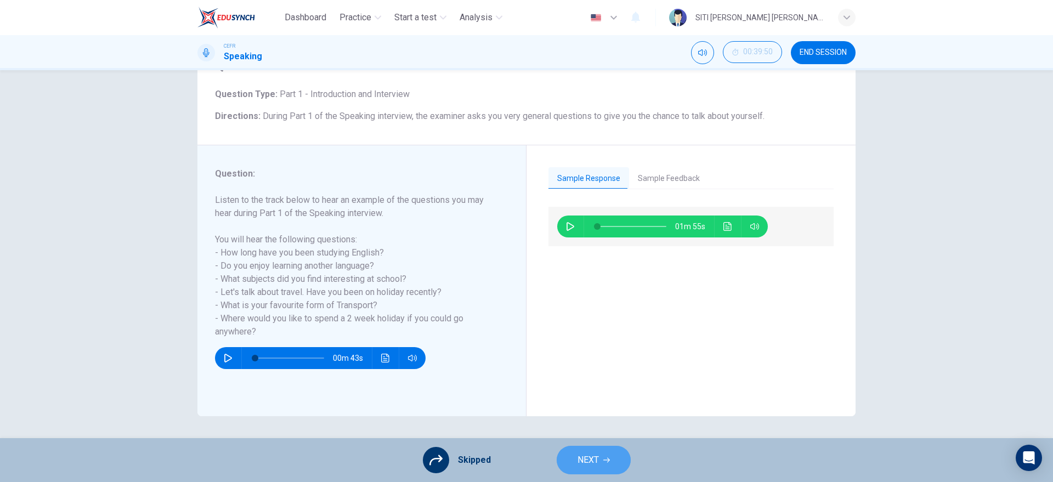
click at [596, 465] on span "NEXT" at bounding box center [588, 460] width 21 height 15
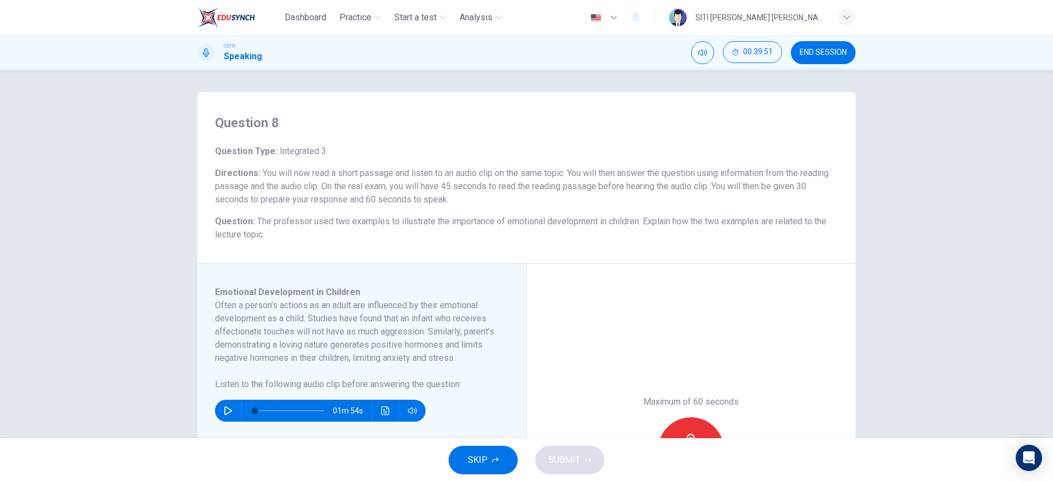
scroll to position [220, 0]
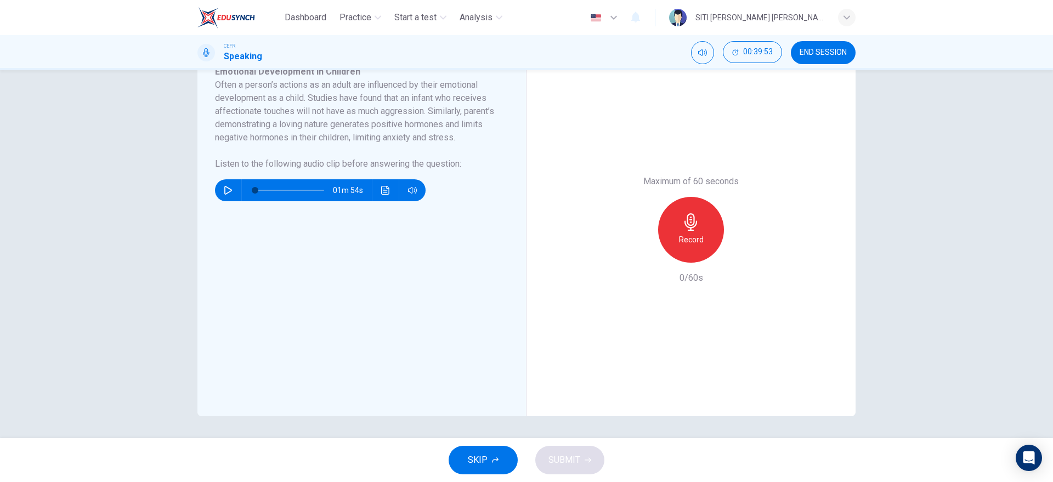
click at [492, 459] on icon "button" at bounding box center [495, 460] width 7 height 7
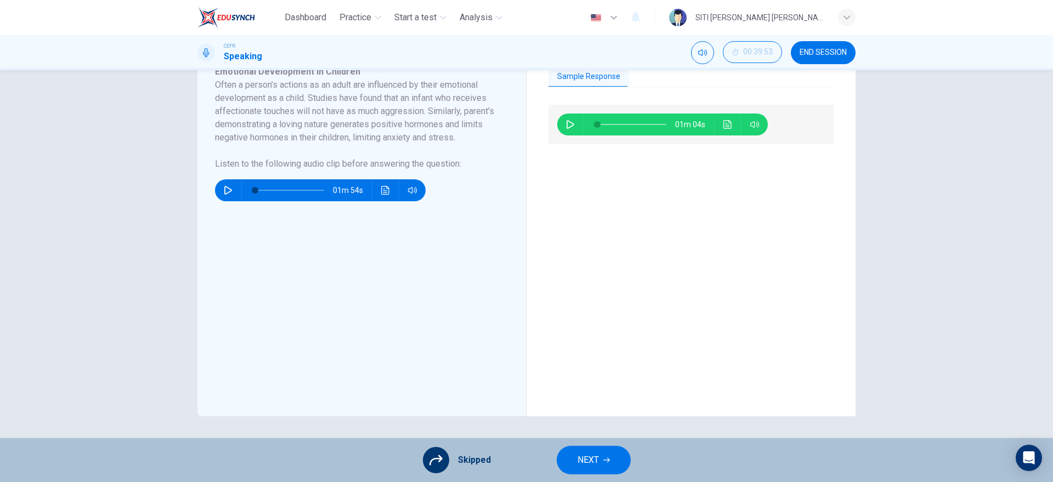
click at [576, 462] on button "NEXT" at bounding box center [594, 460] width 74 height 29
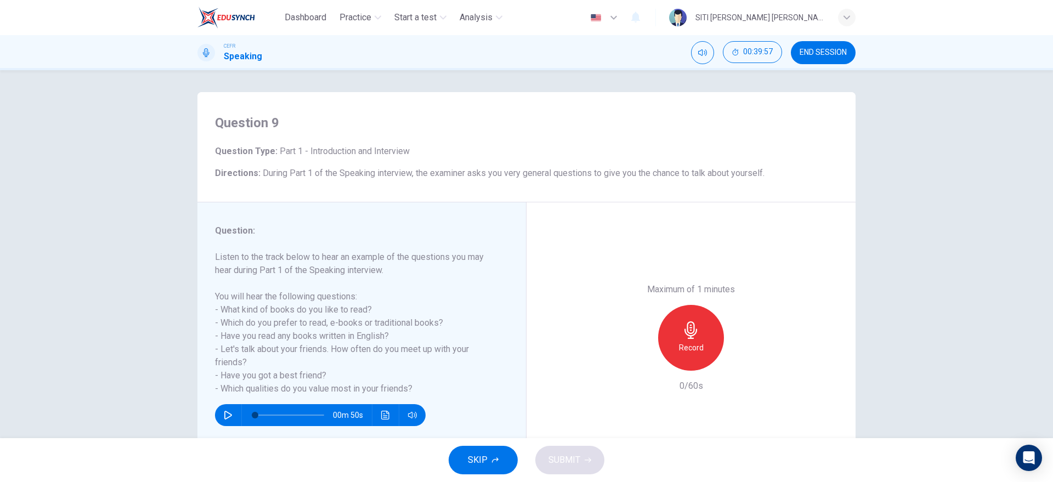
scroll to position [57, 0]
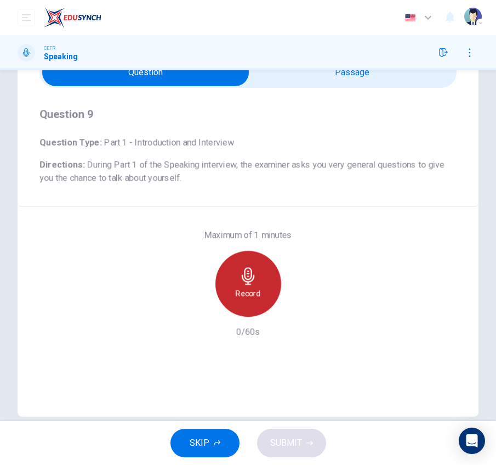
click at [250, 274] on icon "button" at bounding box center [249, 276] width 18 height 18
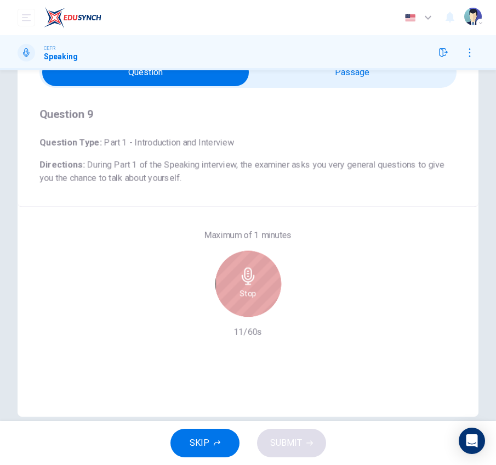
click at [250, 274] on icon "button" at bounding box center [249, 276] width 18 height 18
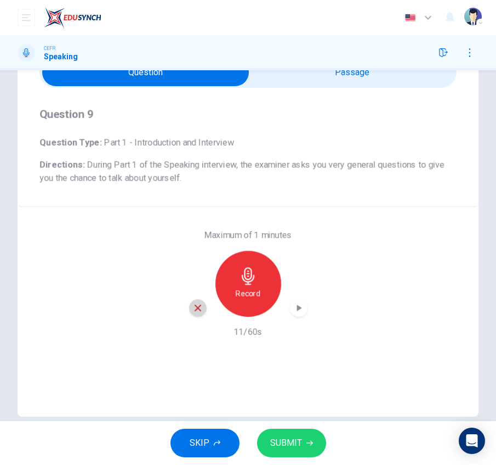
click at [195, 306] on icon "button" at bounding box center [198, 307] width 7 height 7
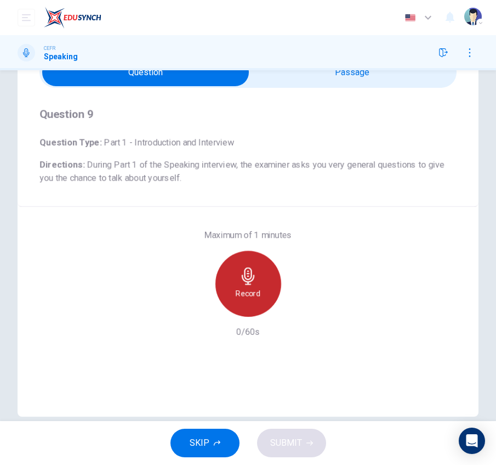
click at [259, 278] on div "Record" at bounding box center [249, 284] width 66 height 66
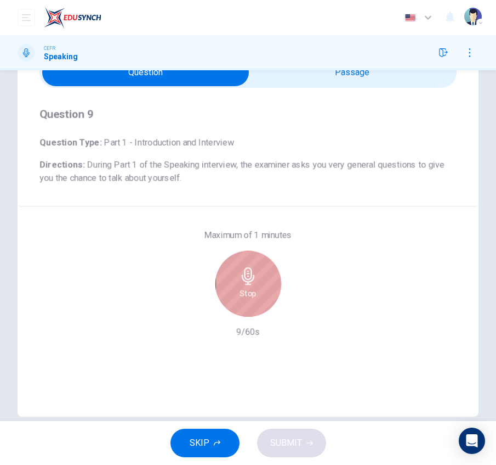
click at [259, 278] on div "Stop" at bounding box center [249, 284] width 66 height 66
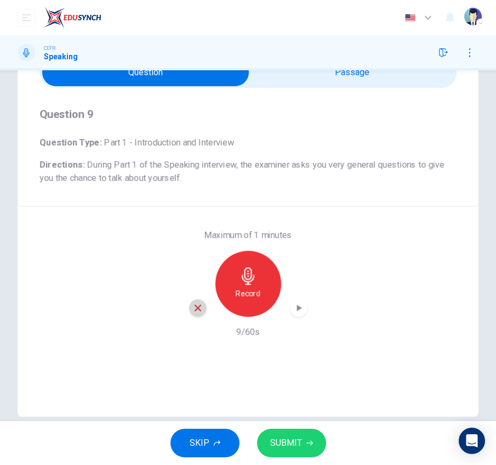
click at [193, 312] on icon "button" at bounding box center [198, 308] width 10 height 10
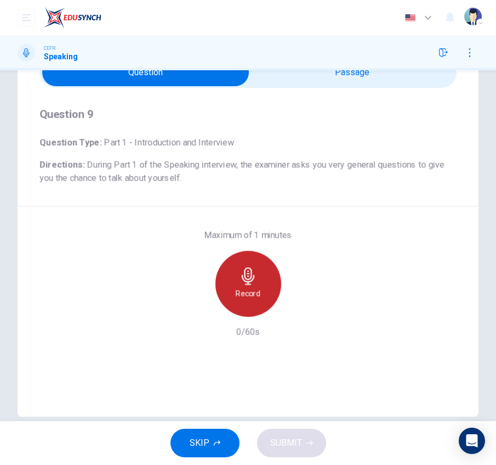
click at [240, 283] on icon "button" at bounding box center [249, 276] width 18 height 18
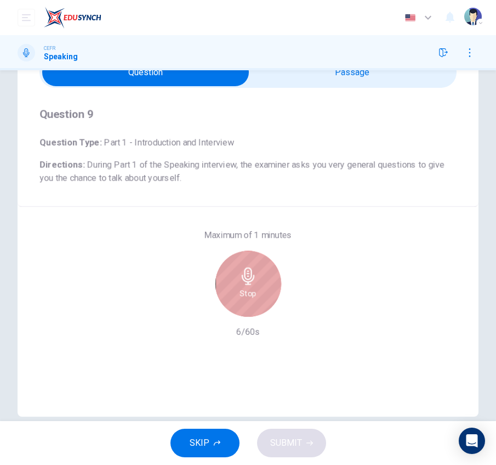
click at [240, 283] on icon "button" at bounding box center [249, 276] width 18 height 18
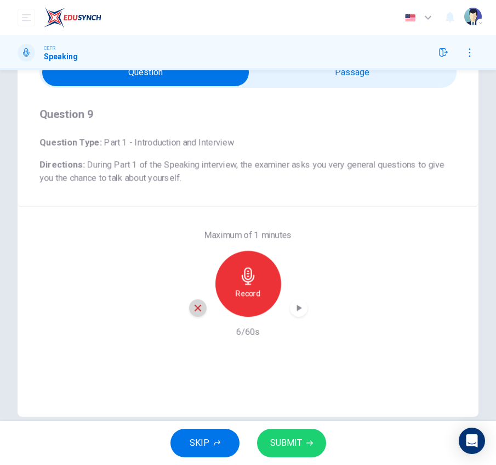
click at [196, 306] on icon "button" at bounding box center [198, 307] width 7 height 7
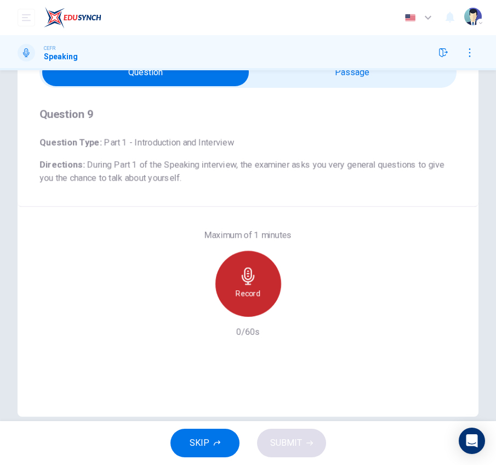
click at [236, 289] on h6 "Record" at bounding box center [248, 293] width 25 height 13
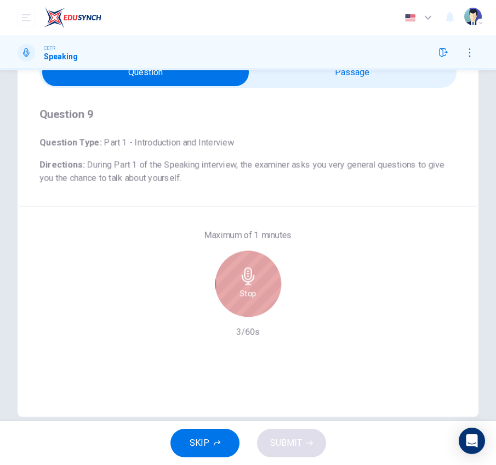
click at [236, 289] on div "Stop" at bounding box center [249, 284] width 66 height 66
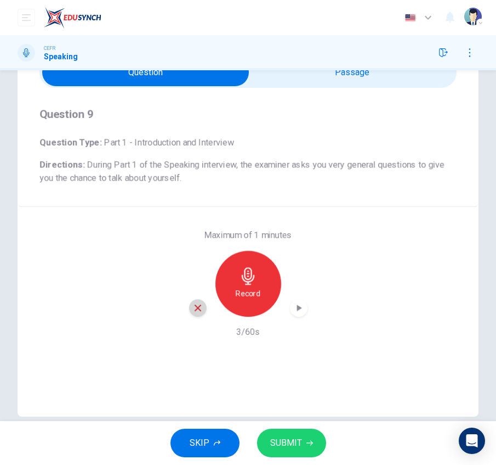
click at [195, 306] on icon "button" at bounding box center [198, 308] width 10 height 10
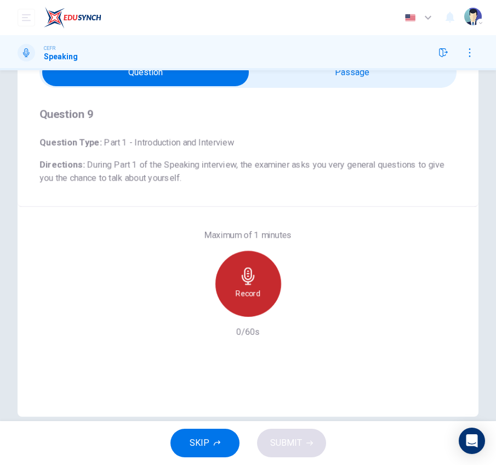
click at [232, 286] on div "Record" at bounding box center [249, 284] width 66 height 66
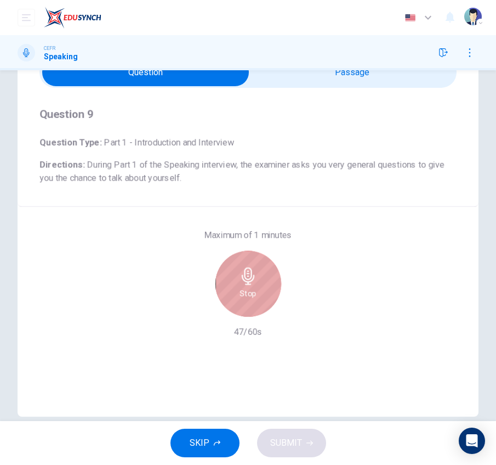
click at [232, 286] on div "Stop" at bounding box center [249, 284] width 66 height 66
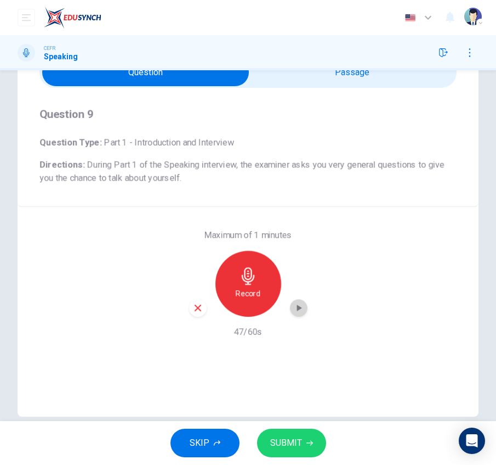
click at [293, 307] on icon "button" at bounding box center [298, 307] width 11 height 11
click at [194, 310] on icon "button" at bounding box center [198, 308] width 10 height 10
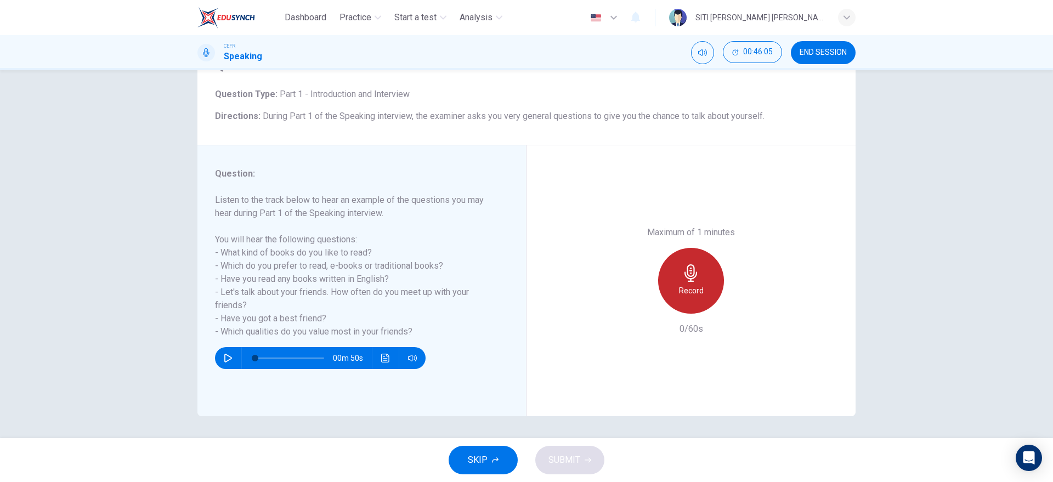
click at [691, 273] on icon "button" at bounding box center [691, 273] width 13 height 18
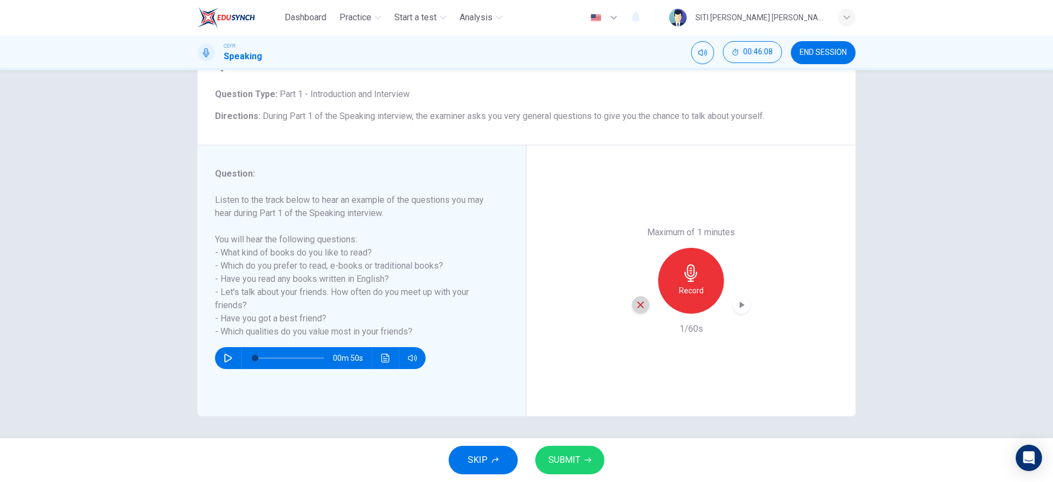
click at [637, 308] on icon "button" at bounding box center [641, 305] width 10 height 10
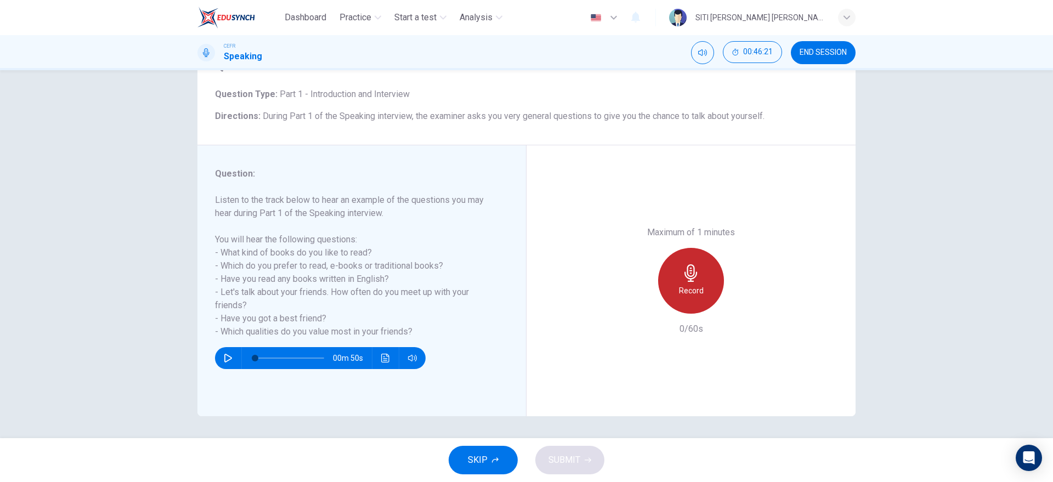
click at [664, 281] on div "Record" at bounding box center [691, 281] width 66 height 66
click at [664, 281] on div "Stop" at bounding box center [691, 281] width 66 height 66
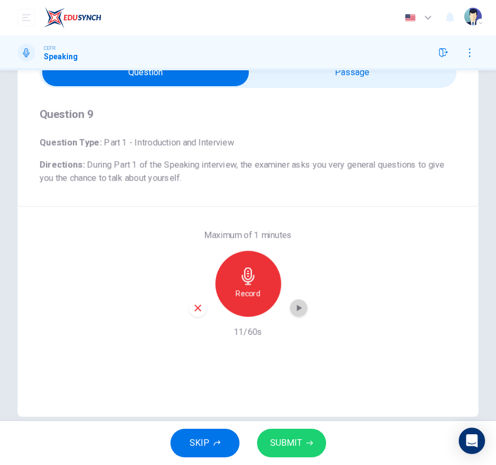
click at [294, 304] on icon "button" at bounding box center [298, 307] width 11 height 11
click at [193, 303] on icon "button" at bounding box center [198, 308] width 10 height 10
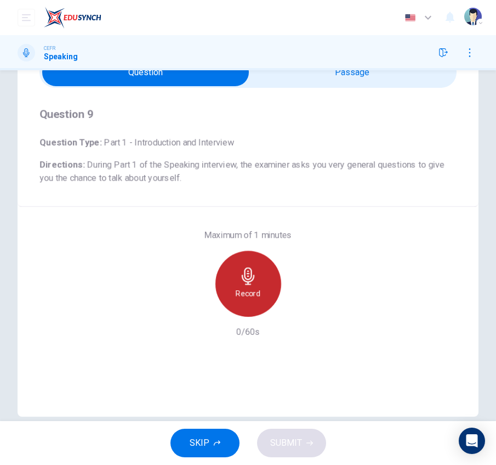
click at [247, 287] on h6 "Record" at bounding box center [248, 293] width 25 height 13
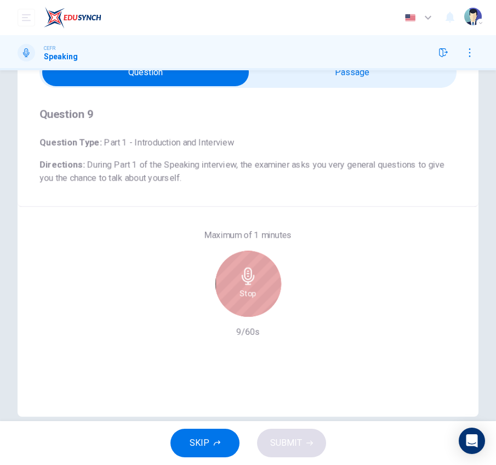
click at [245, 286] on div "Stop" at bounding box center [249, 284] width 66 height 66
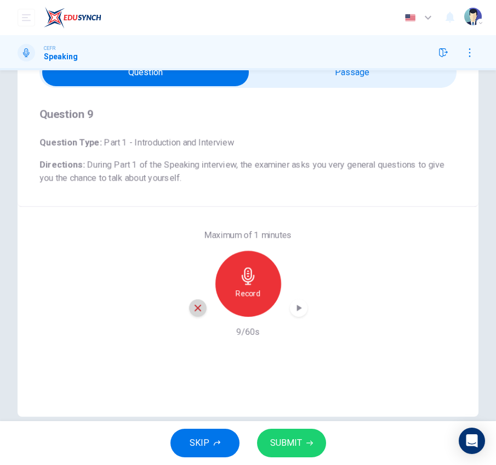
click at [196, 306] on icon "button" at bounding box center [198, 307] width 7 height 7
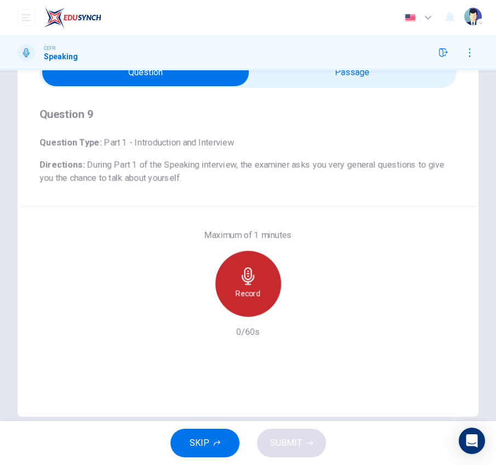
click at [258, 273] on div "Record" at bounding box center [249, 284] width 66 height 66
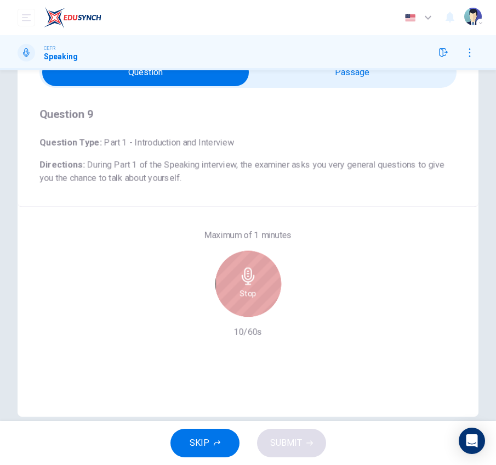
click at [258, 273] on div "Stop" at bounding box center [249, 284] width 66 height 66
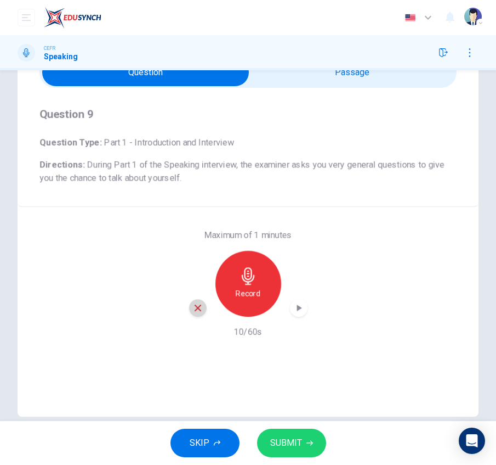
click at [193, 303] on icon "button" at bounding box center [198, 308] width 10 height 10
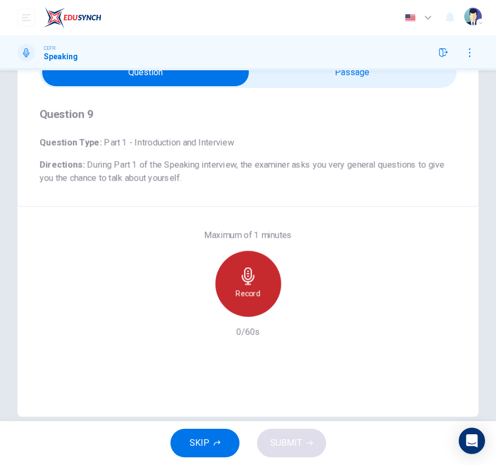
click at [230, 292] on div "Record" at bounding box center [249, 284] width 66 height 66
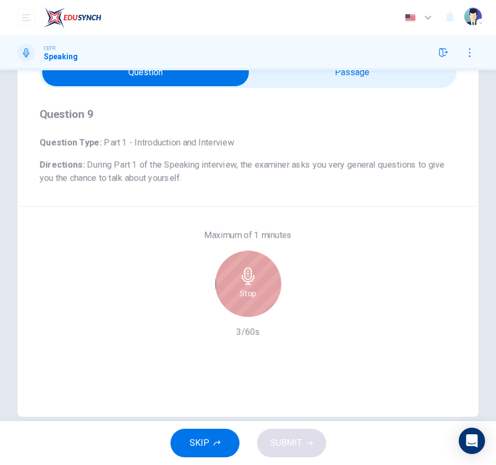
click at [234, 287] on div "Stop" at bounding box center [249, 284] width 66 height 66
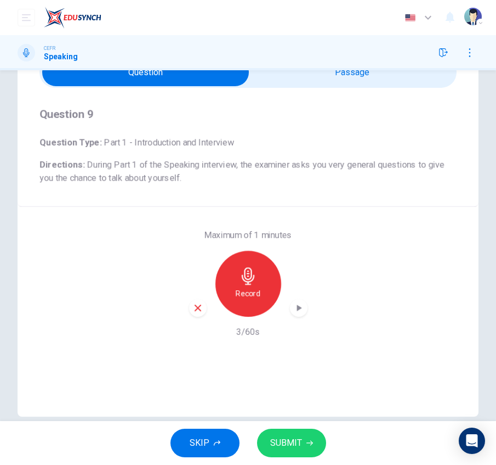
click at [195, 306] on icon "button" at bounding box center [198, 307] width 7 height 7
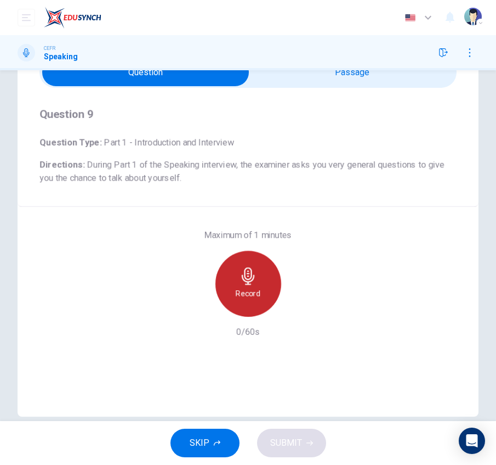
click at [236, 291] on h6 "Record" at bounding box center [248, 293] width 25 height 13
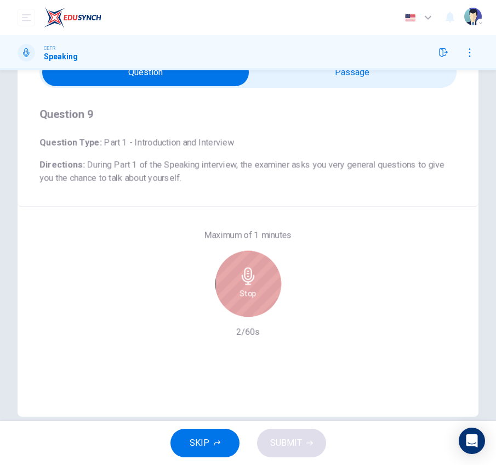
click at [235, 291] on div "Stop" at bounding box center [249, 284] width 66 height 66
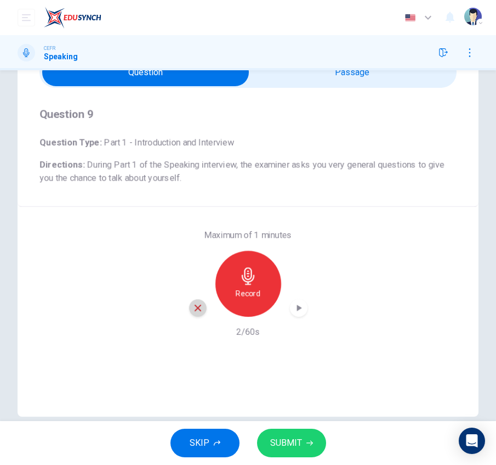
click at [195, 303] on icon "button" at bounding box center [198, 308] width 10 height 10
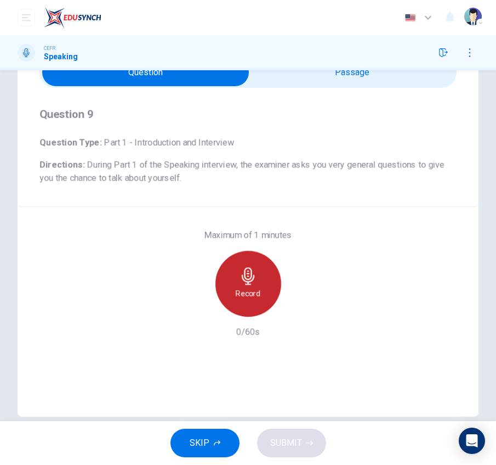
click at [249, 287] on h6 "Record" at bounding box center [248, 293] width 25 height 13
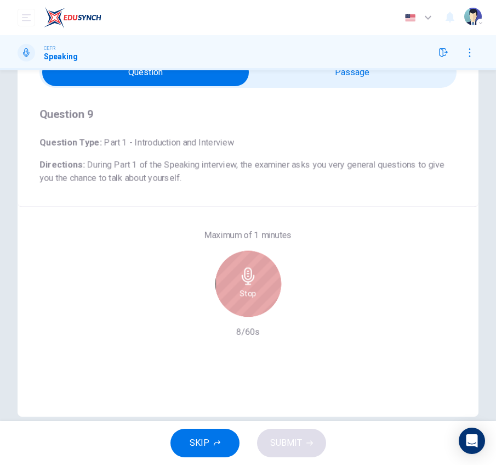
click at [249, 287] on h6 "Stop" at bounding box center [248, 293] width 16 height 13
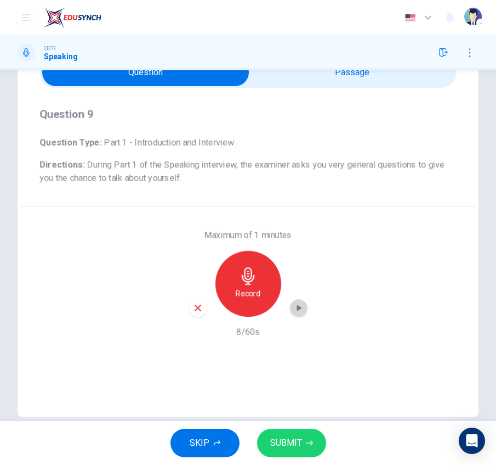
click at [297, 307] on icon "button" at bounding box center [299, 307] width 5 height 7
click at [193, 307] on icon "button" at bounding box center [198, 308] width 10 height 10
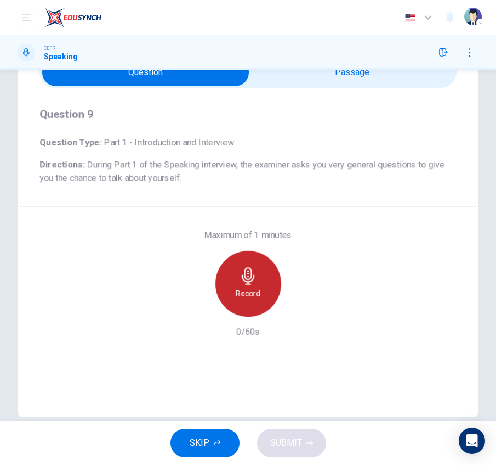
click at [247, 290] on h6 "Record" at bounding box center [248, 293] width 25 height 13
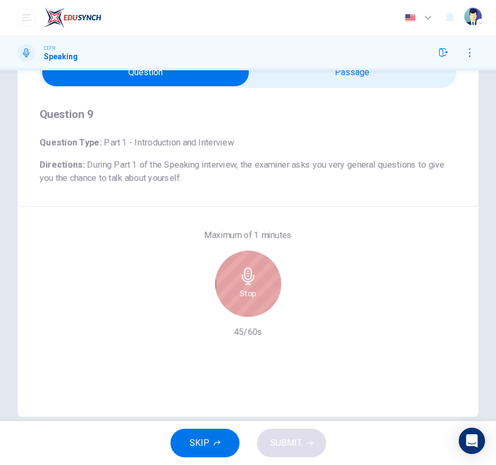
click at [247, 290] on h6 "Stop" at bounding box center [248, 293] width 16 height 13
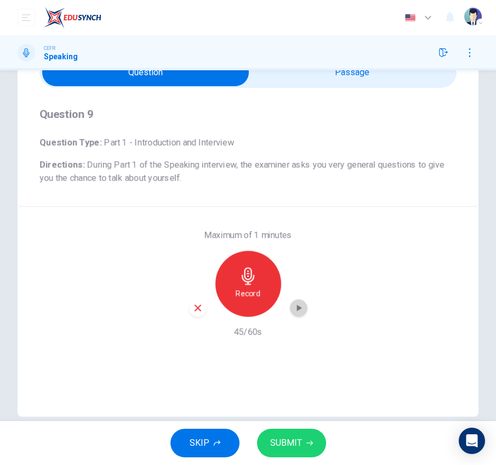
click at [294, 312] on icon "button" at bounding box center [298, 307] width 11 height 11
click at [295, 304] on icon "button" at bounding box center [298, 307] width 11 height 11
click at [293, 307] on icon "button" at bounding box center [298, 307] width 11 height 11
click at [269, 440] on button "SUBMIT" at bounding box center [291, 442] width 69 height 29
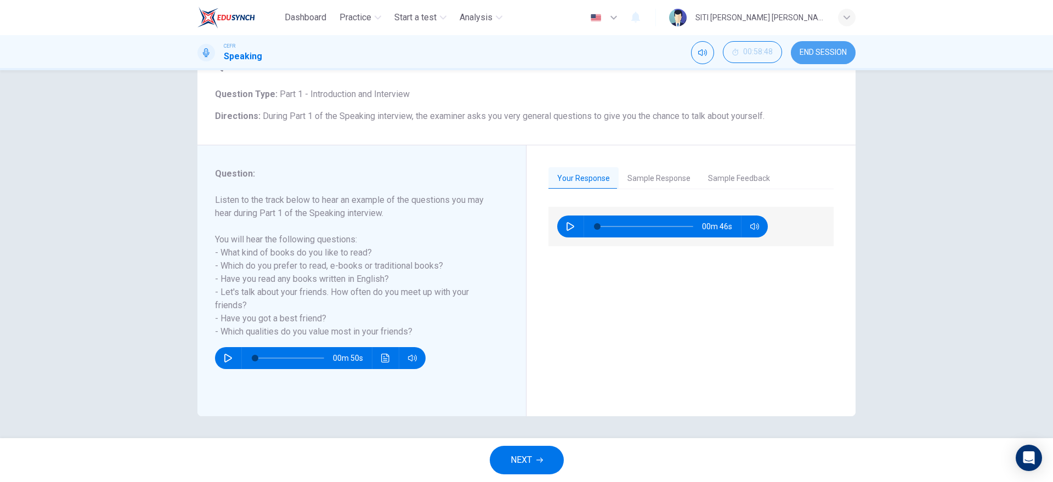
click at [819, 55] on span "END SESSION" at bounding box center [823, 52] width 47 height 9
click at [822, 55] on span "END SESSION" at bounding box center [823, 52] width 47 height 9
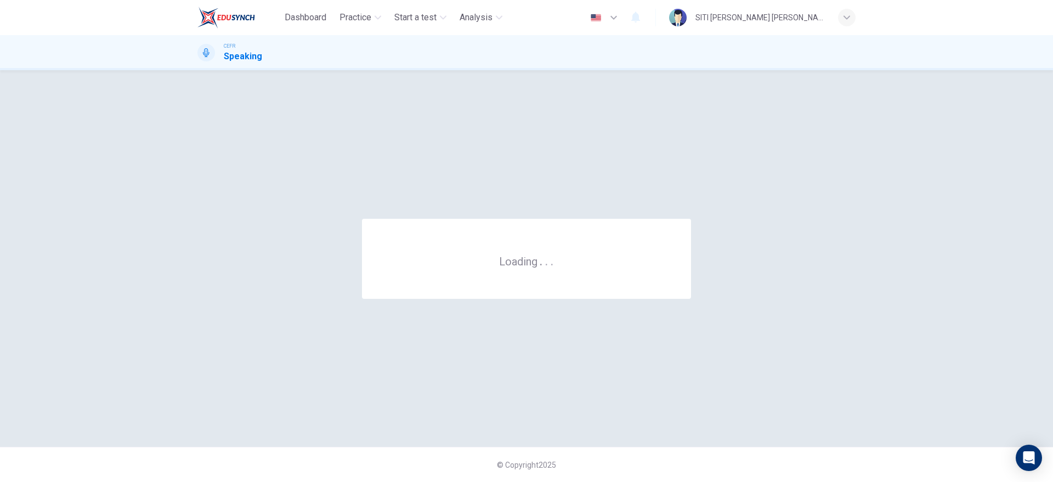
scroll to position [0, 0]
